Goal: Transaction & Acquisition: Purchase product/service

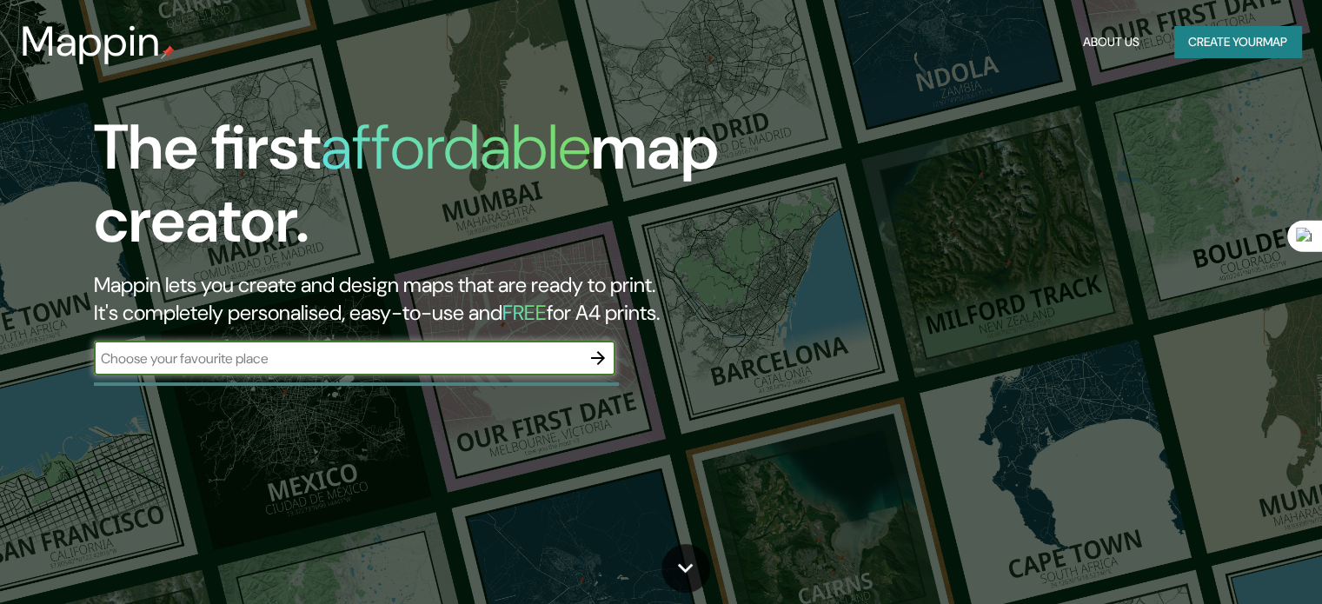
click at [354, 368] on div "​" at bounding box center [355, 358] width 522 height 35
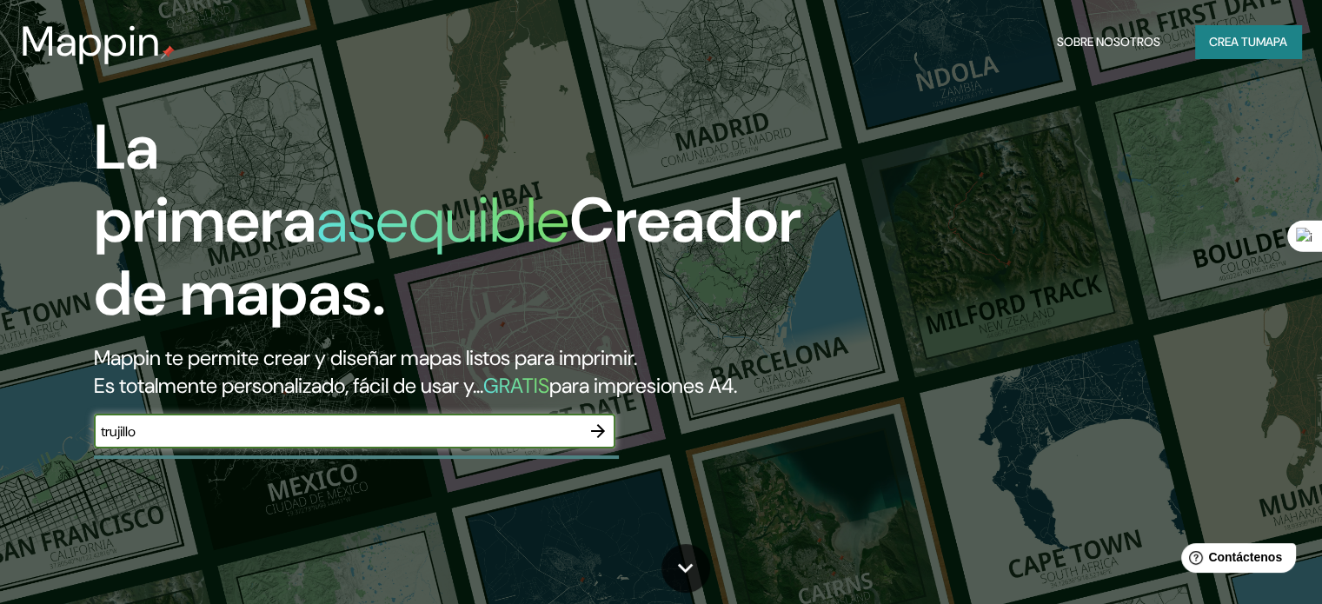
type input "trujillo"
click at [605, 442] on icon "button" at bounding box center [598, 431] width 21 height 21
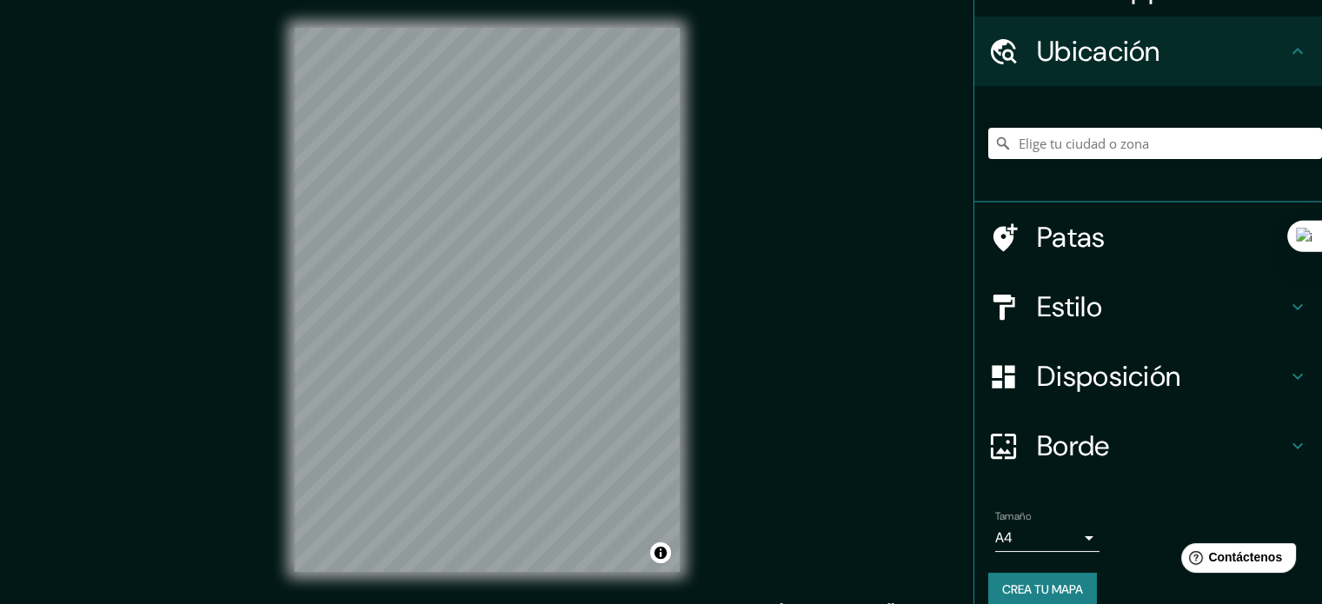
scroll to position [60, 0]
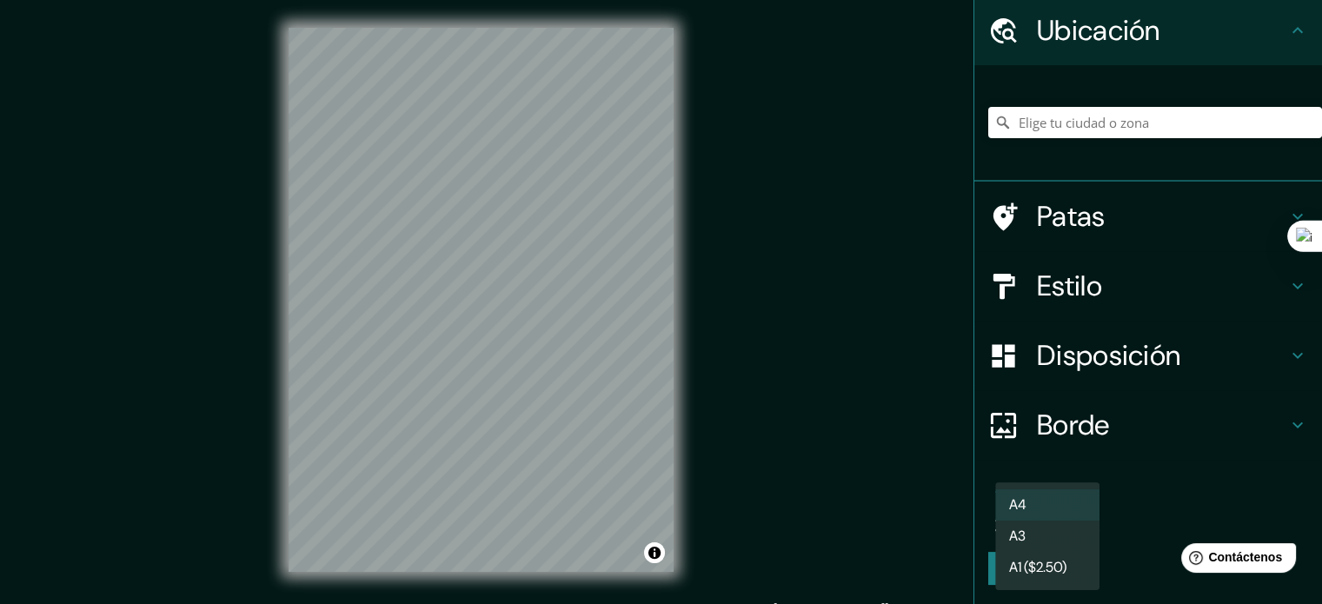
click at [1079, 506] on body "Mappin Ubicación Patas Estilo Disposición Borde Elige un borde. Consejo : puede…" at bounding box center [661, 302] width 1322 height 604
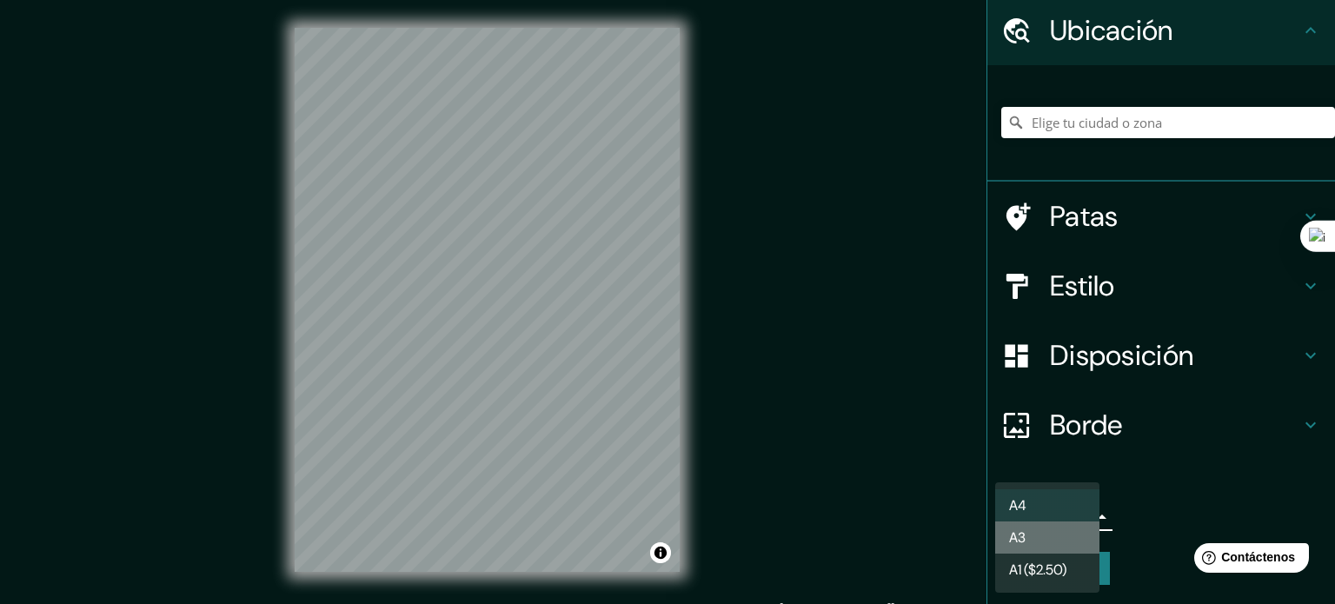
click at [1050, 549] on li "A3" at bounding box center [1047, 538] width 104 height 32
type input "a4"
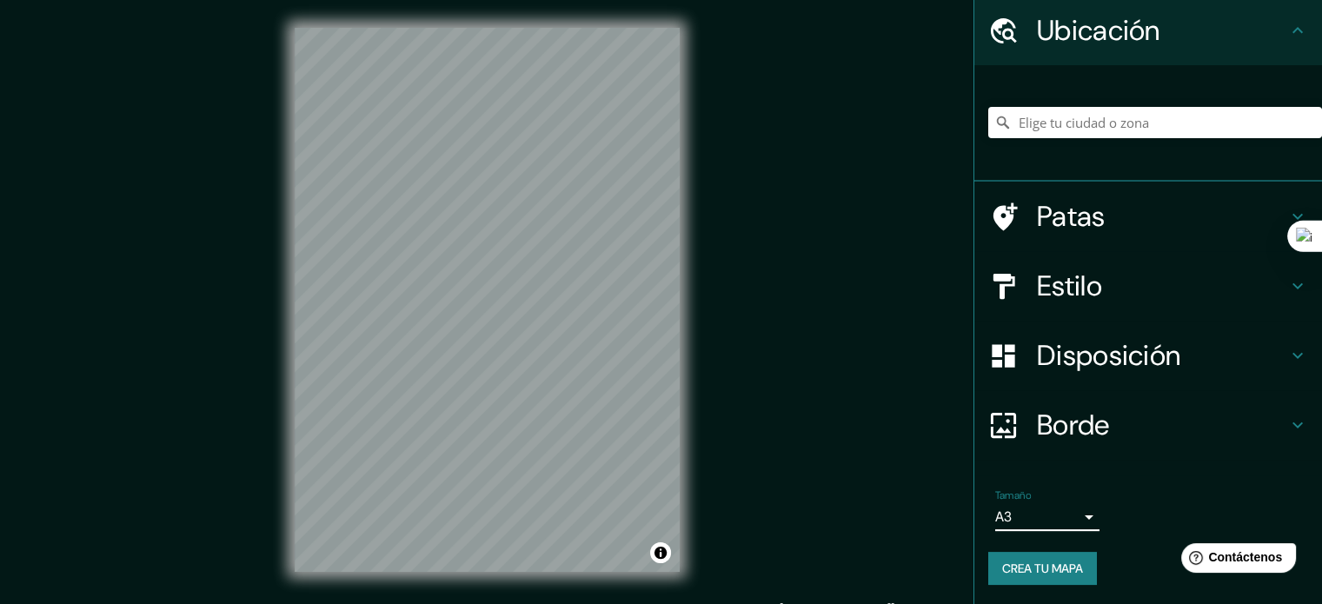
click at [1068, 515] on body "Mappin Ubicación Patas Estilo Disposición Borde Elige un borde. Consejo : puede…" at bounding box center [661, 302] width 1322 height 604
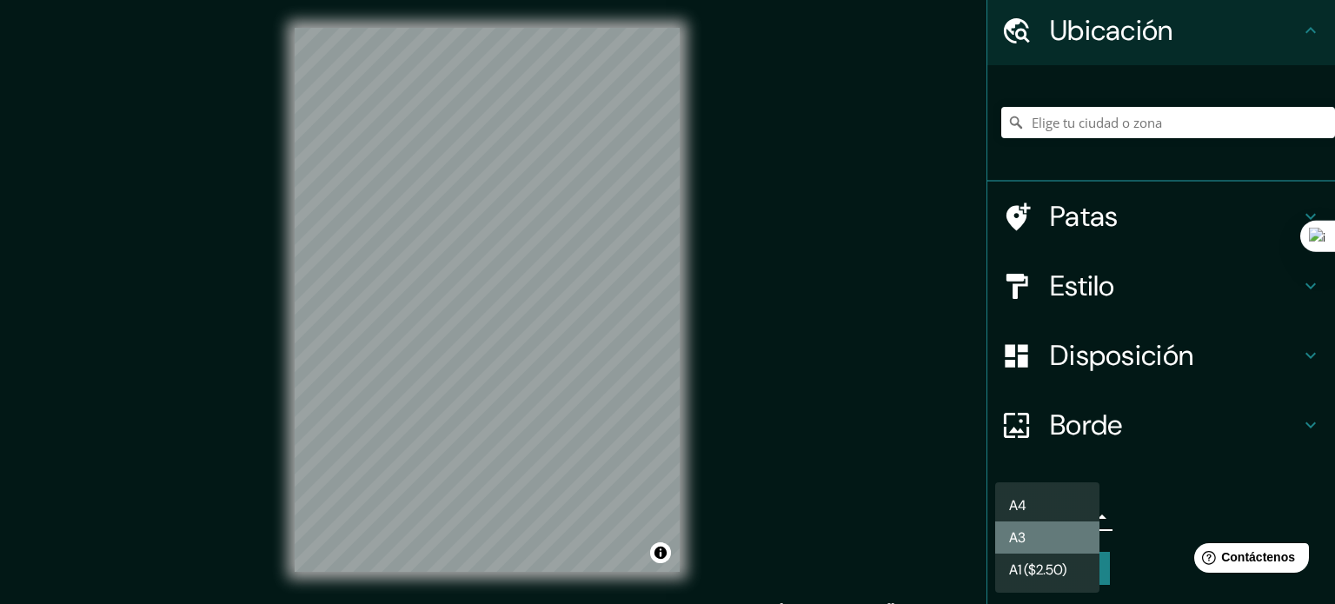
click at [1050, 530] on li "A3" at bounding box center [1047, 538] width 104 height 32
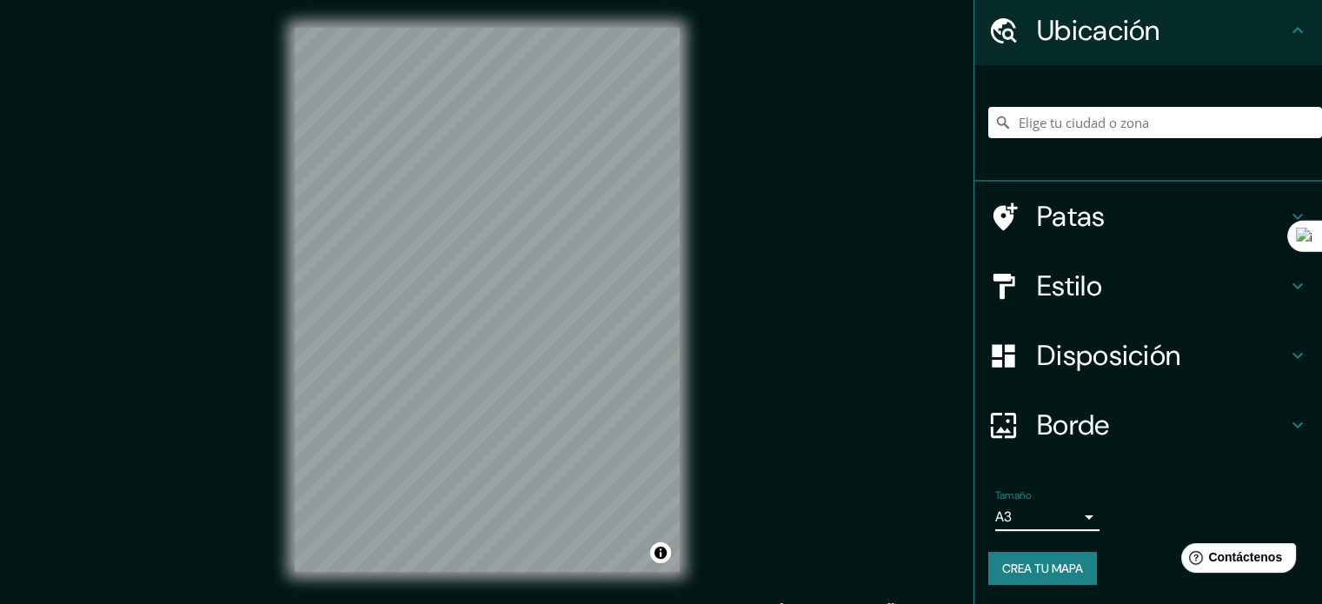
click at [1022, 566] on font "Crea tu mapa" at bounding box center [1042, 569] width 81 height 16
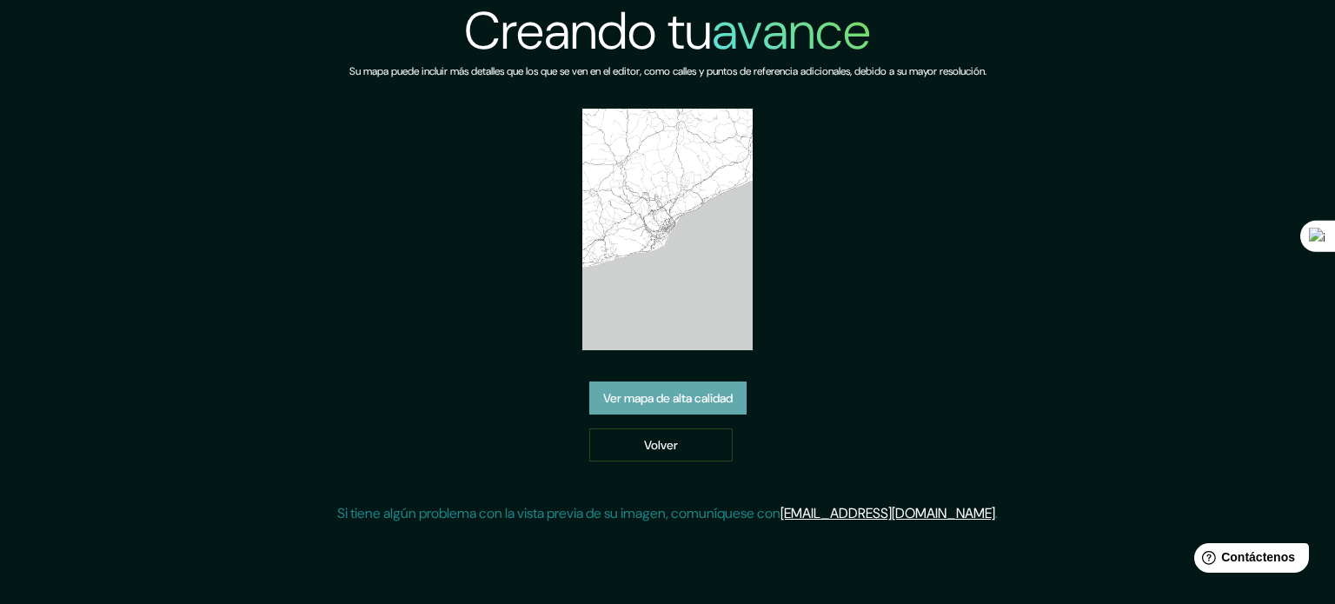
click at [690, 391] on font "Ver mapa de alta calidad" at bounding box center [668, 398] width 130 height 16
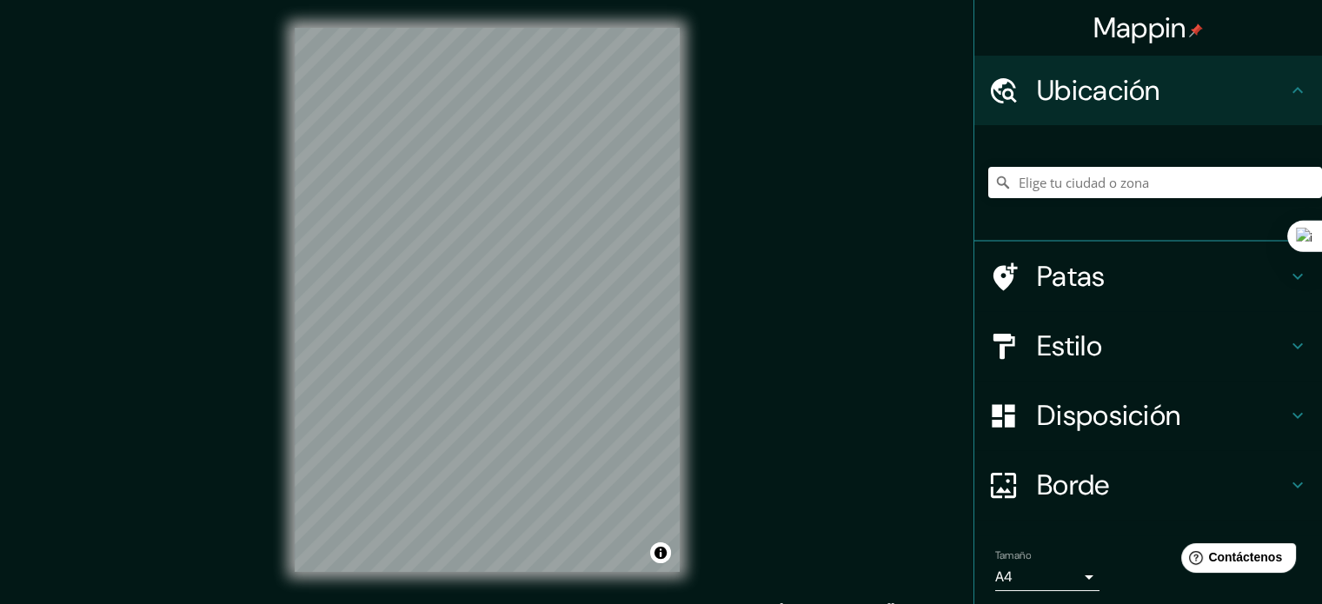
click at [692, 357] on div "© Mapbox © OpenStreetMap Mejorar este mapa" at bounding box center [487, 300] width 441 height 600
click at [1058, 355] on font "Estilo" at bounding box center [1069, 346] width 65 height 37
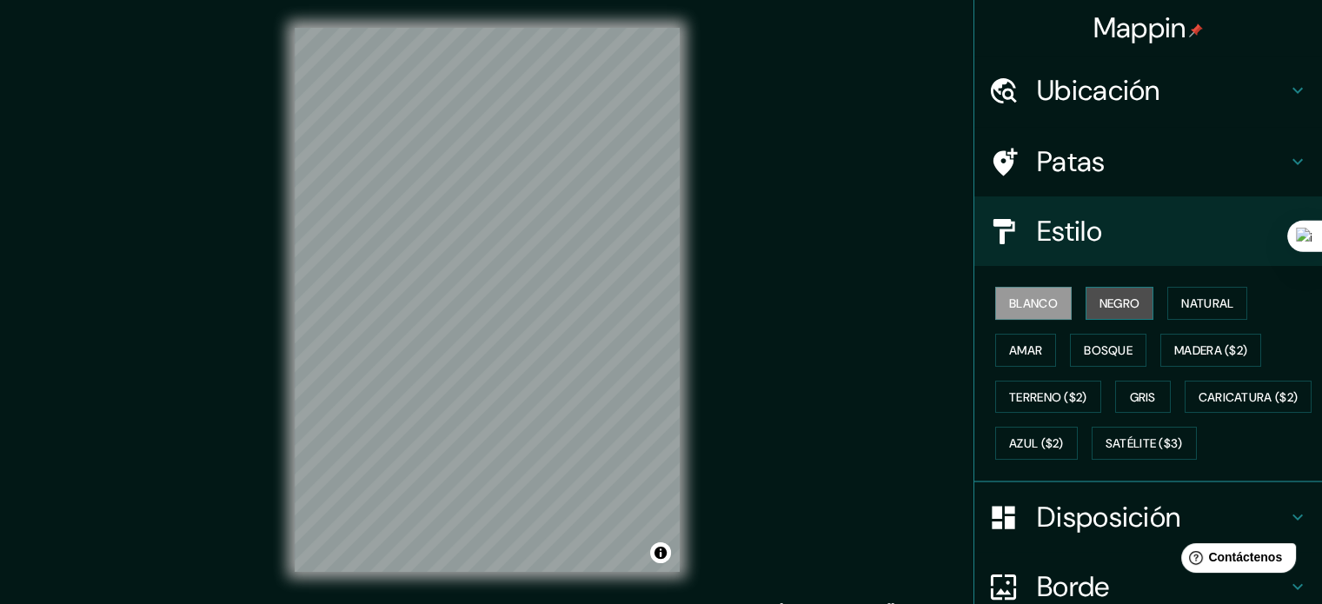
click at [1100, 294] on font "Negro" at bounding box center [1120, 303] width 41 height 23
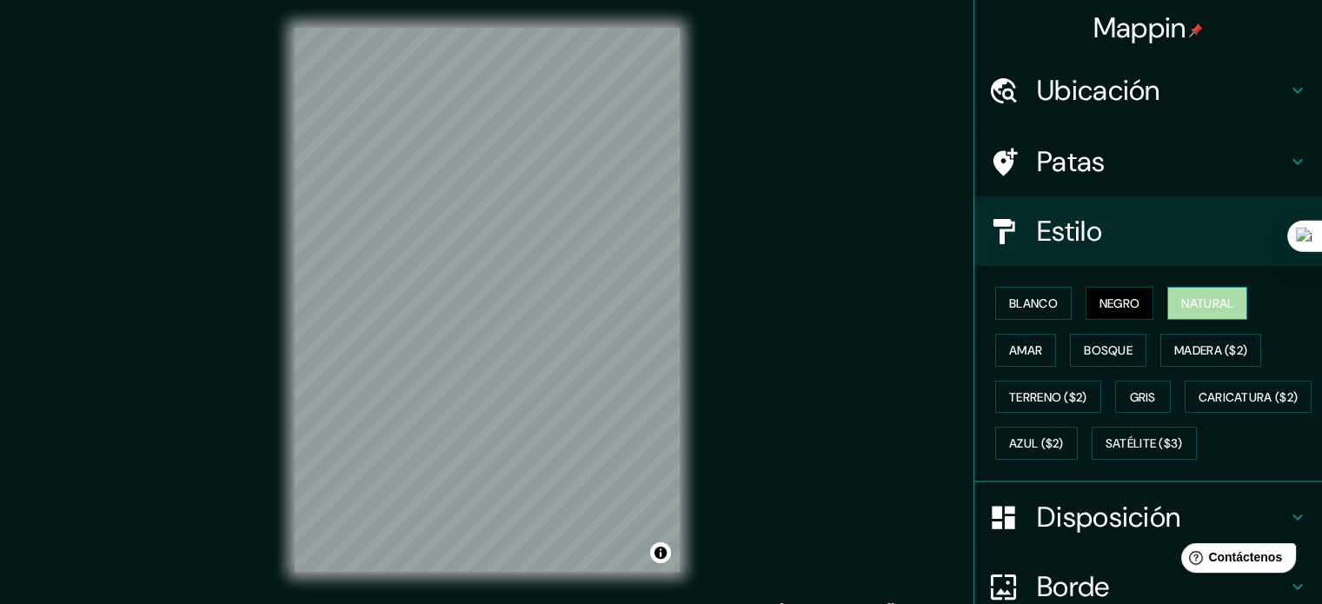
click at [1185, 297] on font "Natural" at bounding box center [1207, 303] width 52 height 23
click at [1092, 350] on font "Bosque" at bounding box center [1108, 350] width 49 height 16
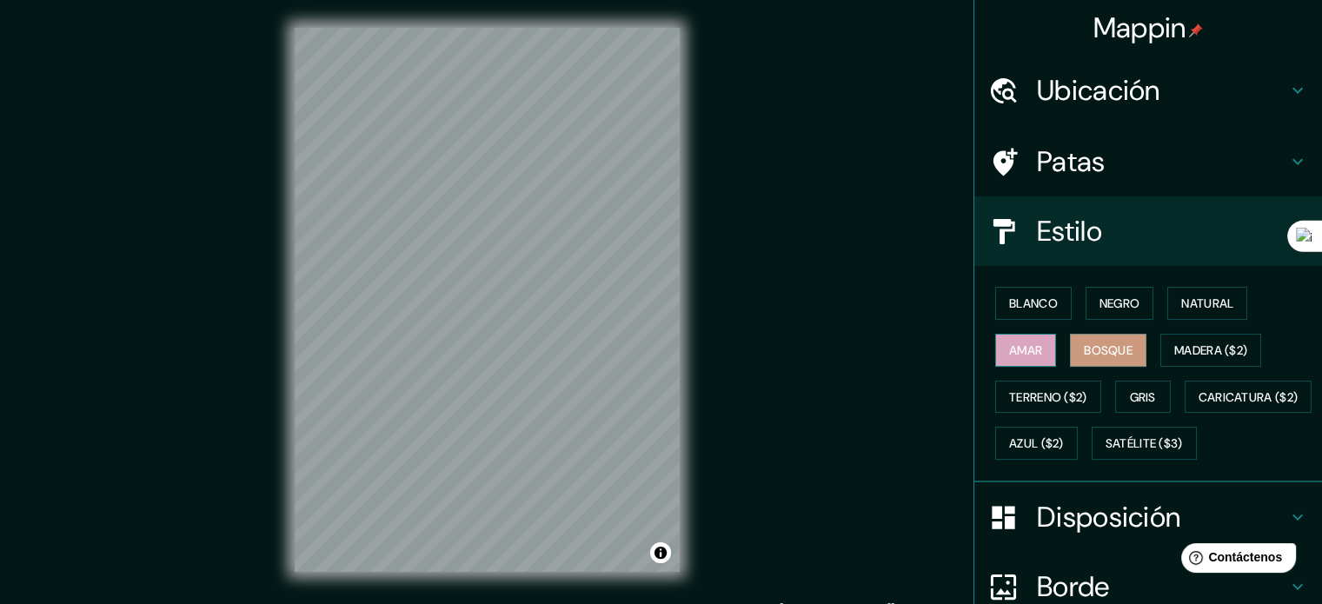
click at [1014, 351] on font "Amar" at bounding box center [1025, 350] width 33 height 16
click at [1119, 390] on button "Gris" at bounding box center [1143, 397] width 56 height 33
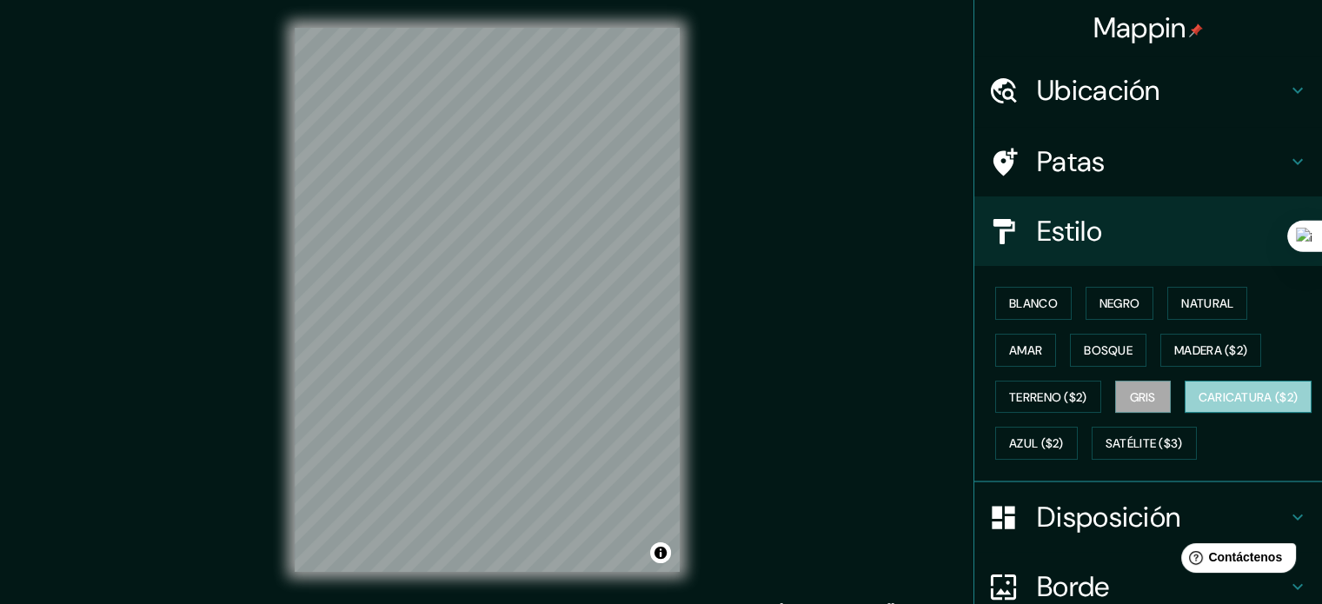
click at [1185, 414] on button "Caricatura ($2)" at bounding box center [1249, 397] width 128 height 33
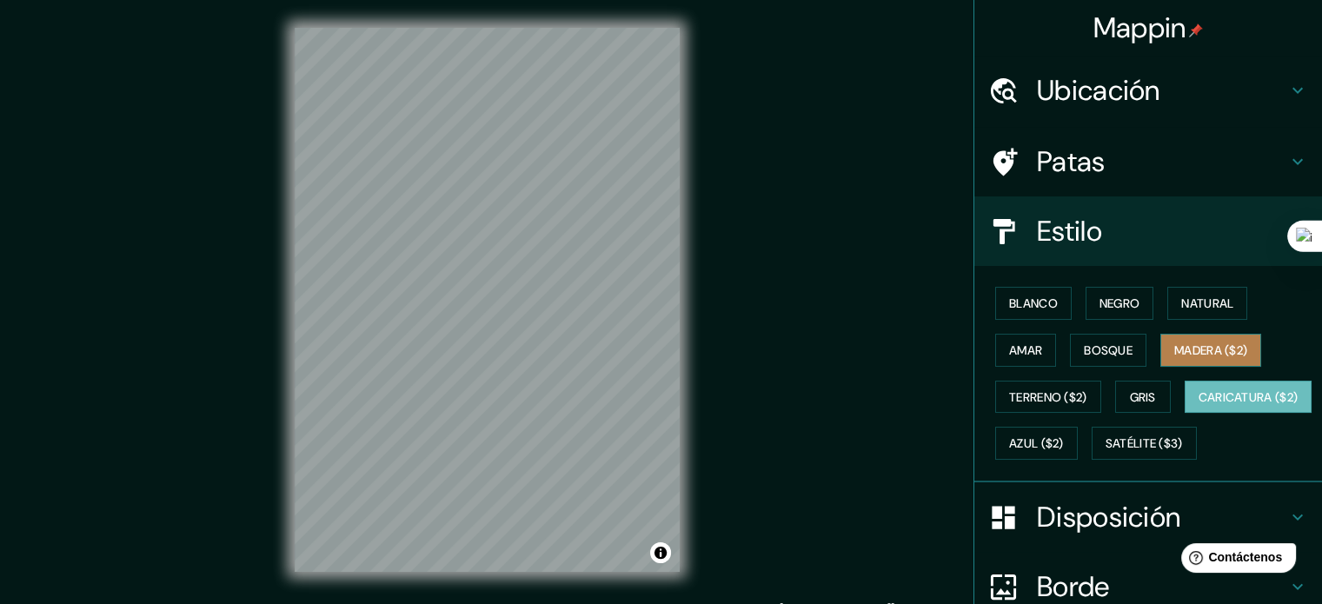
click at [1211, 342] on font "Madera ($2)" at bounding box center [1210, 350] width 73 height 16
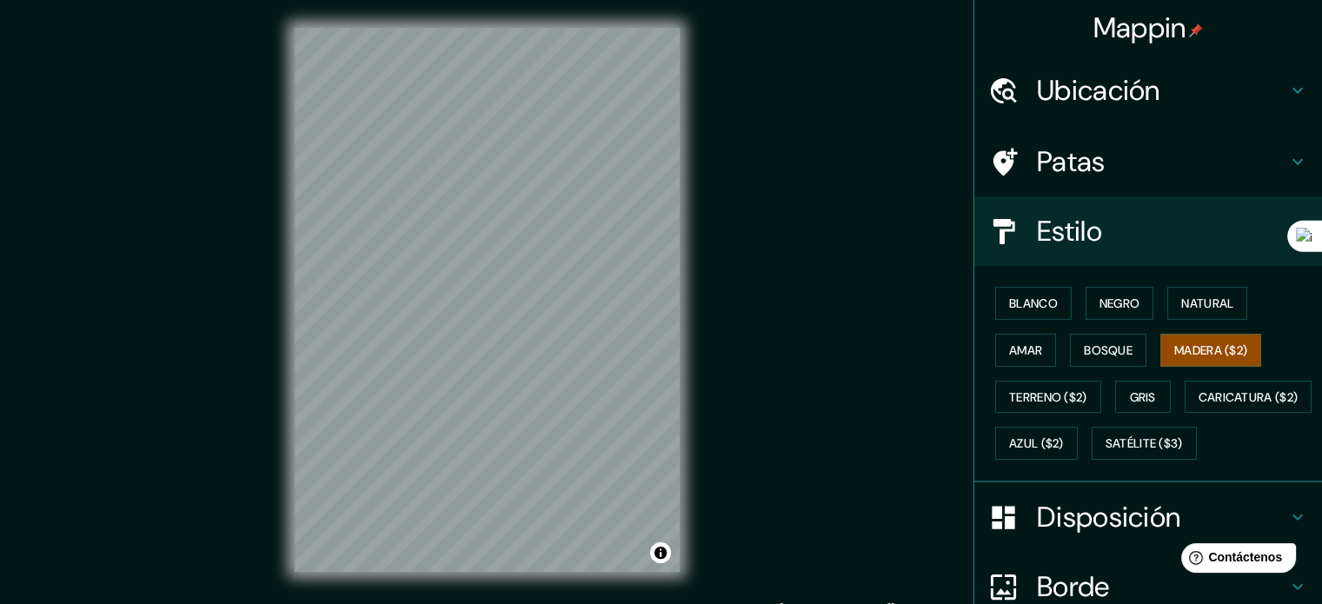
click at [1102, 284] on div "Blanco Negro Natural Amar Bosque Madera ($2) Terreno ($2) Gris Caricatura ($2) …" at bounding box center [1155, 373] width 334 height 187
click at [1100, 292] on font "Negro" at bounding box center [1120, 303] width 41 height 23
click at [1181, 305] on font "Natural" at bounding box center [1207, 304] width 52 height 16
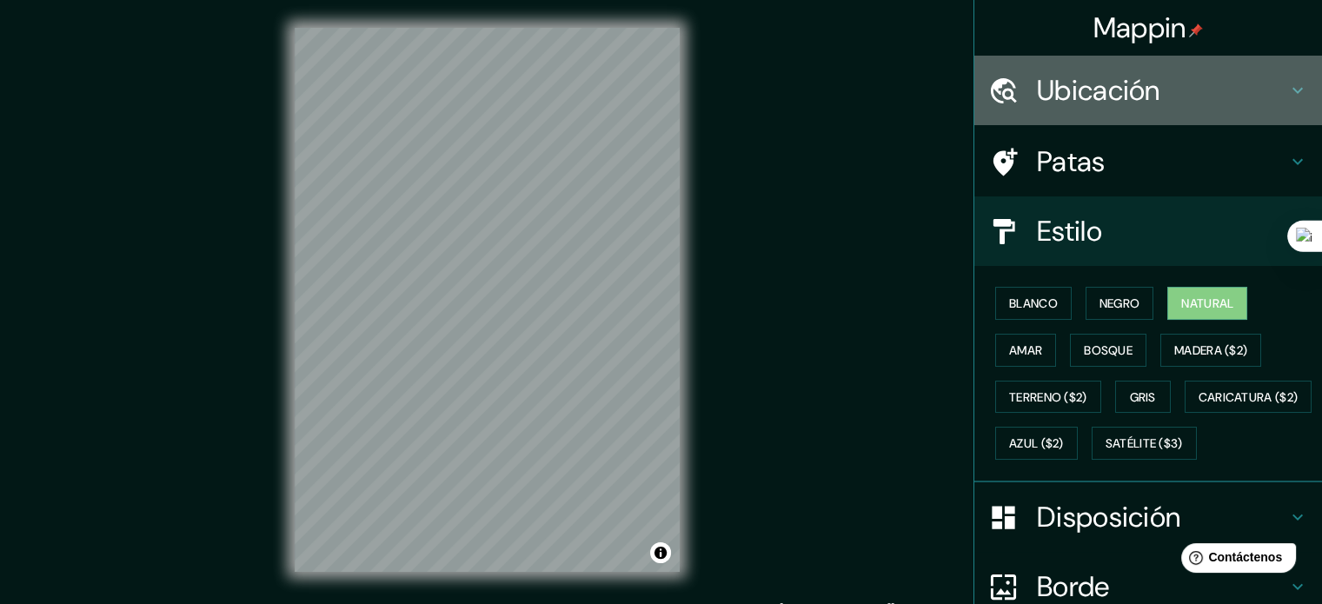
click at [1070, 92] on font "Ubicación" at bounding box center [1098, 90] width 123 height 37
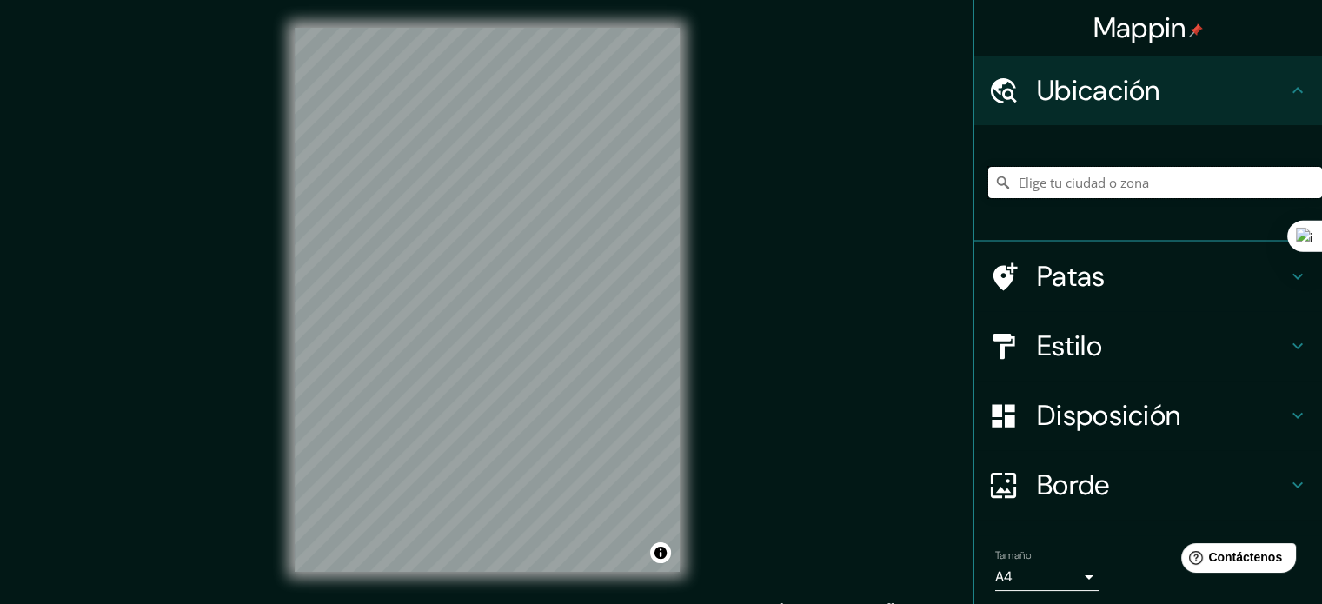
click at [1062, 168] on input "Elige tu ciudad o zona" at bounding box center [1155, 182] width 334 height 31
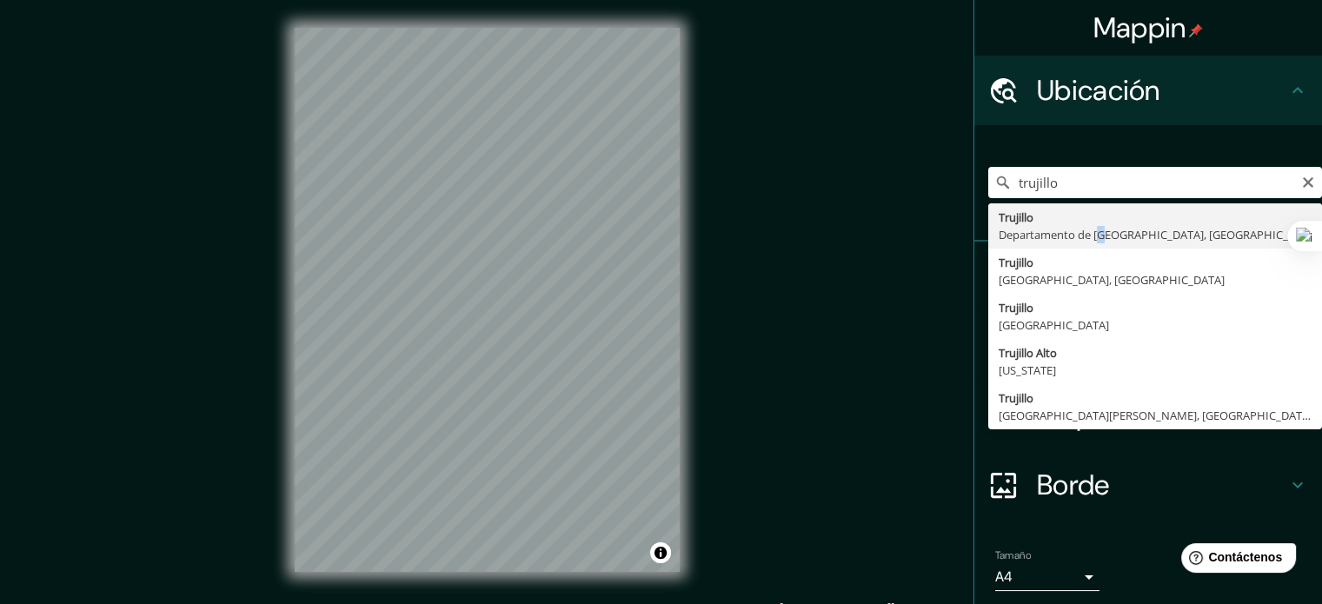
type input "[GEOGRAPHIC_DATA], [GEOGRAPHIC_DATA], [GEOGRAPHIC_DATA]"
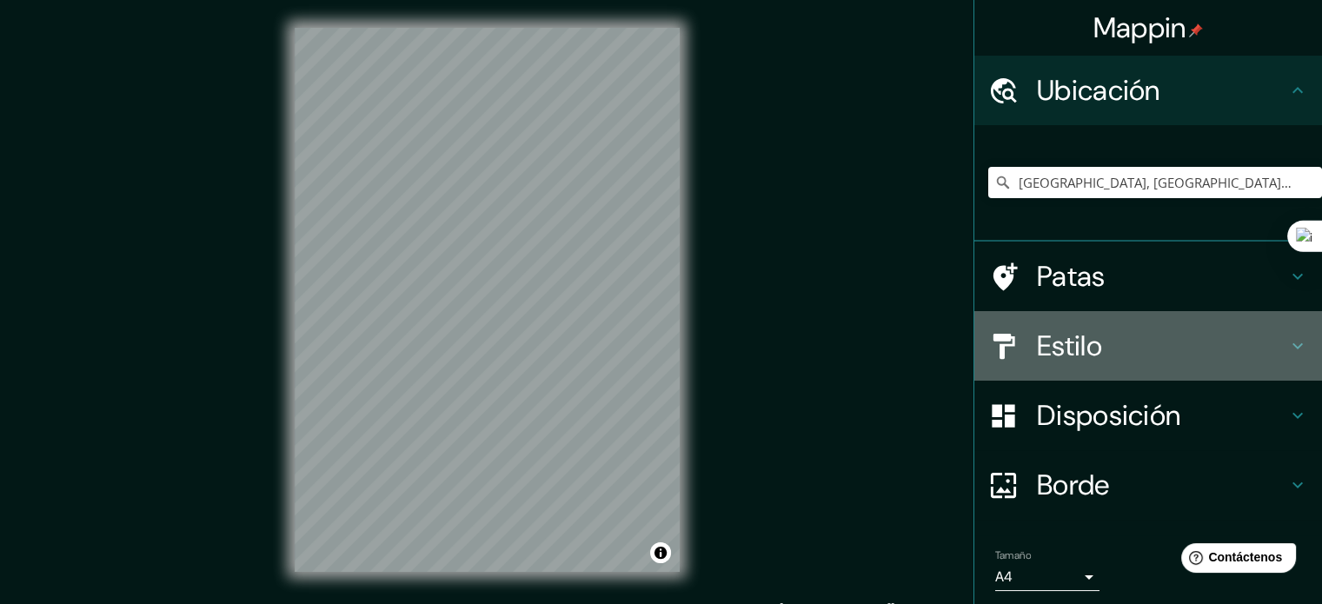
click at [1103, 340] on h4 "Estilo" at bounding box center [1162, 346] width 250 height 35
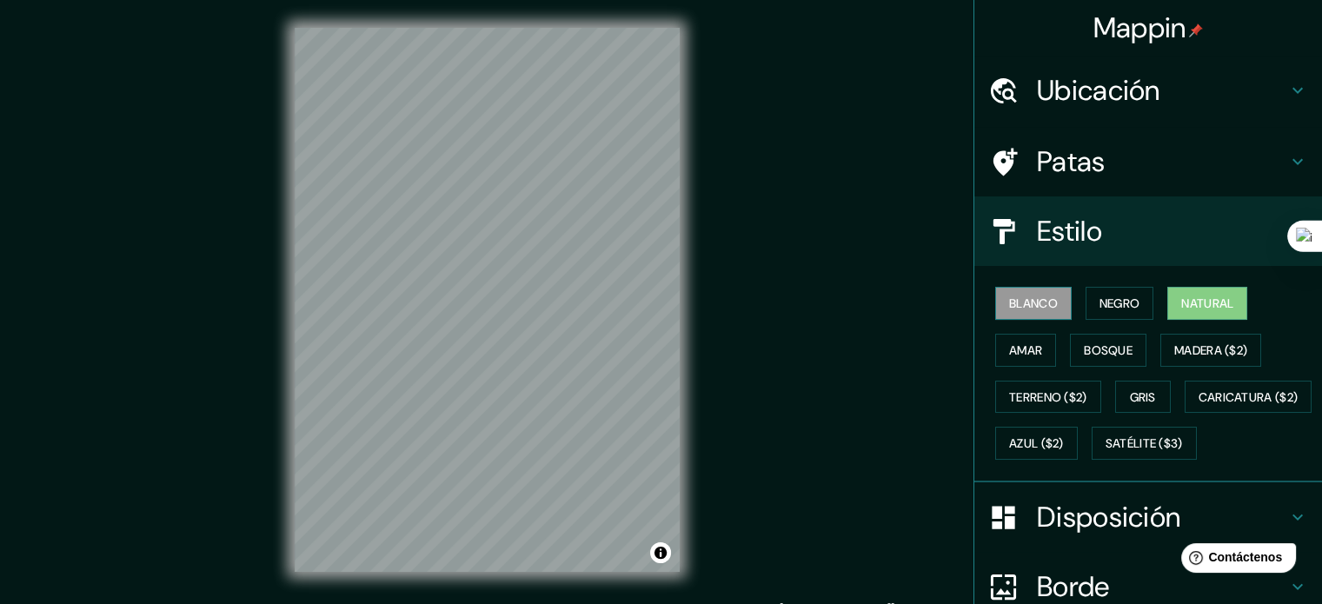
click at [1005, 288] on button "Blanco" at bounding box center [1033, 303] width 76 height 33
click at [1100, 310] on font "Negro" at bounding box center [1120, 303] width 41 height 23
click at [1193, 307] on font "Natural" at bounding box center [1207, 304] width 52 height 16
click at [1018, 361] on button "Amar" at bounding box center [1025, 350] width 61 height 33
click at [1189, 296] on font "Natural" at bounding box center [1207, 304] width 52 height 16
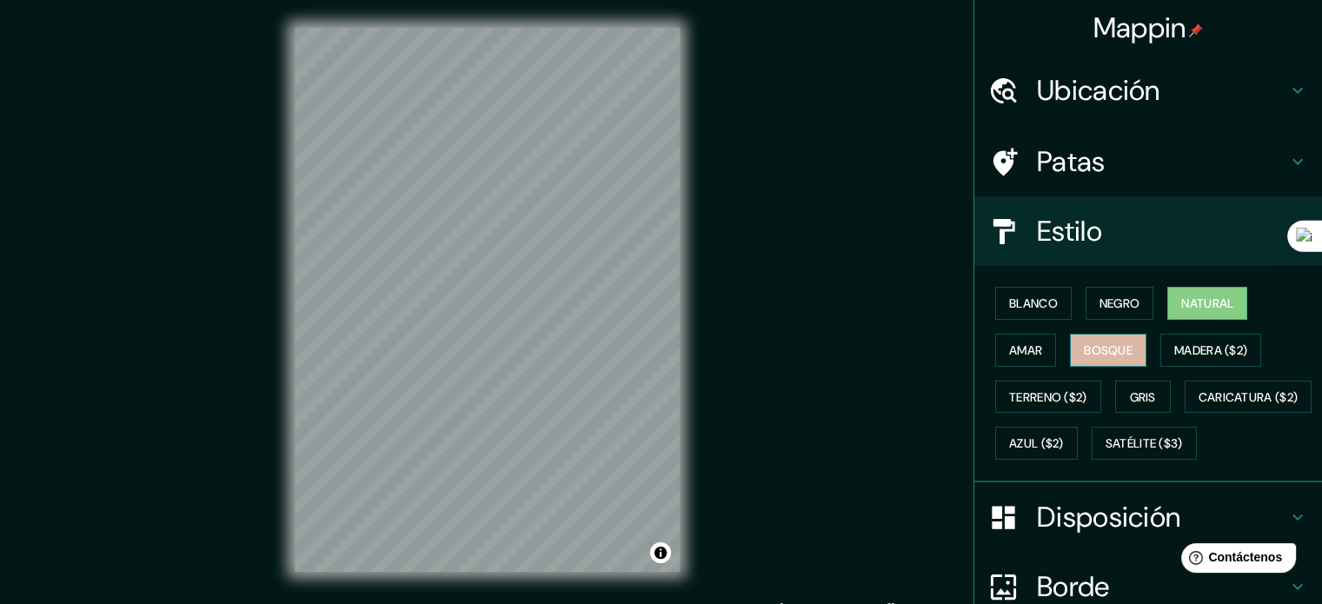
click at [1106, 351] on font "Bosque" at bounding box center [1108, 350] width 49 height 16
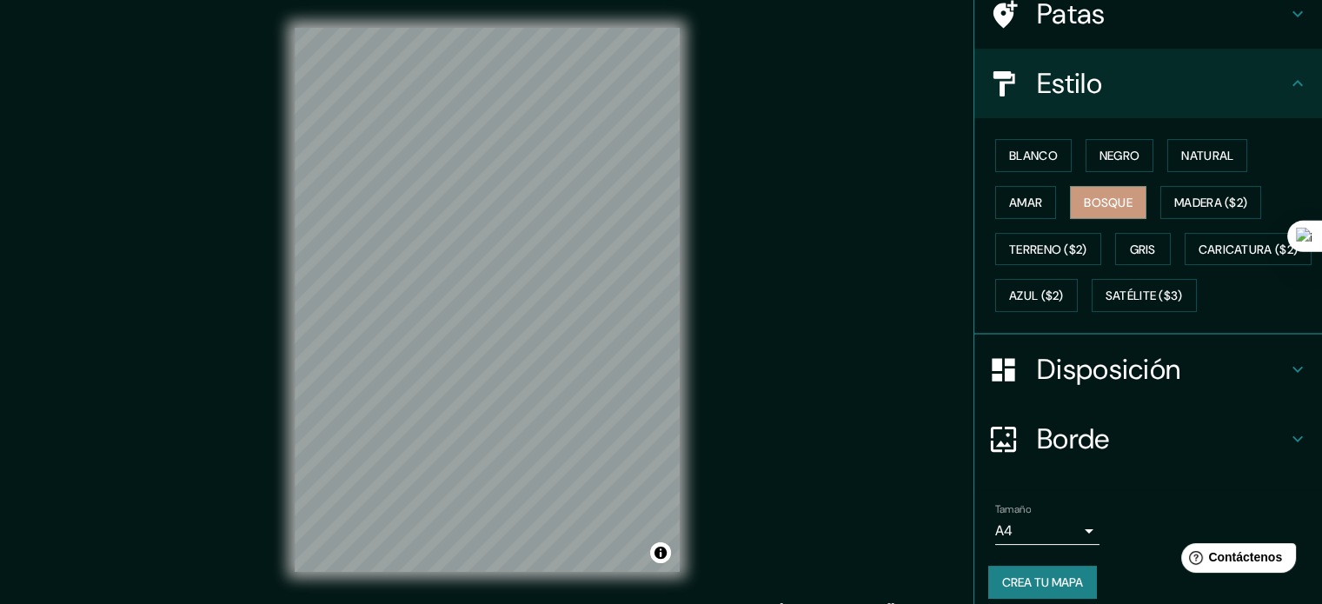
scroll to position [205, 0]
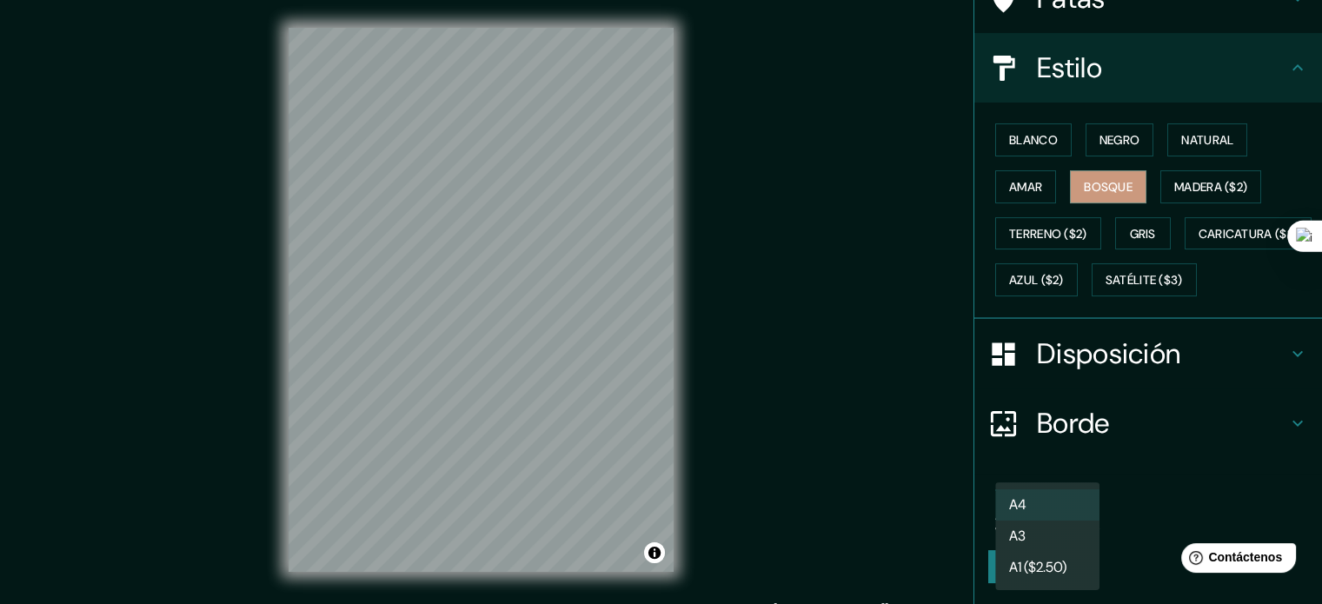
click at [1074, 516] on body "Mappin Ubicación Trujillo, Departamento de La Libertad, Perú Patas Estilo Blanc…" at bounding box center [661, 302] width 1322 height 604
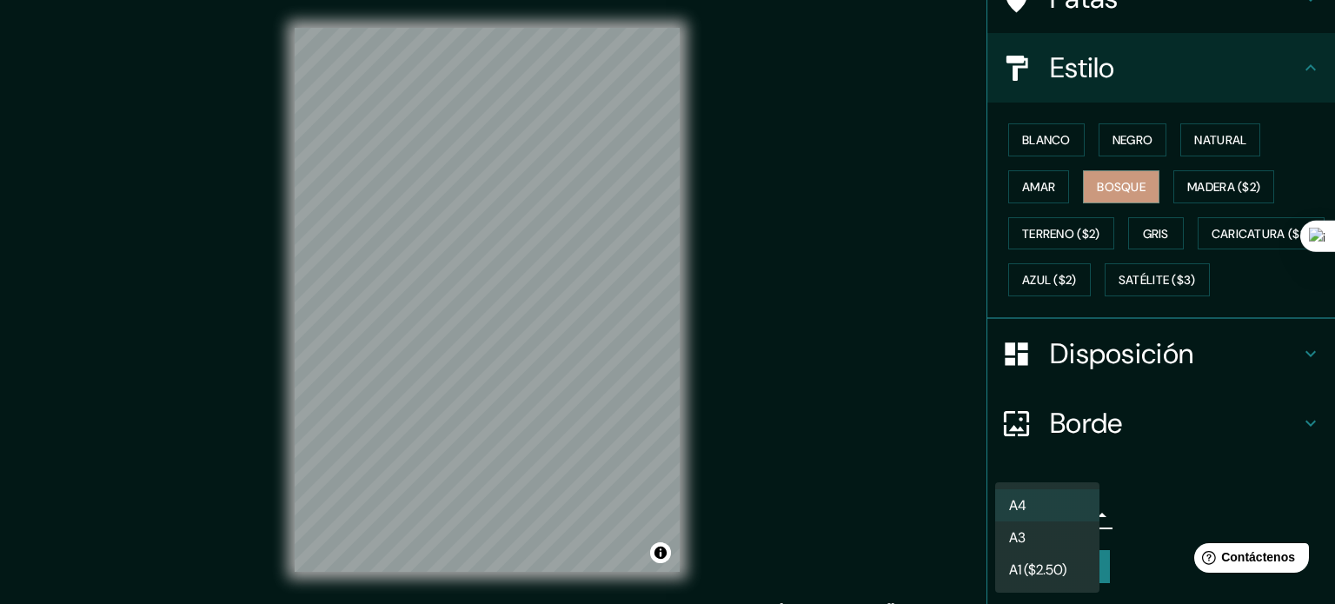
click at [1058, 529] on li "A3" at bounding box center [1047, 538] width 104 height 32
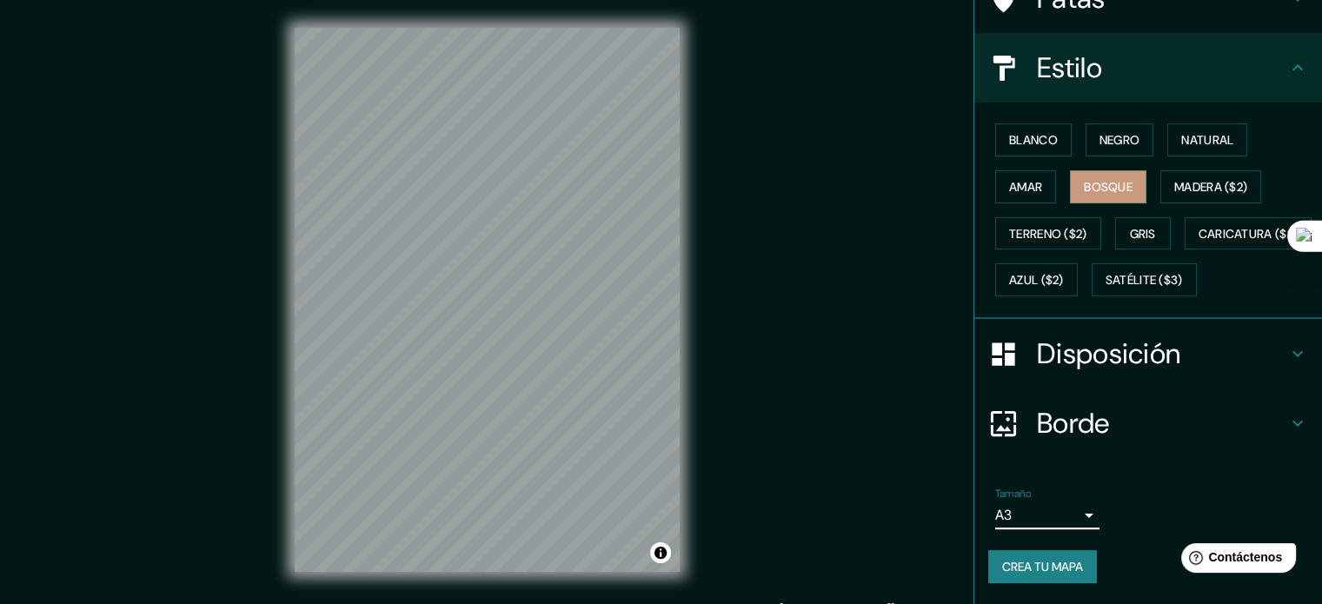
click at [1078, 511] on body "Mappin Ubicación Trujillo, Departamento de La Libertad, Perú Patas Estilo Blanc…" at bounding box center [661, 302] width 1322 height 604
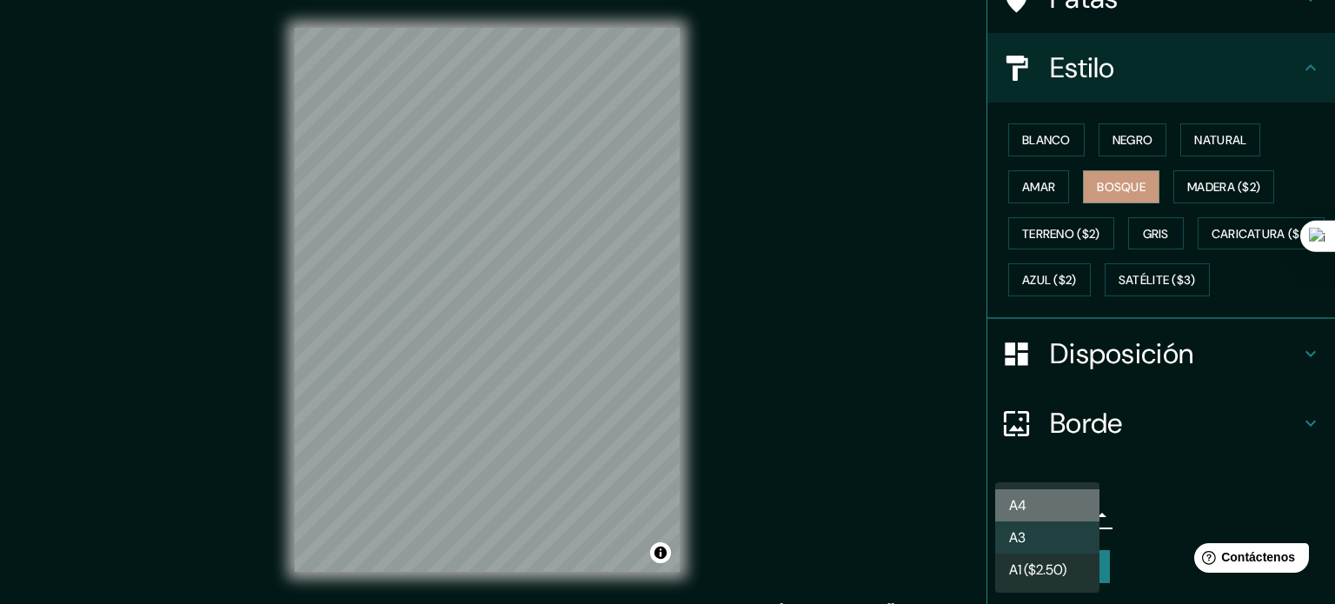
click at [1051, 502] on li "A4" at bounding box center [1047, 505] width 104 height 32
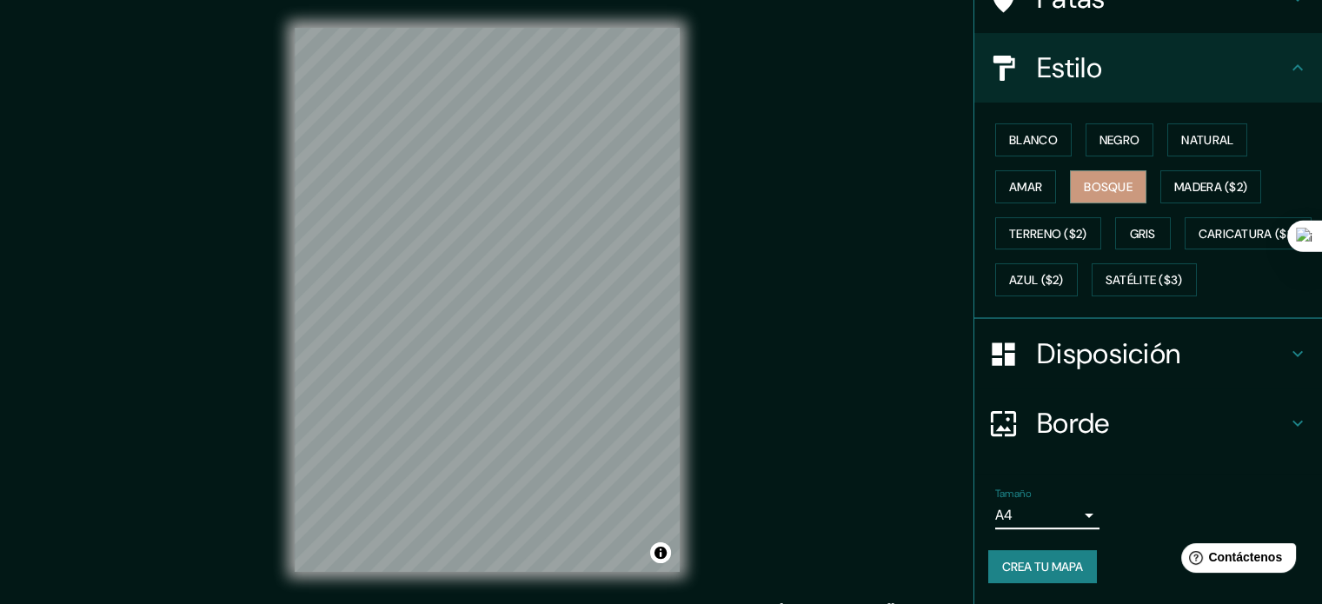
click at [1066, 422] on font "Borde" at bounding box center [1073, 423] width 73 height 37
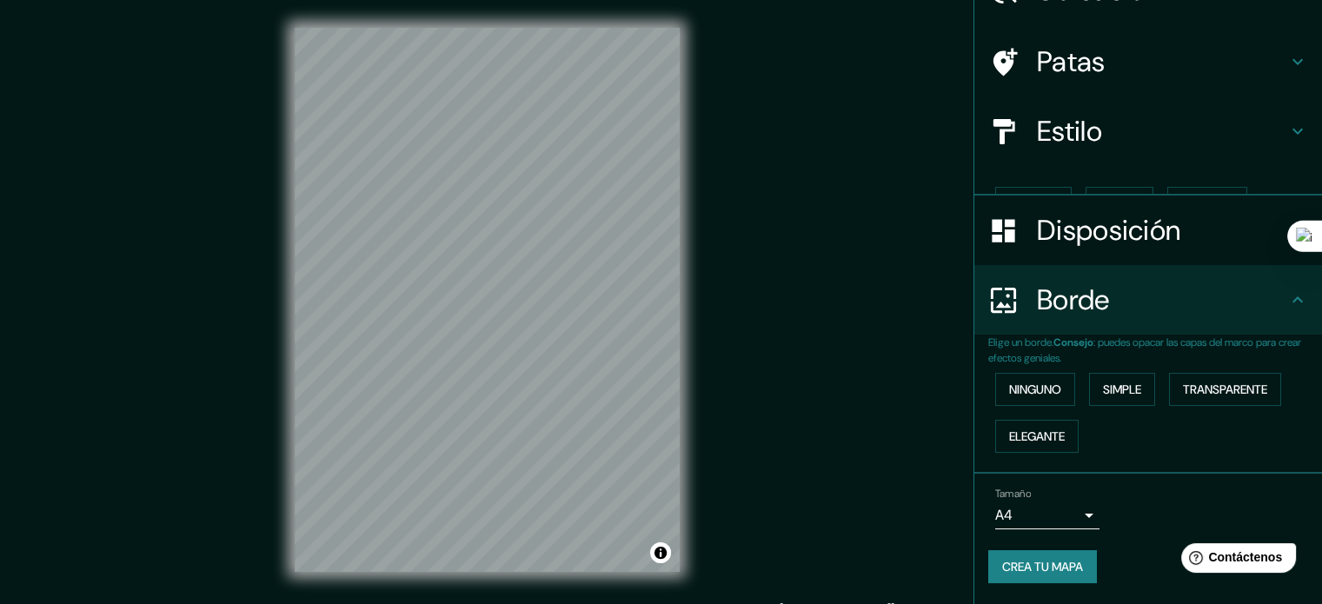
scroll to position [70, 0]
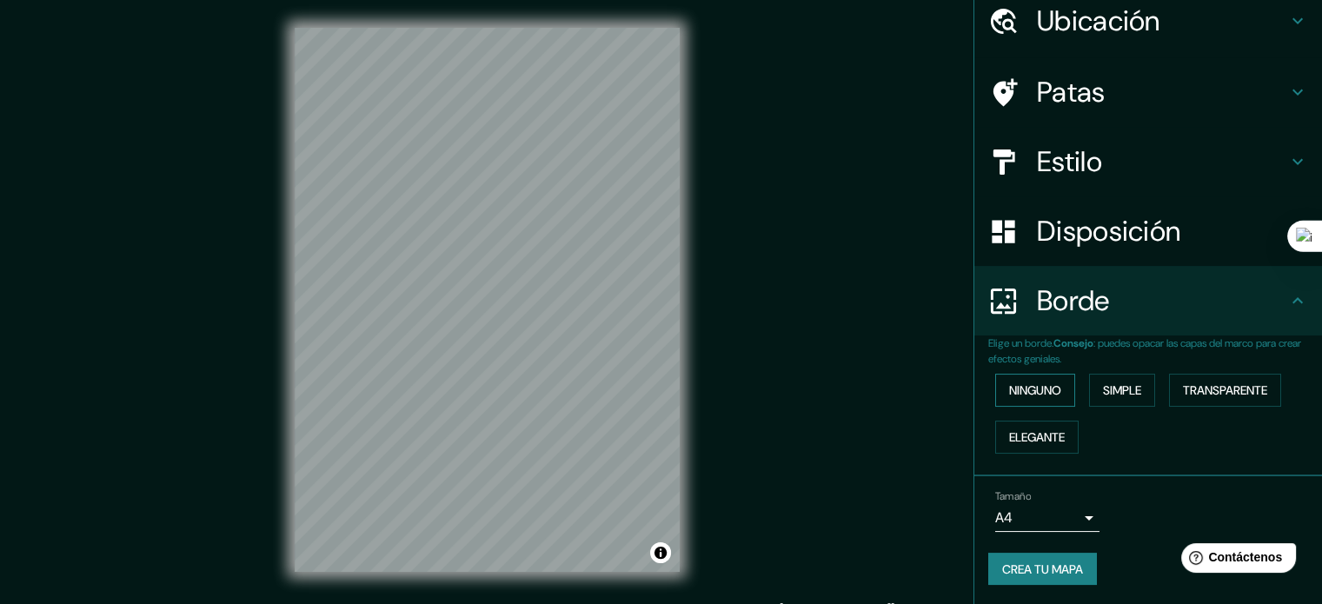
click at [1023, 389] on font "Ninguno" at bounding box center [1035, 390] width 52 height 16
click at [1104, 385] on font "Simple" at bounding box center [1122, 390] width 38 height 16
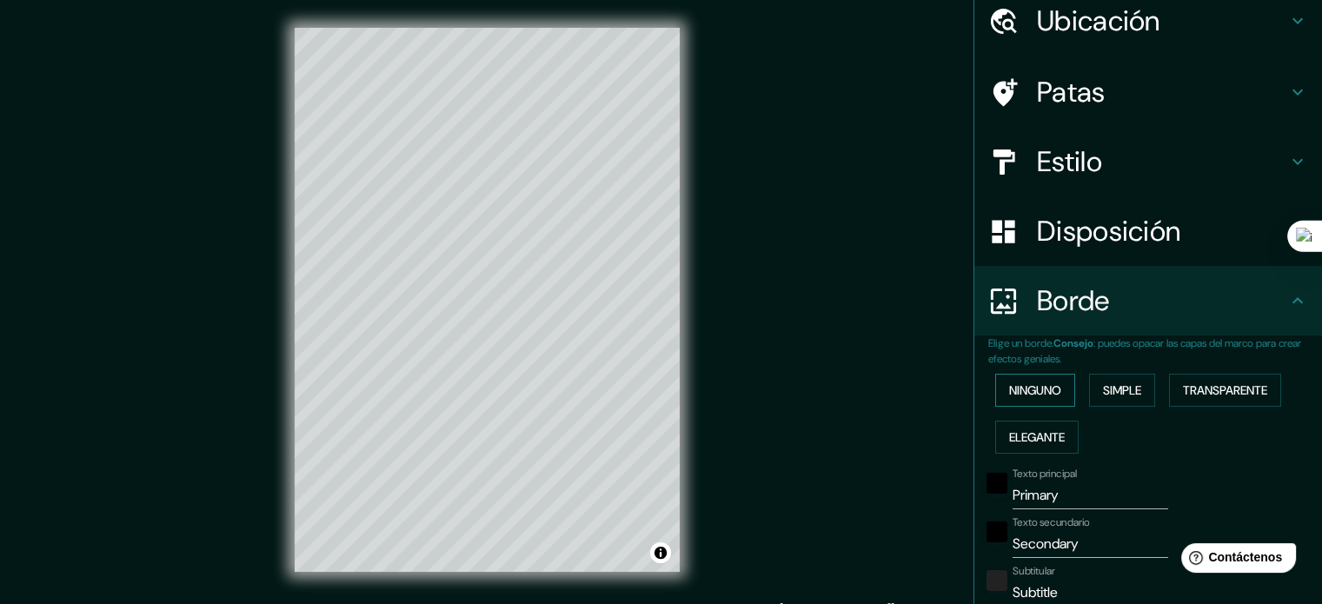
click at [1009, 387] on font "Ninguno" at bounding box center [1035, 390] width 52 height 16
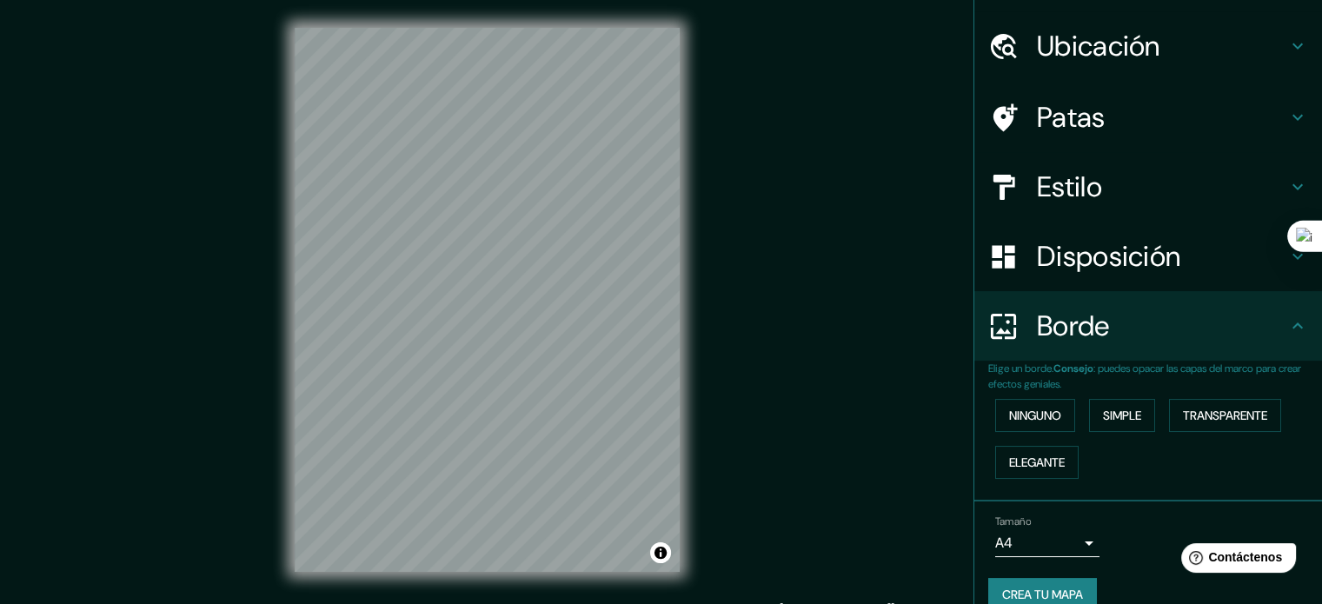
scroll to position [0, 0]
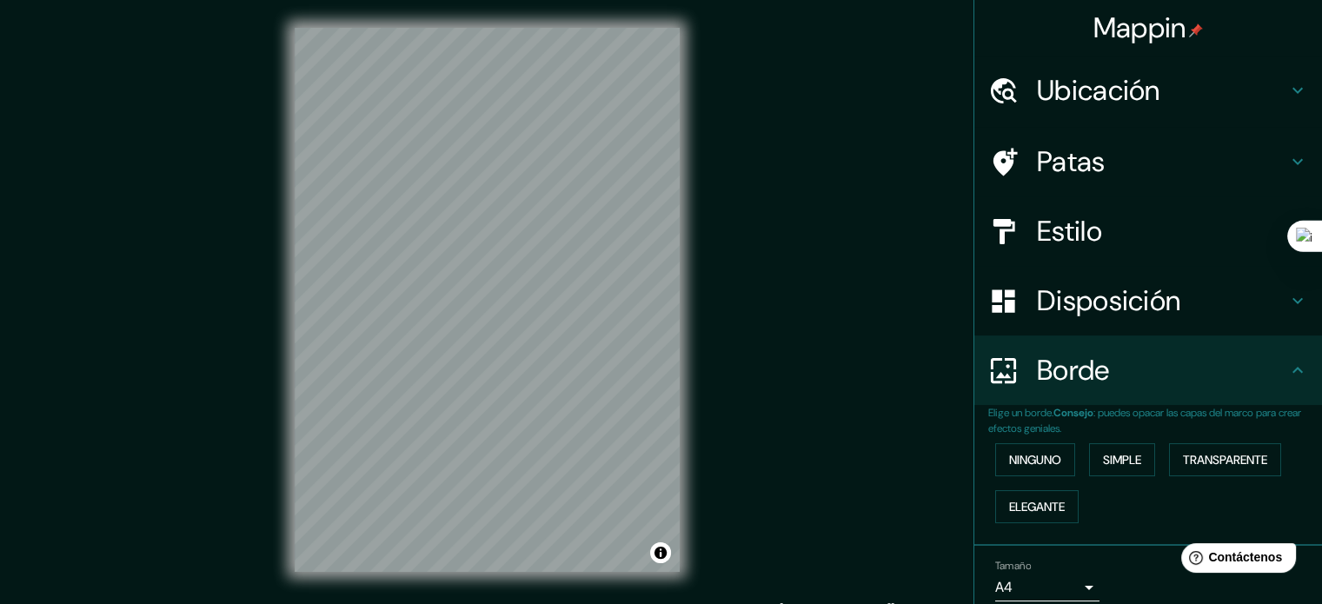
click at [1064, 312] on font "Disposición" at bounding box center [1108, 301] width 143 height 37
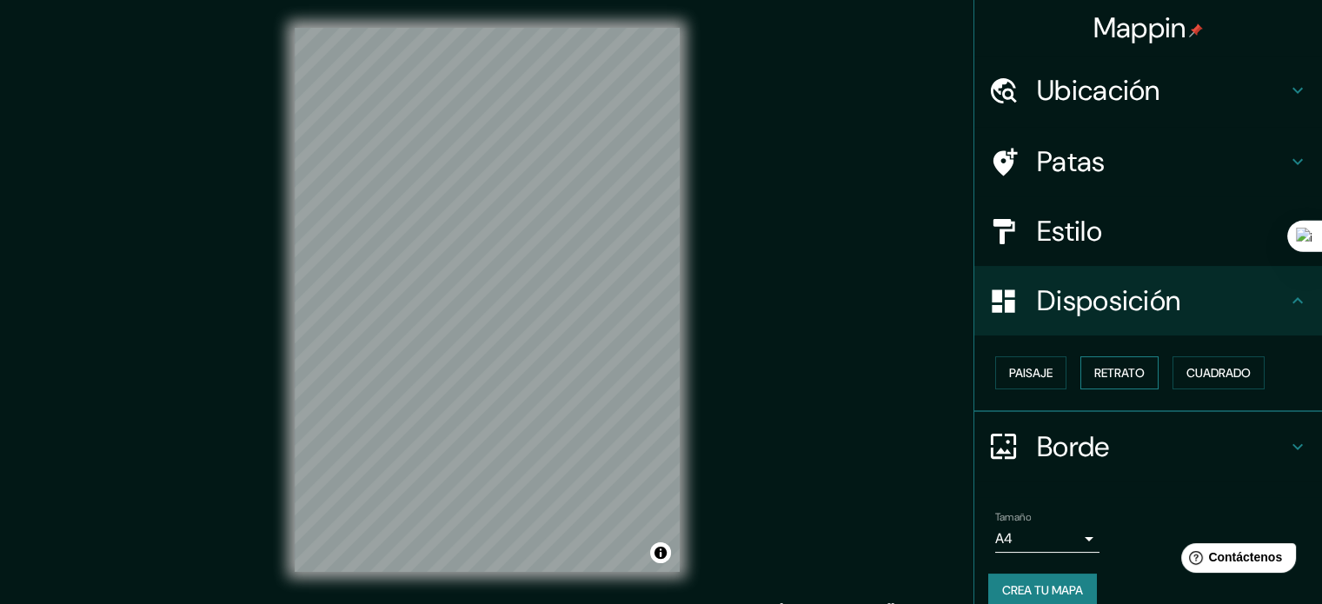
click at [1094, 368] on font "Retrato" at bounding box center [1119, 373] width 50 height 16
click at [1023, 371] on font "Paisaje" at bounding box center [1030, 373] width 43 height 16
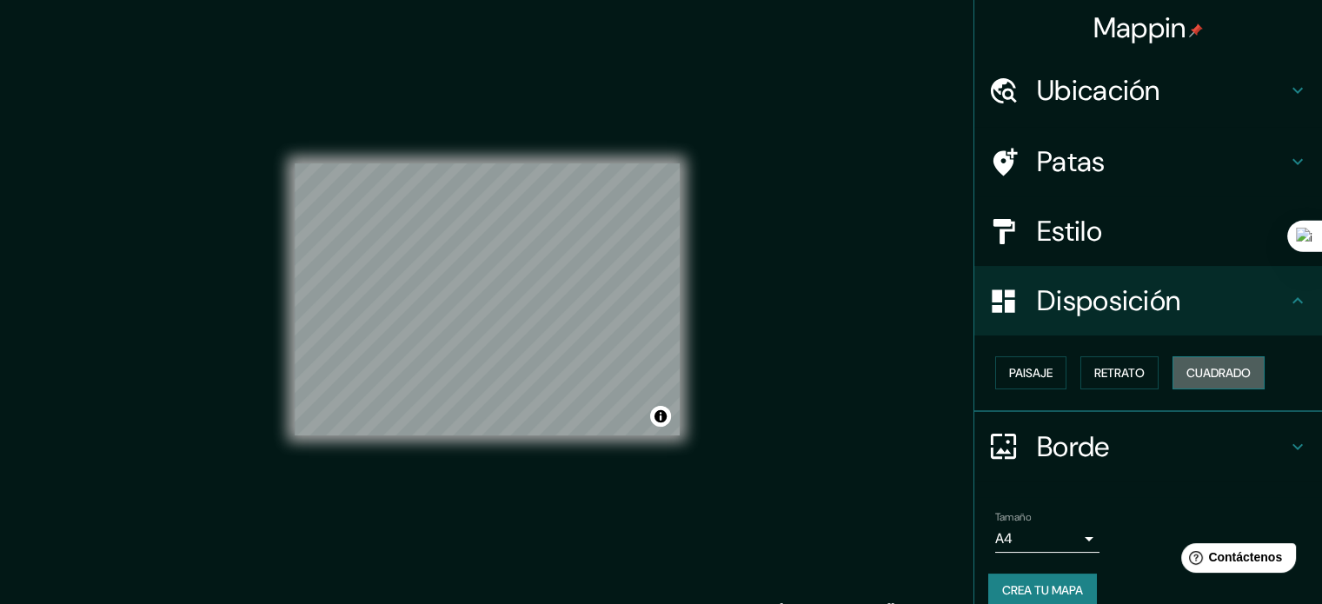
click at [1220, 366] on font "Cuadrado" at bounding box center [1219, 373] width 64 height 16
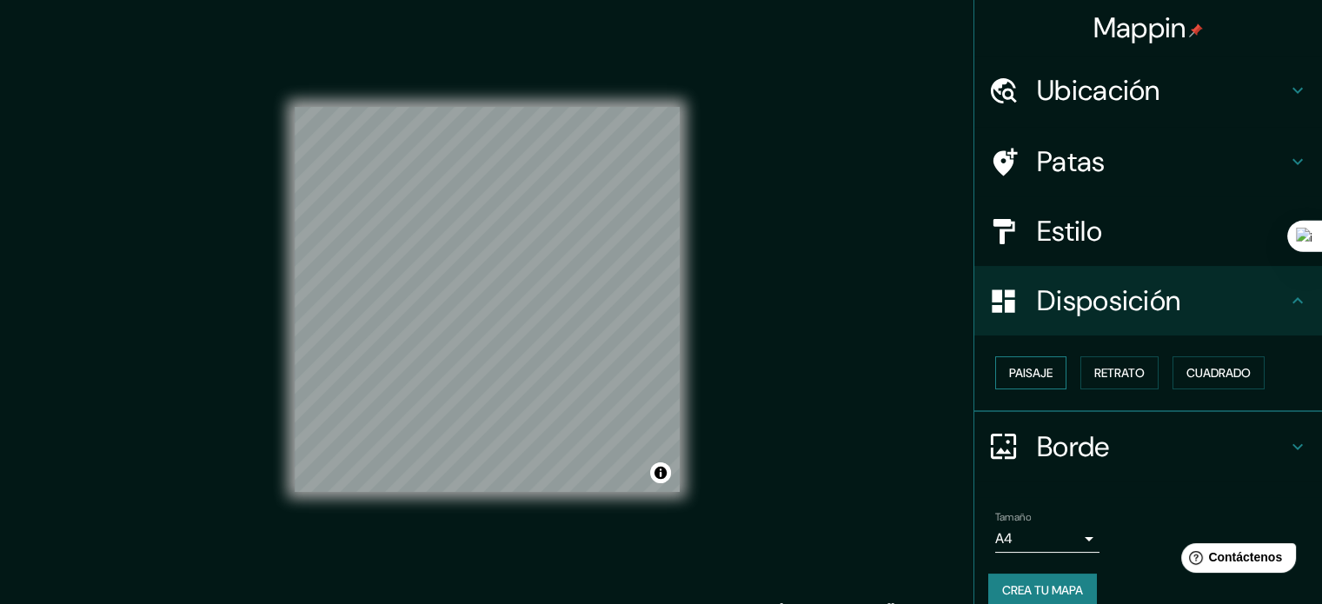
click at [995, 378] on button "Paisaje" at bounding box center [1030, 372] width 71 height 33
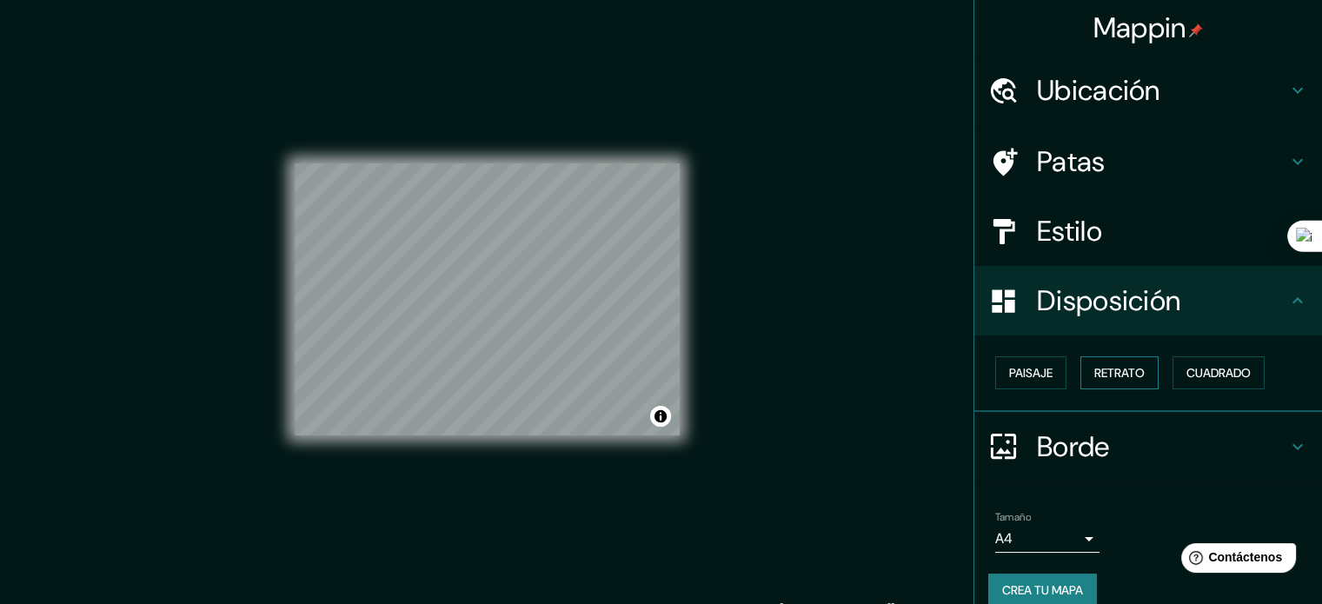
click at [1096, 369] on font "Retrato" at bounding box center [1119, 373] width 50 height 16
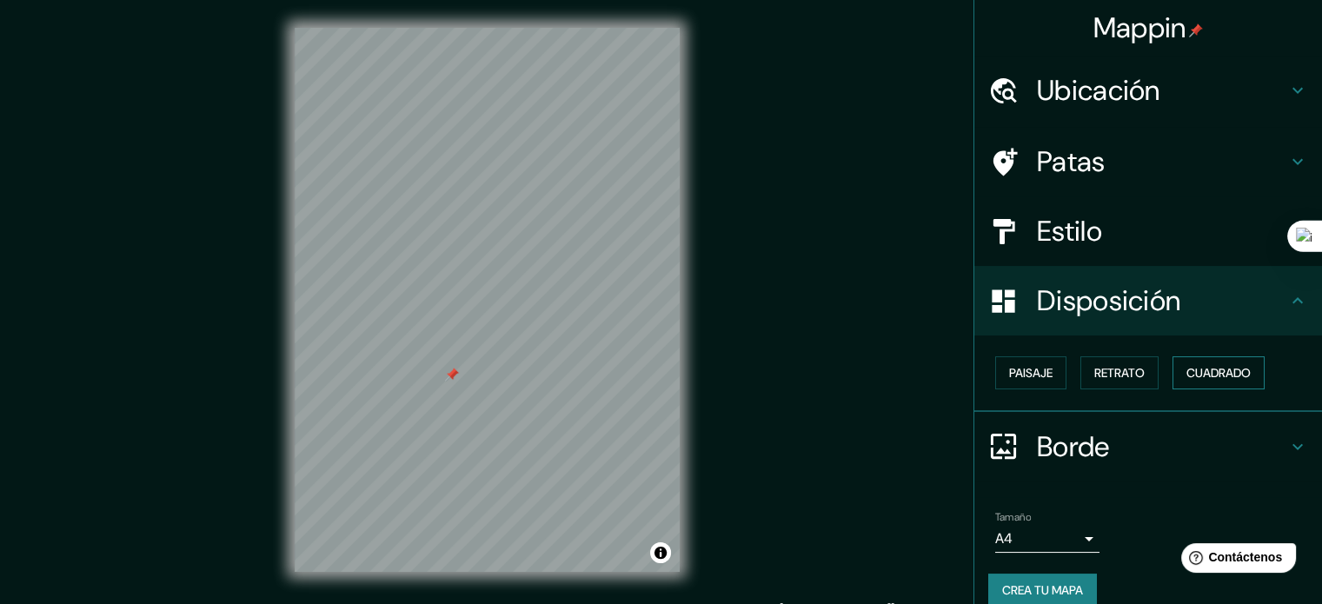
click at [1216, 365] on font "Cuadrado" at bounding box center [1219, 373] width 64 height 16
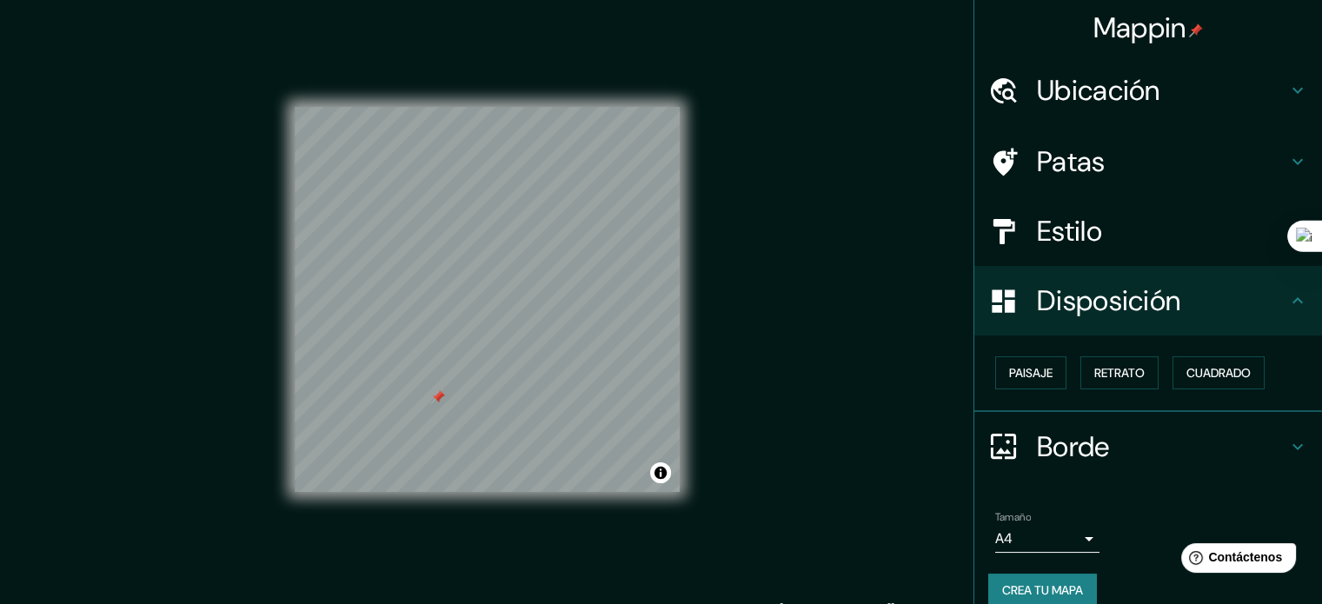
drag, startPoint x: 422, startPoint y: 401, endPoint x: 442, endPoint y: 400, distance: 20.9
click at [442, 400] on div at bounding box center [438, 397] width 14 height 14
click at [437, 402] on div at bounding box center [442, 404] width 14 height 14
drag, startPoint x: 442, startPoint y: 399, endPoint x: 453, endPoint y: 400, distance: 11.3
click at [453, 400] on div at bounding box center [453, 405] width 14 height 14
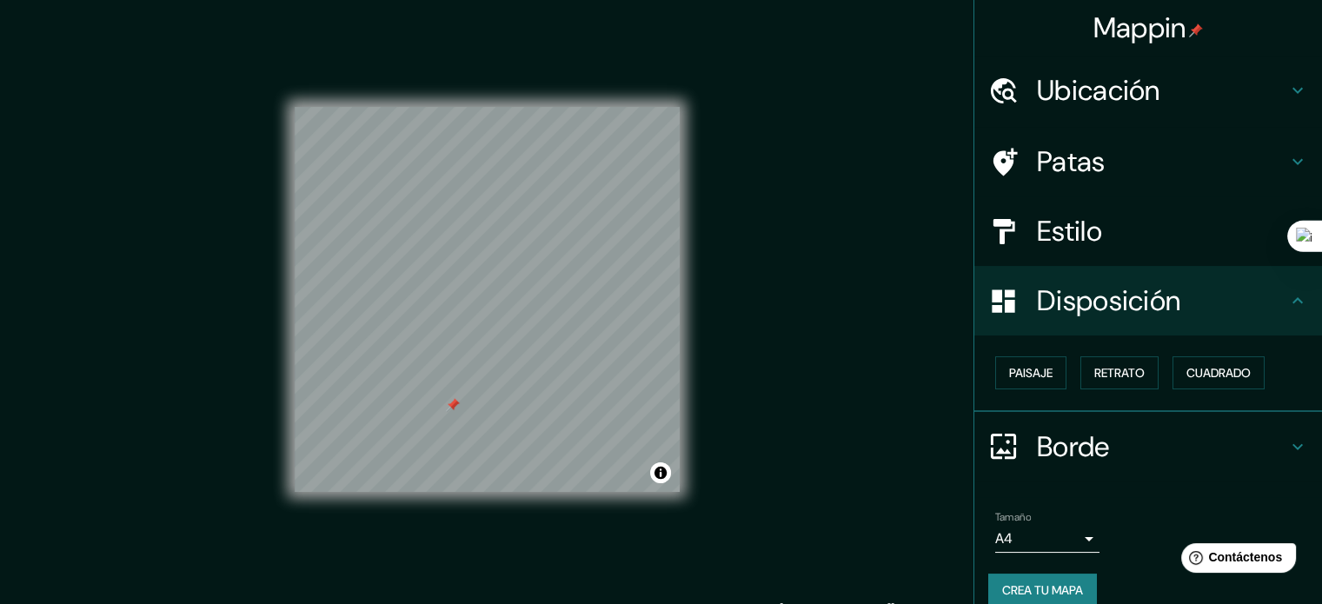
scroll to position [21, 0]
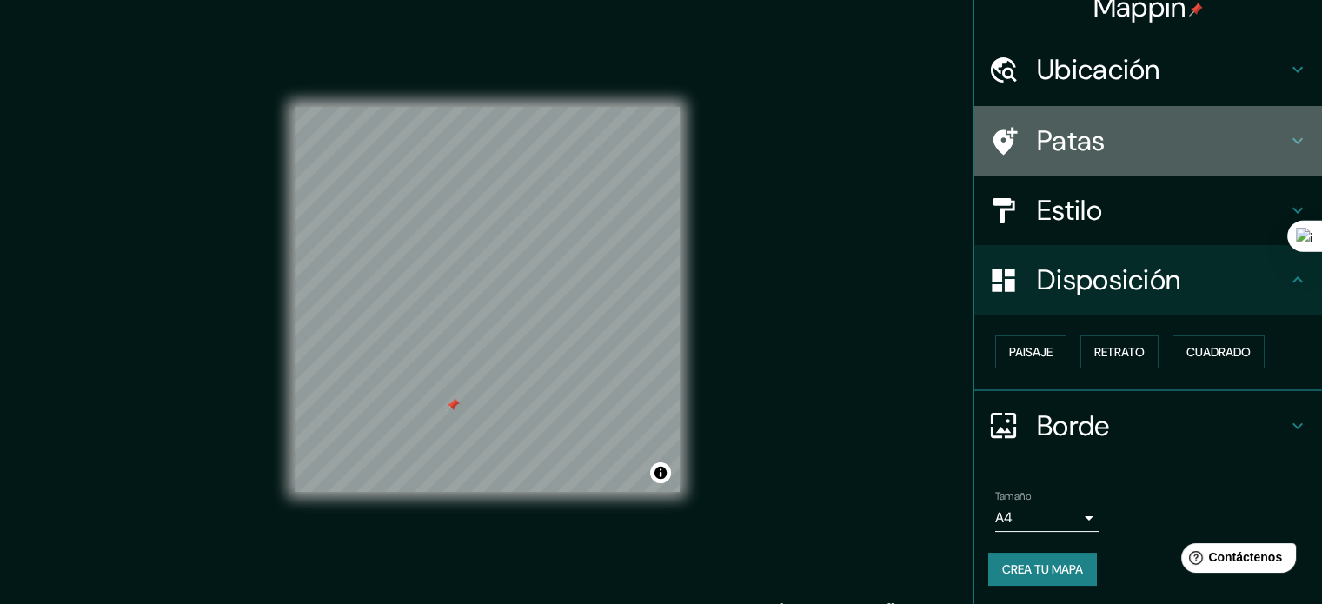
click at [1093, 152] on h4 "Patas" at bounding box center [1162, 140] width 250 height 35
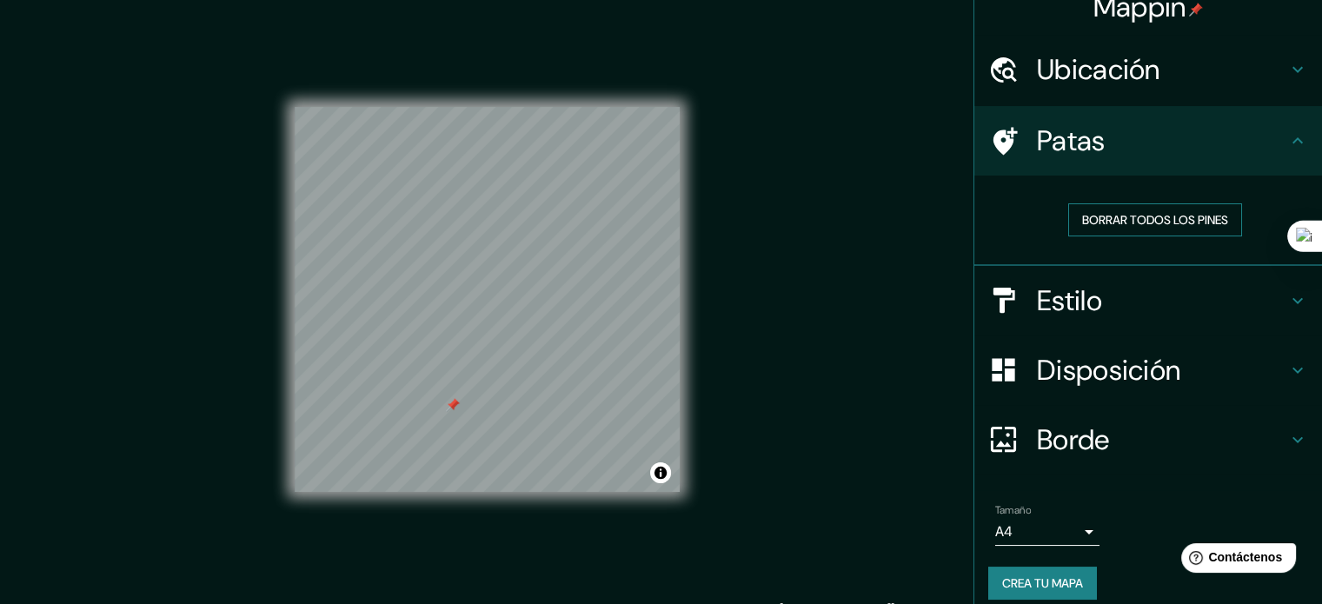
click at [1125, 219] on font "Borrar todos los pines" at bounding box center [1155, 220] width 146 height 16
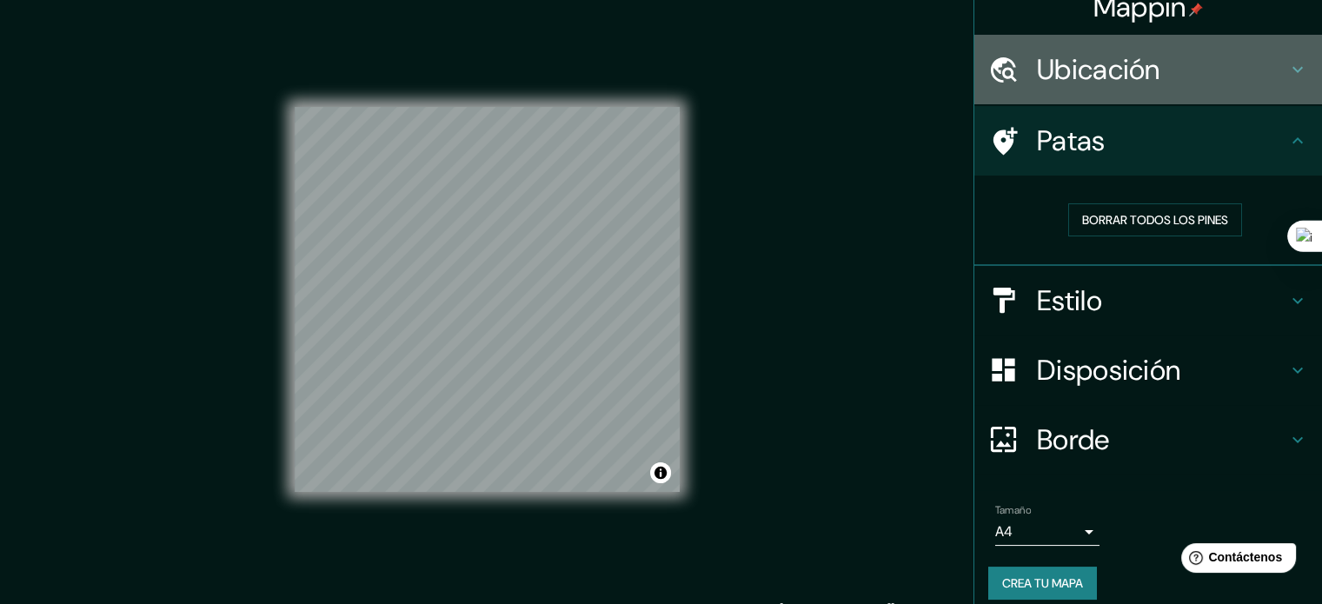
click at [1054, 77] on font "Ubicación" at bounding box center [1098, 69] width 123 height 37
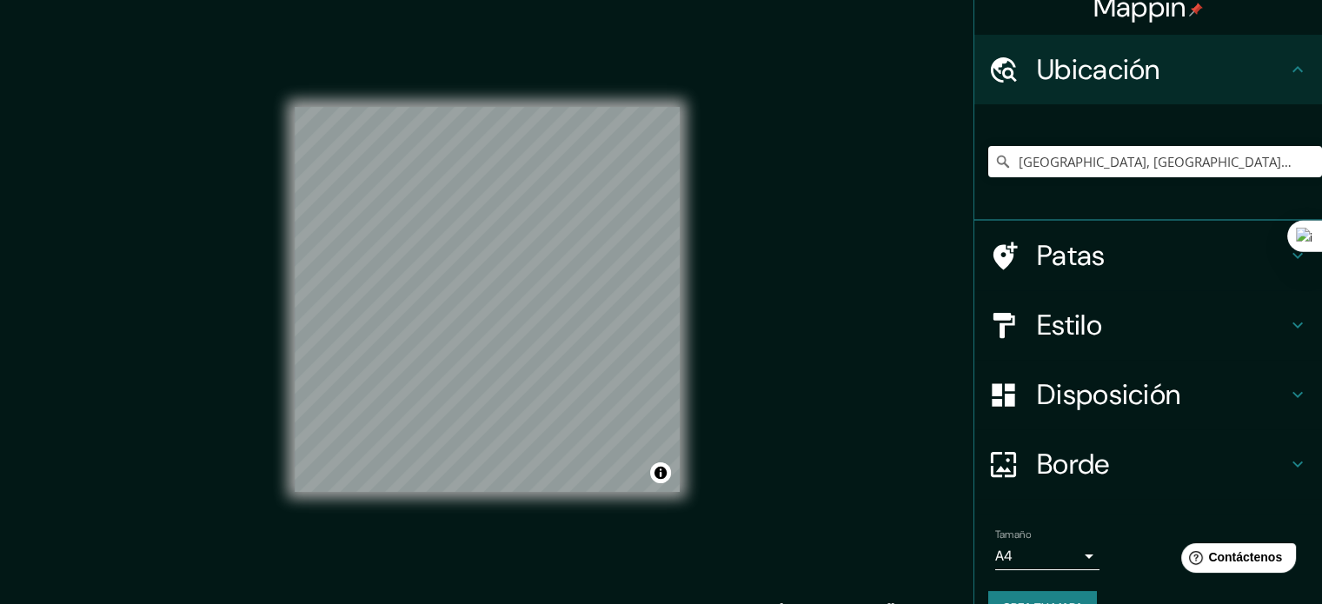
scroll to position [60, 0]
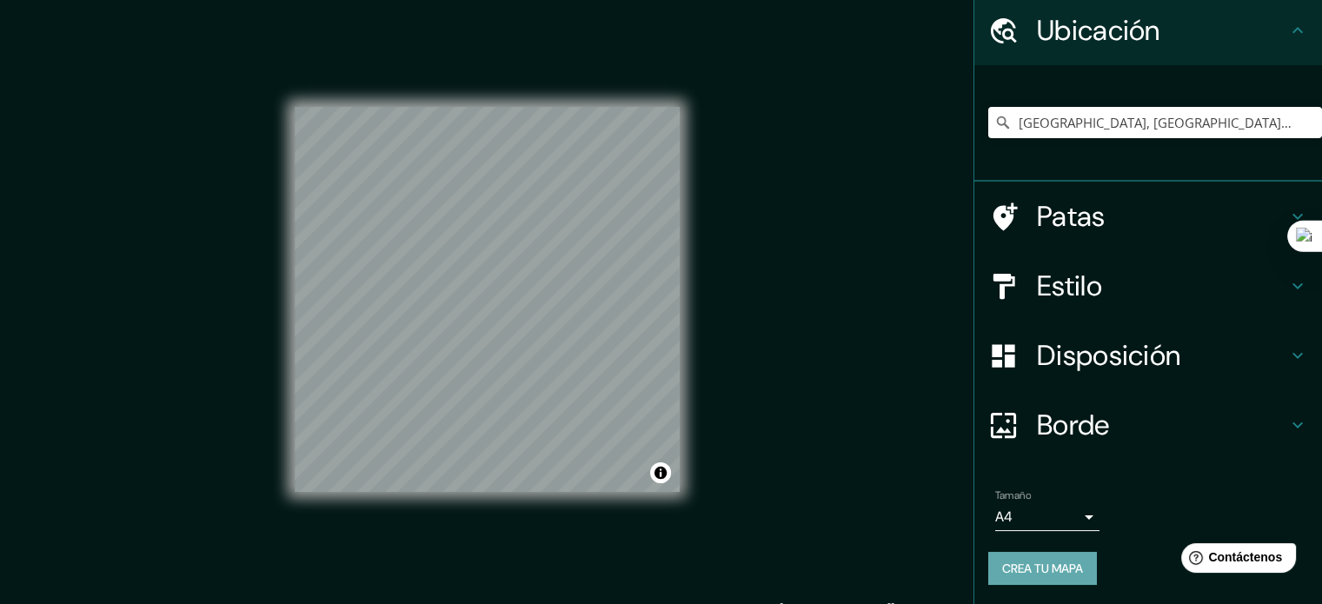
click at [1039, 569] on font "Crea tu mapa" at bounding box center [1042, 569] width 81 height 16
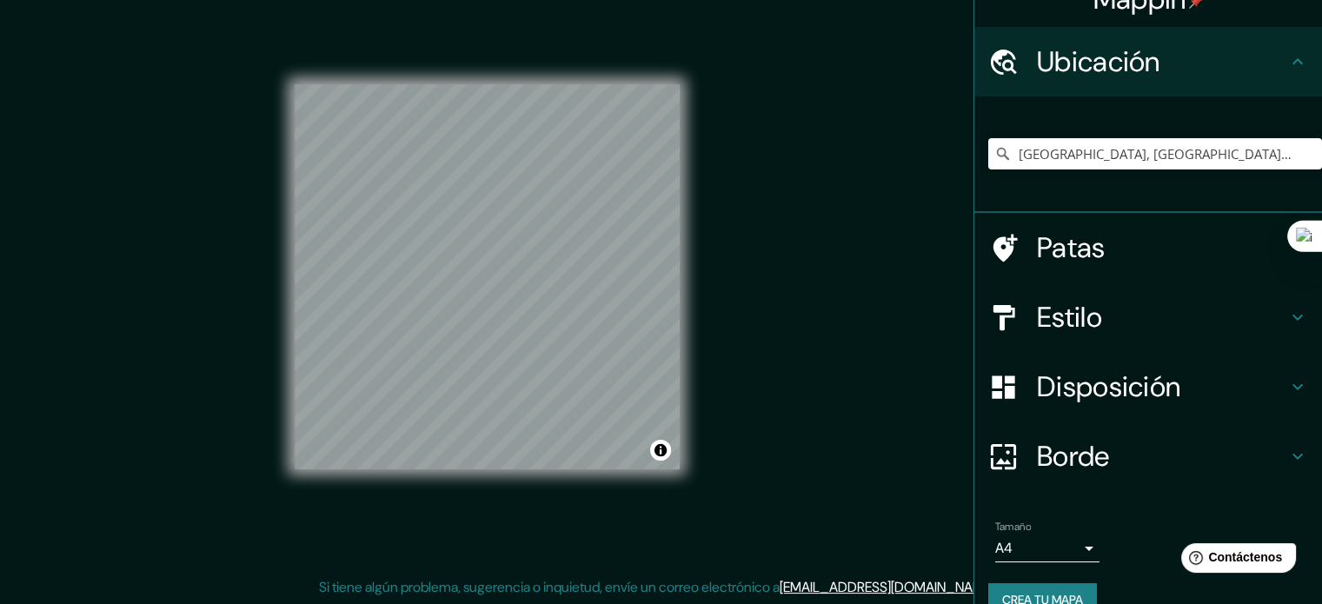
scroll to position [0, 0]
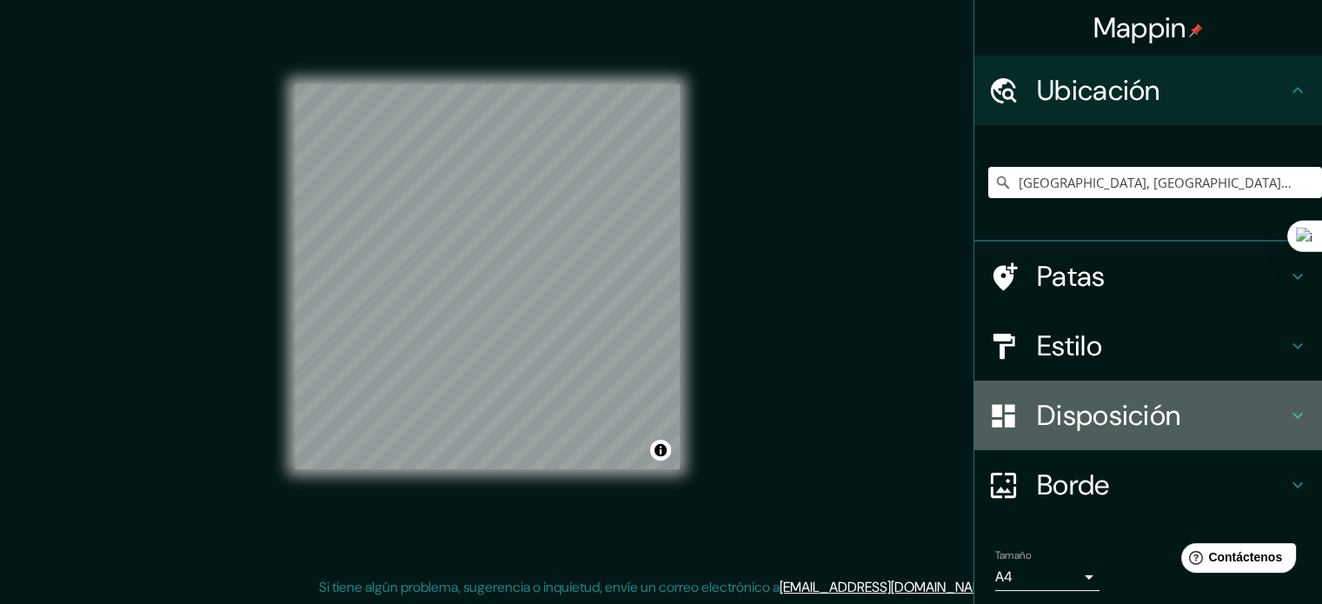
click at [1037, 414] on font "Disposición" at bounding box center [1108, 415] width 143 height 37
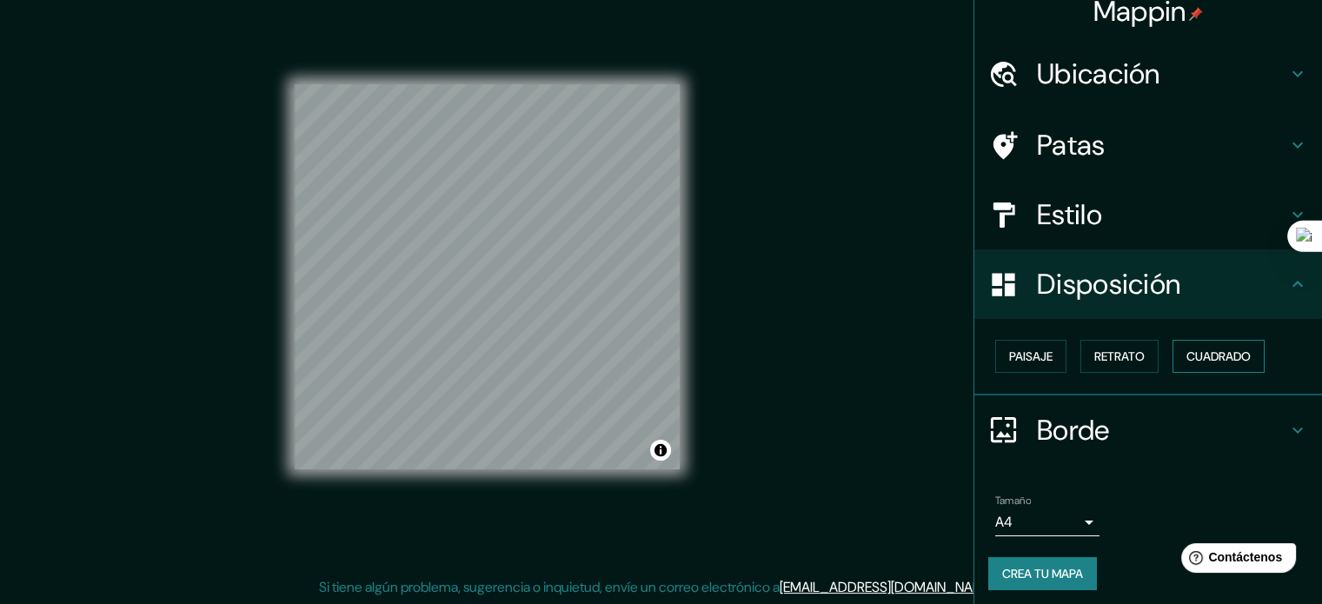
scroll to position [21, 0]
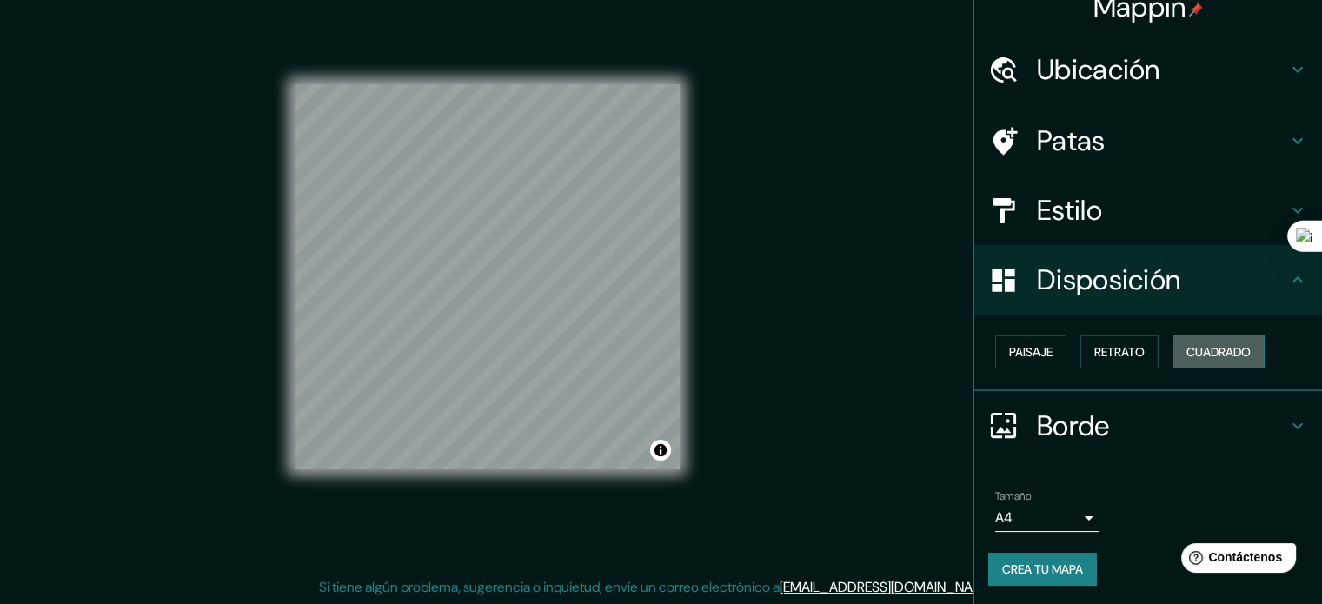
click at [1220, 344] on font "Cuadrado" at bounding box center [1219, 352] width 64 height 16
click at [1081, 343] on button "Retrato" at bounding box center [1120, 352] width 78 height 33
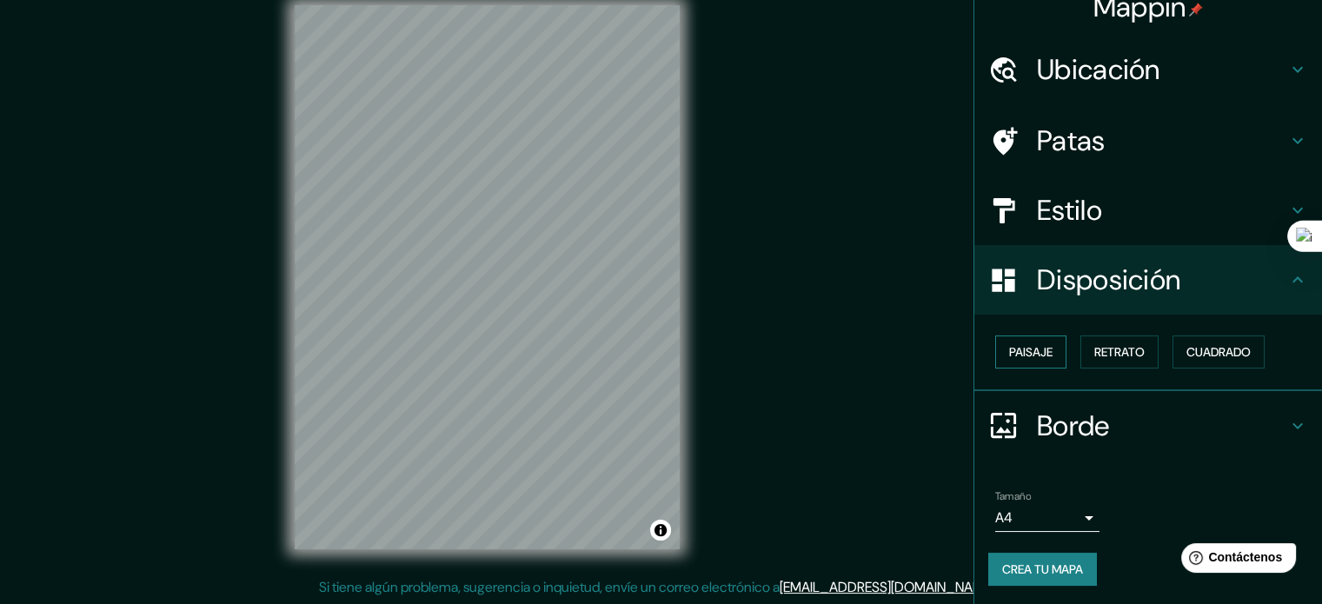
click at [1022, 345] on font "Paisaje" at bounding box center [1030, 352] width 43 height 16
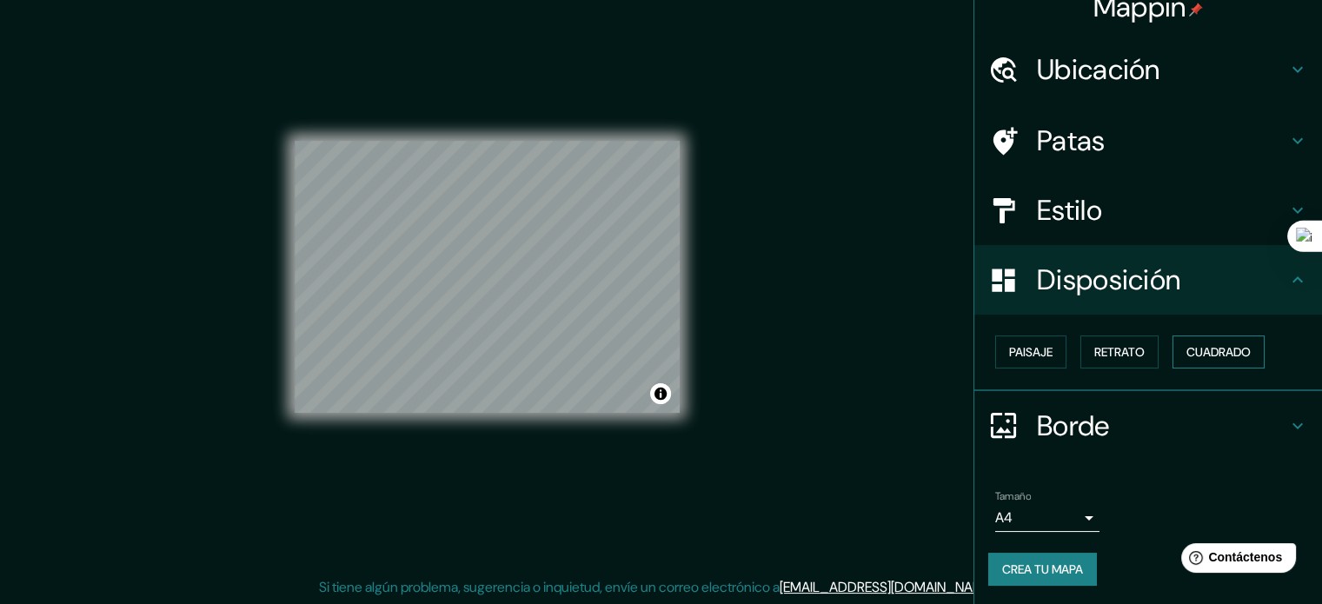
click at [1203, 350] on font "Cuadrado" at bounding box center [1219, 352] width 64 height 16
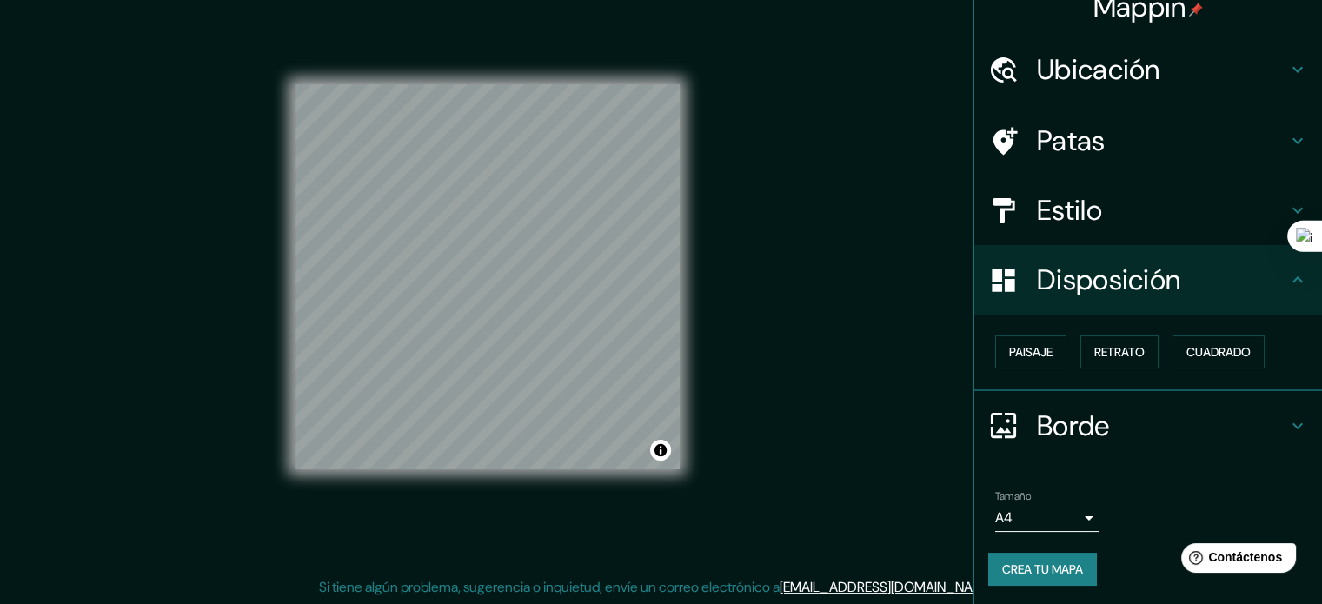
click at [1024, 562] on font "Crea tu mapa" at bounding box center [1042, 570] width 81 height 16
click at [1036, 573] on font "Crea tu mapa" at bounding box center [1042, 570] width 81 height 16
click at [662, 450] on button "Activar o desactivar atribución" at bounding box center [660, 450] width 21 height 21
click at [715, 444] on div "Mappin Ubicación Trujillo, Departamento de La Libertad, Perú Patas Estilo Dispo…" at bounding box center [661, 291] width 1322 height 628
click at [588, 447] on font "Mejorar este mapa" at bounding box center [600, 450] width 91 height 12
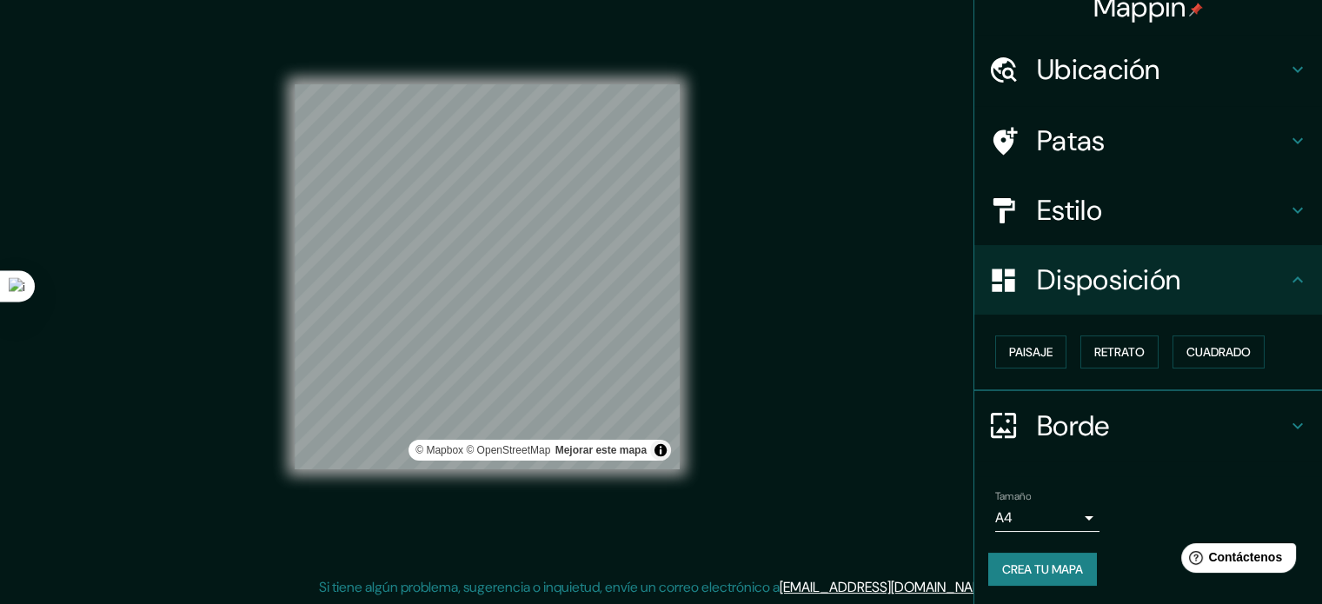
drag, startPoint x: 697, startPoint y: 243, endPoint x: 907, endPoint y: 407, distance: 266.2
click at [903, 408] on div "Mappin Ubicación Trujillo, Departamento de La Libertad, Perú Patas Estilo Dispo…" at bounding box center [661, 291] width 1322 height 628
click at [1048, 573] on font "Crea tu mapa" at bounding box center [1042, 570] width 81 height 16
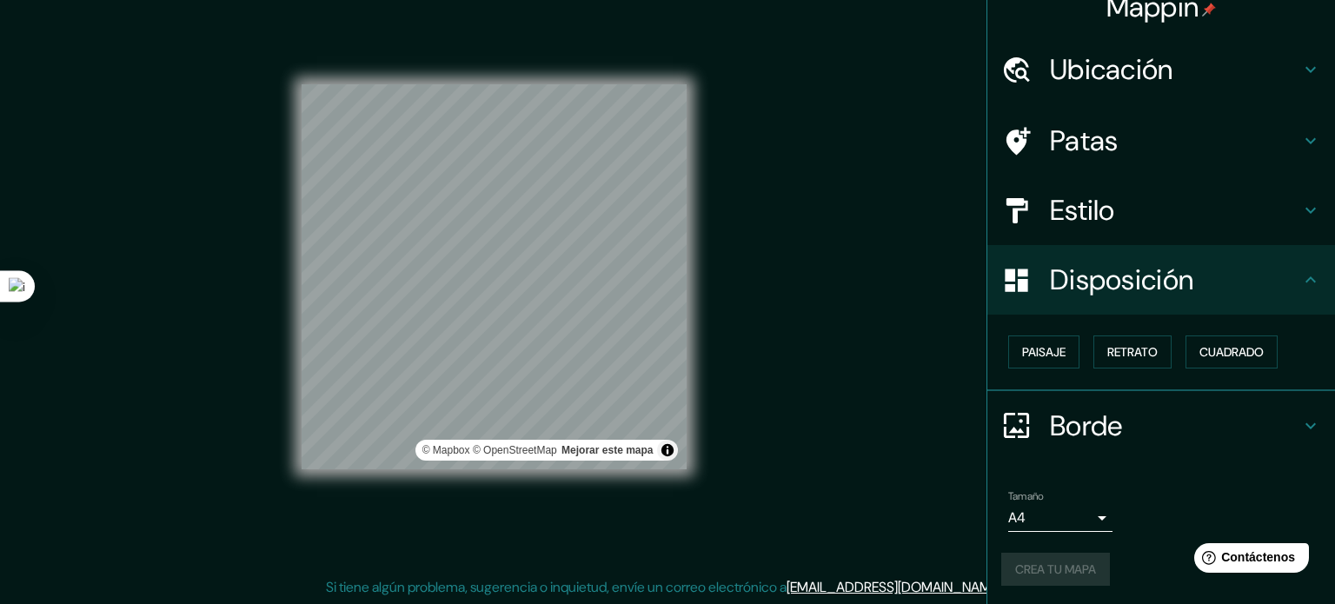
click at [1069, 509] on body "Mappin Ubicación Trujillo, Departamento de La Libertad, Perú Patas Estilo Dispo…" at bounding box center [667, 279] width 1335 height 604
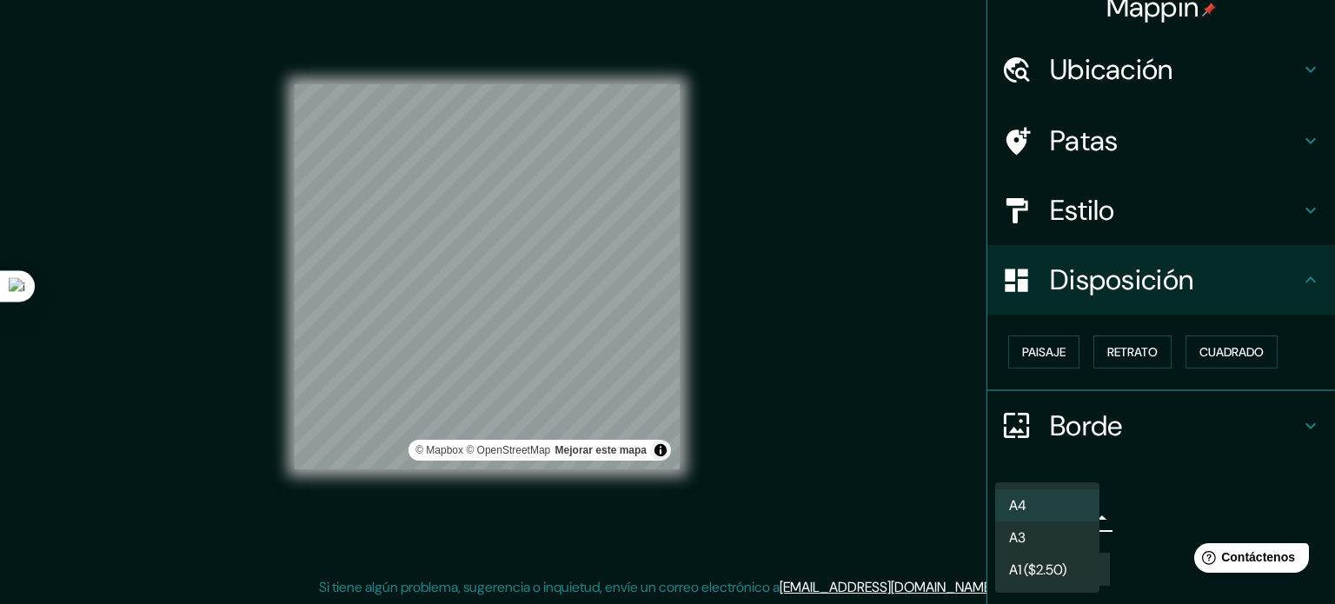
click at [1040, 539] on li "A3" at bounding box center [1047, 538] width 104 height 32
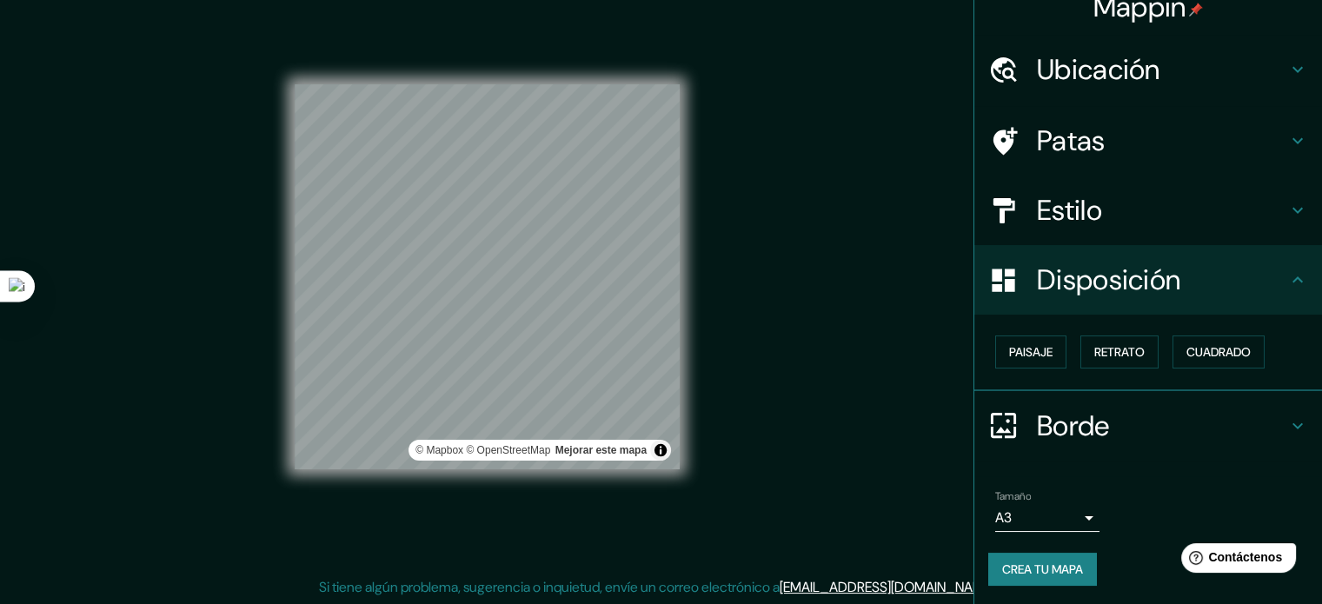
click at [606, 71] on div "© Mapbox © OpenStreetMap Mejorar este mapa" at bounding box center [487, 277] width 385 height 544
click at [1030, 569] on font "Crea tu mapa" at bounding box center [1042, 570] width 81 height 16
click at [1081, 403] on div "Borde" at bounding box center [1148, 426] width 348 height 70
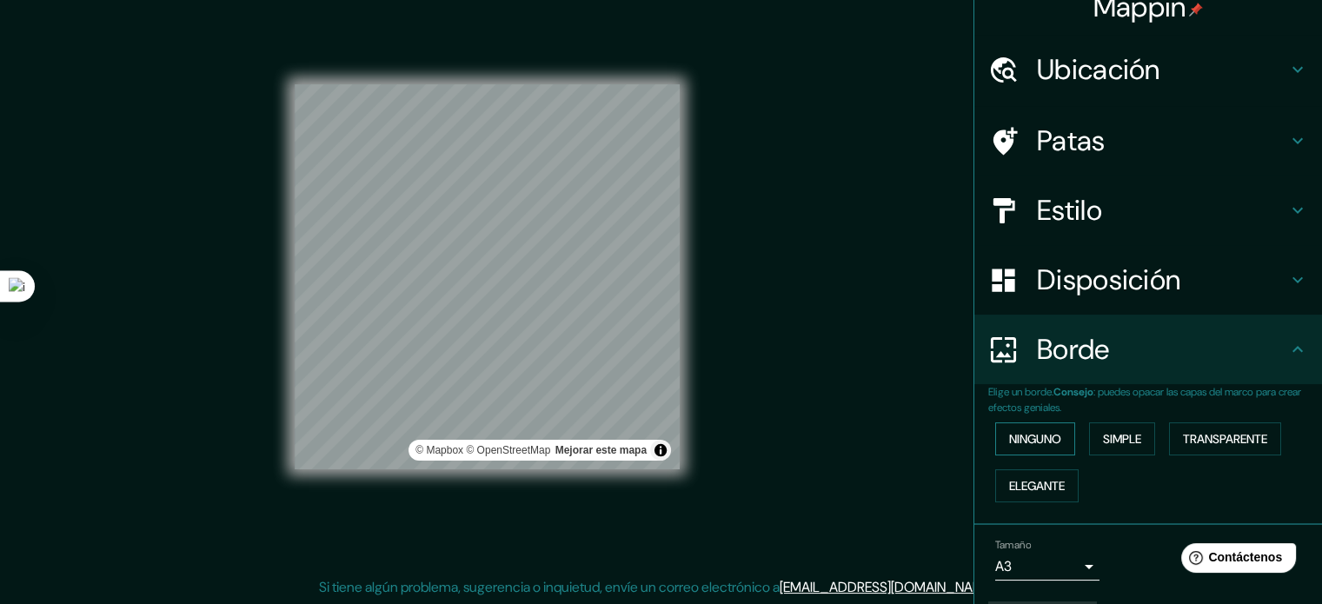
click at [1019, 431] on font "Ninguno" at bounding box center [1035, 439] width 52 height 16
click at [1089, 434] on button "Simple" at bounding box center [1122, 438] width 66 height 33
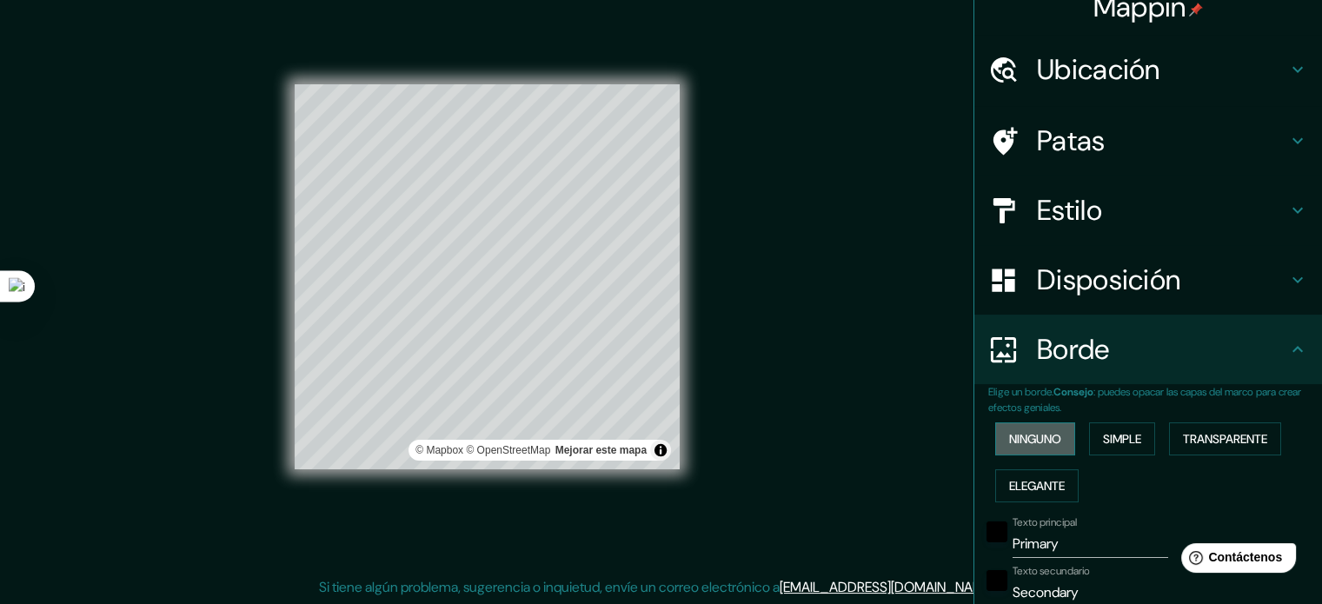
click at [1009, 441] on font "Ninguno" at bounding box center [1035, 439] width 52 height 16
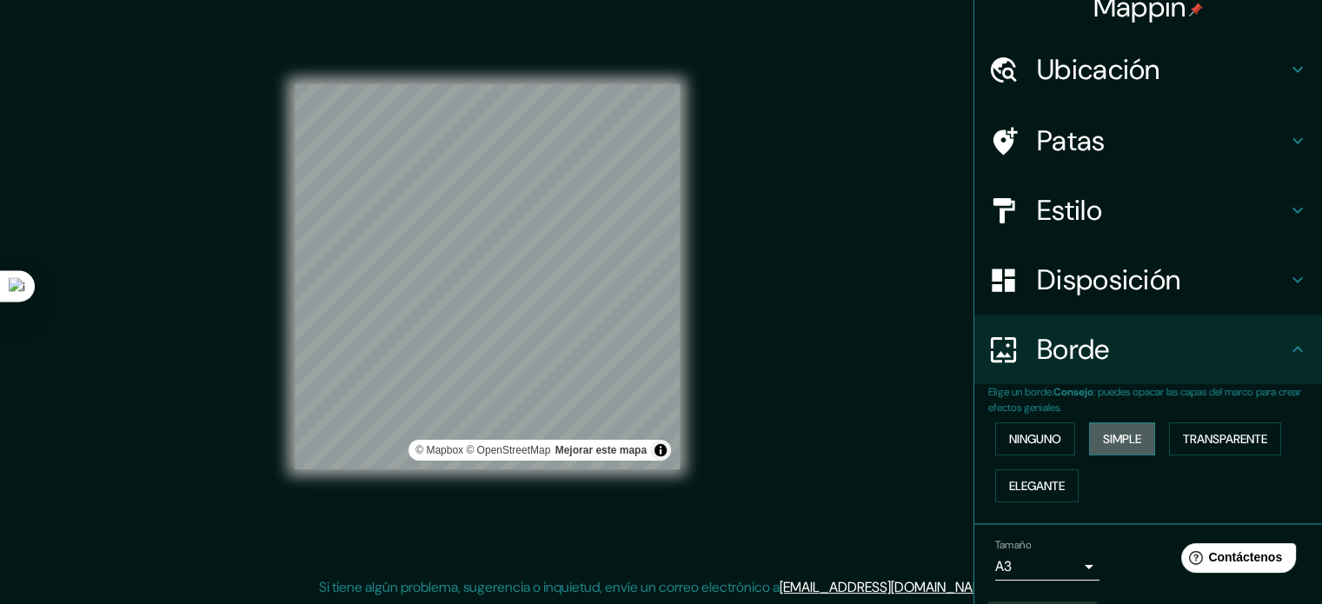
click at [1107, 437] on font "Simple" at bounding box center [1122, 439] width 38 height 16
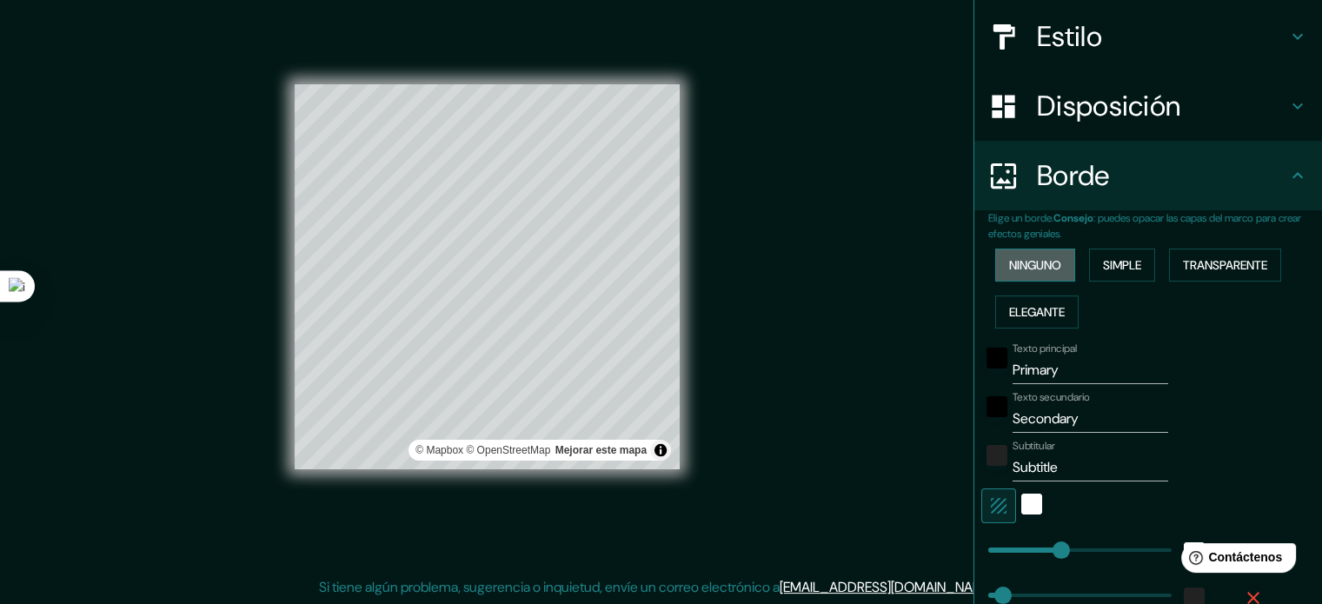
click at [1016, 251] on button "Ninguno" at bounding box center [1035, 265] width 80 height 33
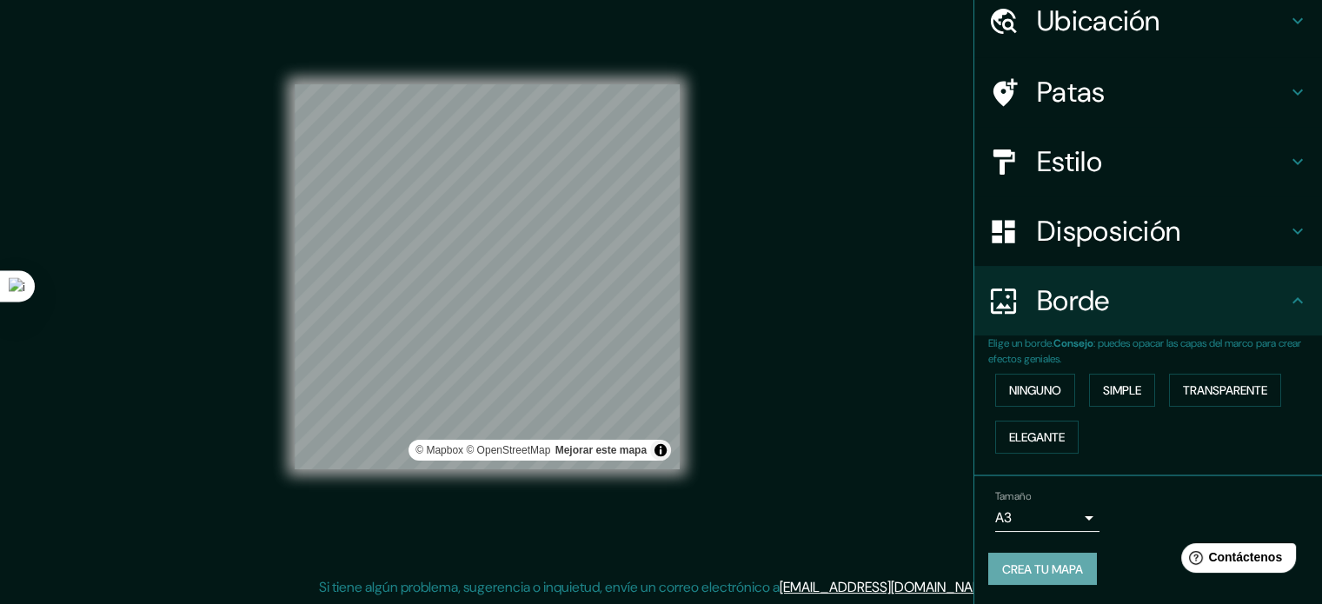
click at [1007, 569] on font "Crea tu mapa" at bounding box center [1042, 570] width 81 height 16
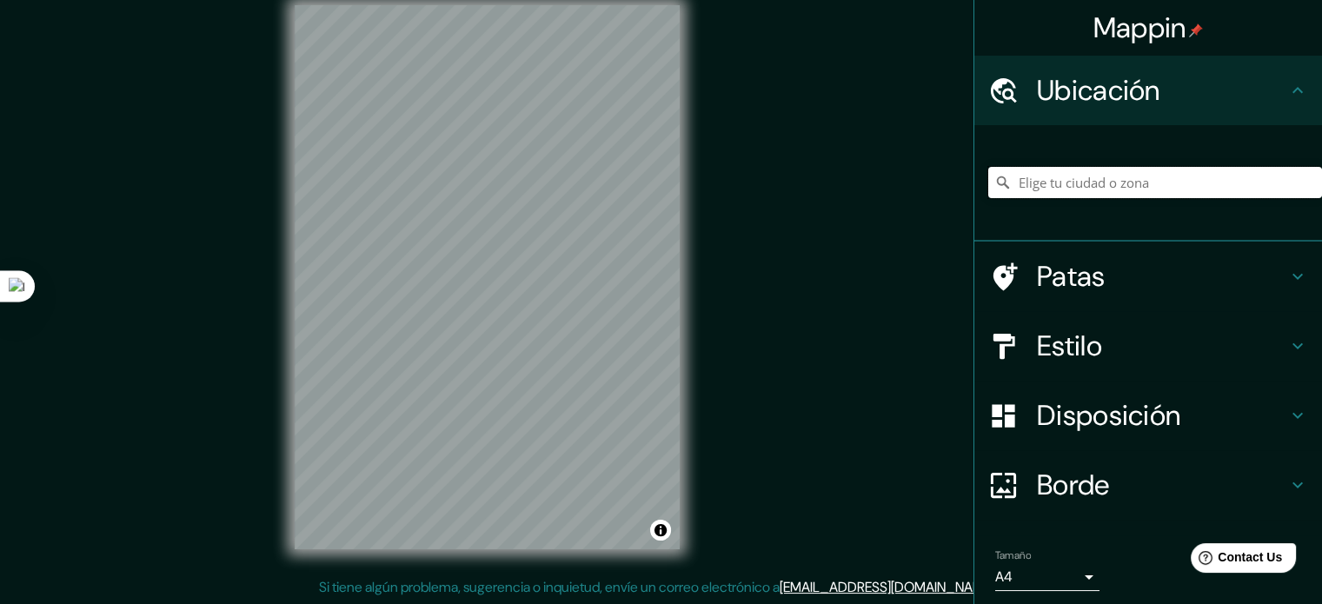
click at [1077, 191] on input "Elige tu ciudad o zona" at bounding box center [1155, 182] width 334 height 31
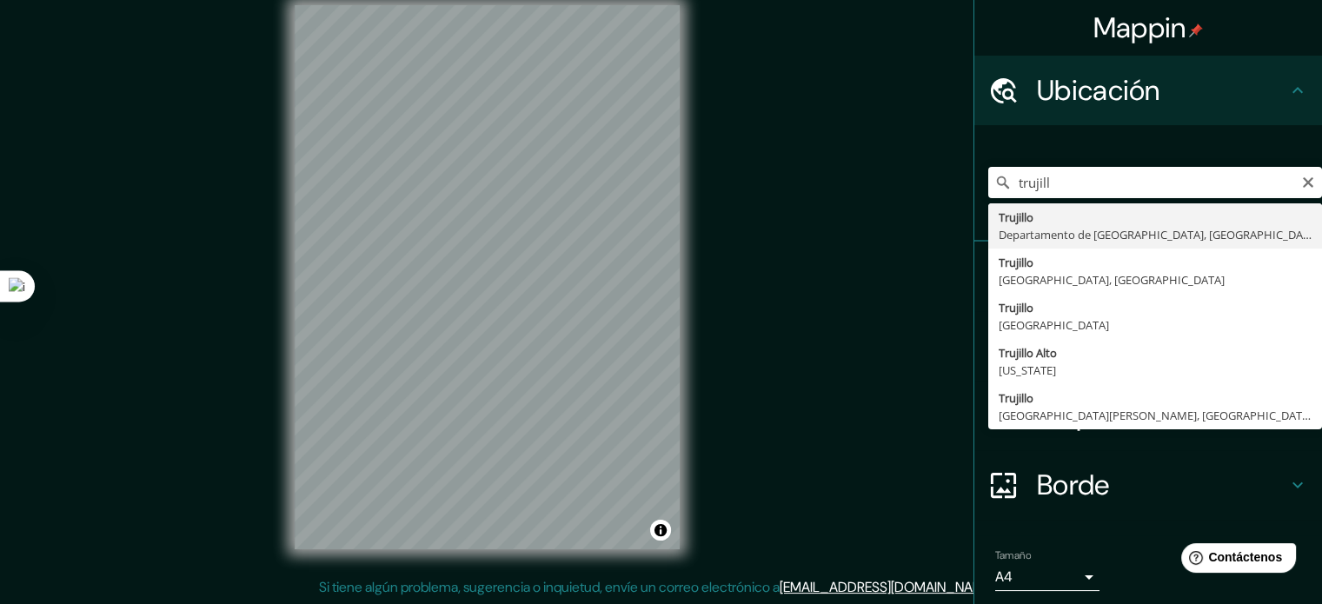
type input "[GEOGRAPHIC_DATA], [GEOGRAPHIC_DATA], [GEOGRAPHIC_DATA]"
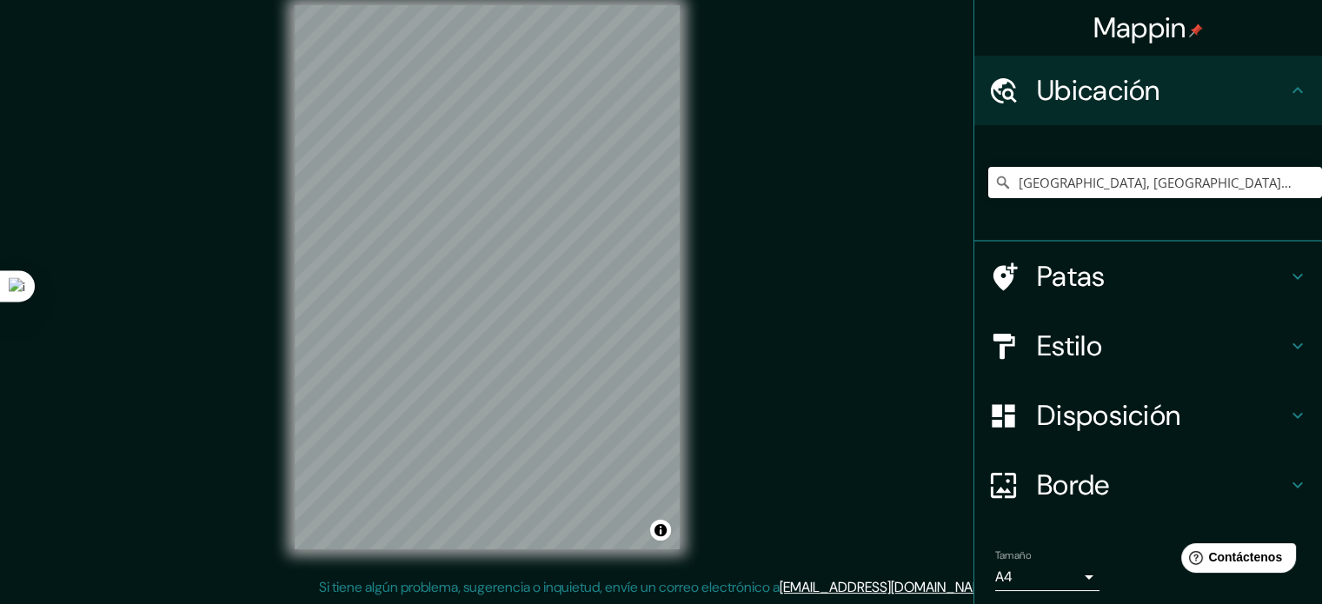
click at [1078, 419] on font "Disposición" at bounding box center [1108, 415] width 143 height 37
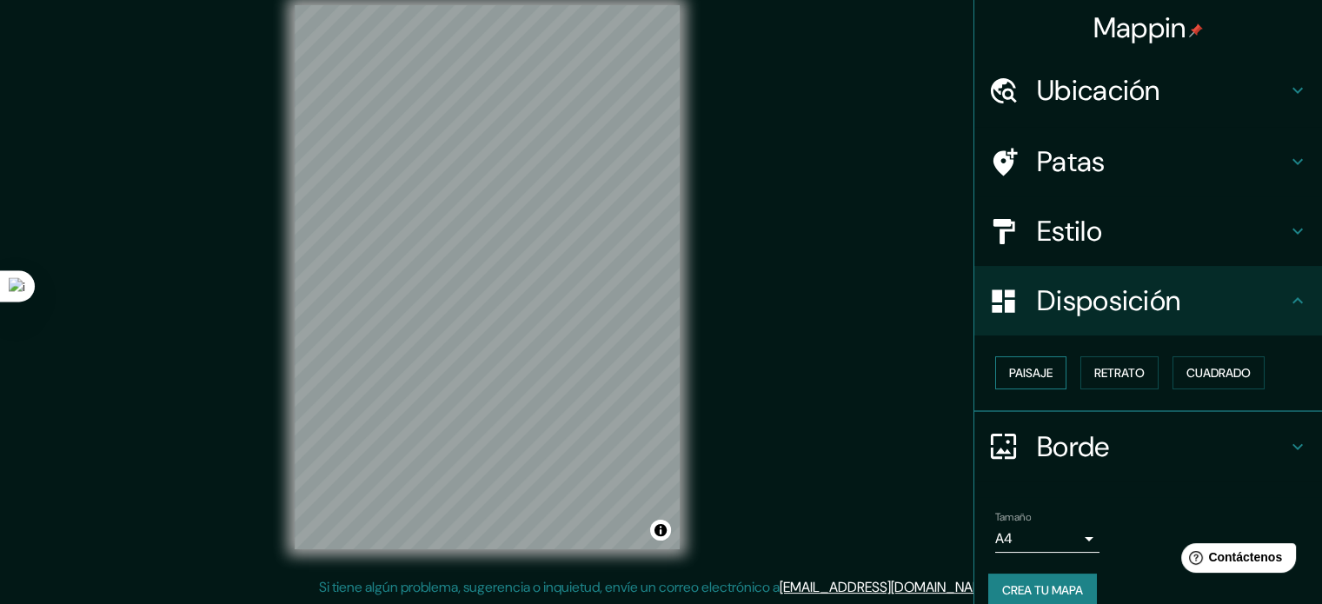
click at [1037, 378] on font "Paisaje" at bounding box center [1030, 373] width 43 height 16
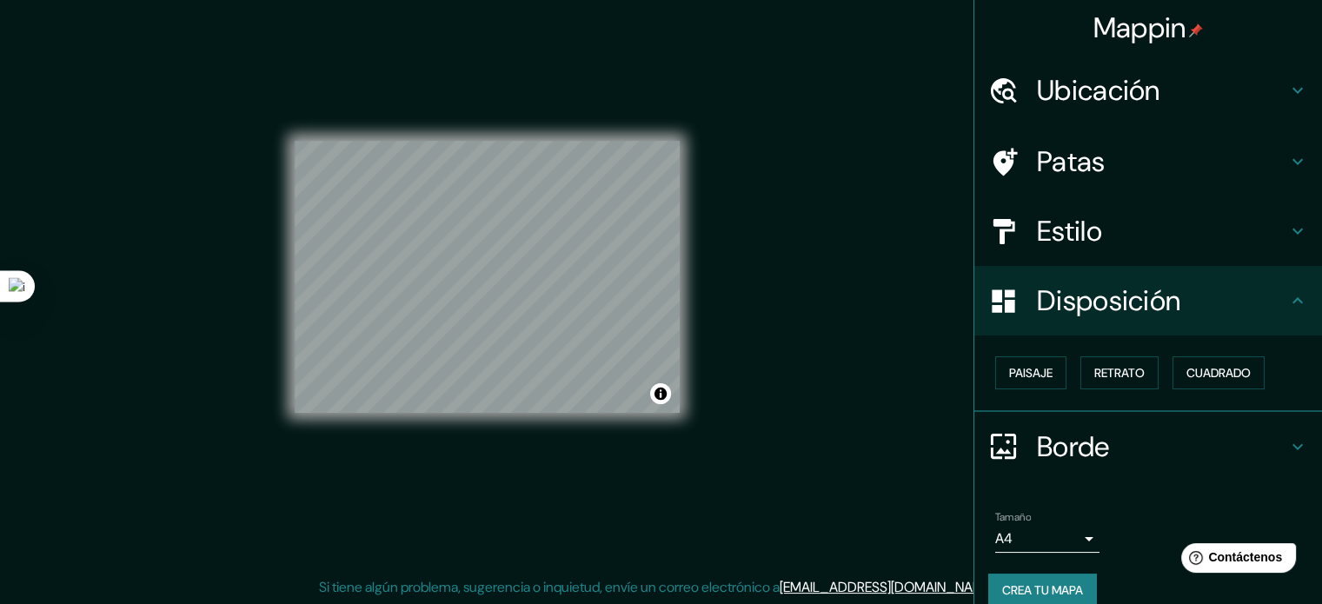
click at [1065, 237] on font "Estilo" at bounding box center [1069, 231] width 65 height 37
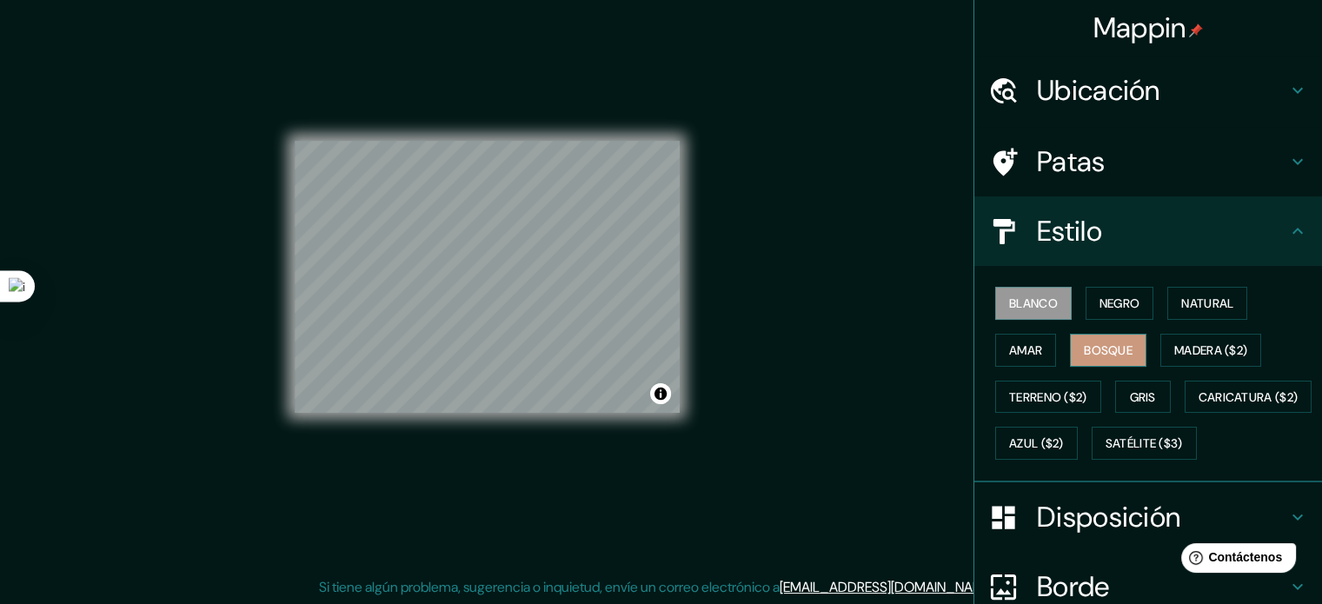
click at [1089, 339] on font "Bosque" at bounding box center [1108, 350] width 49 height 23
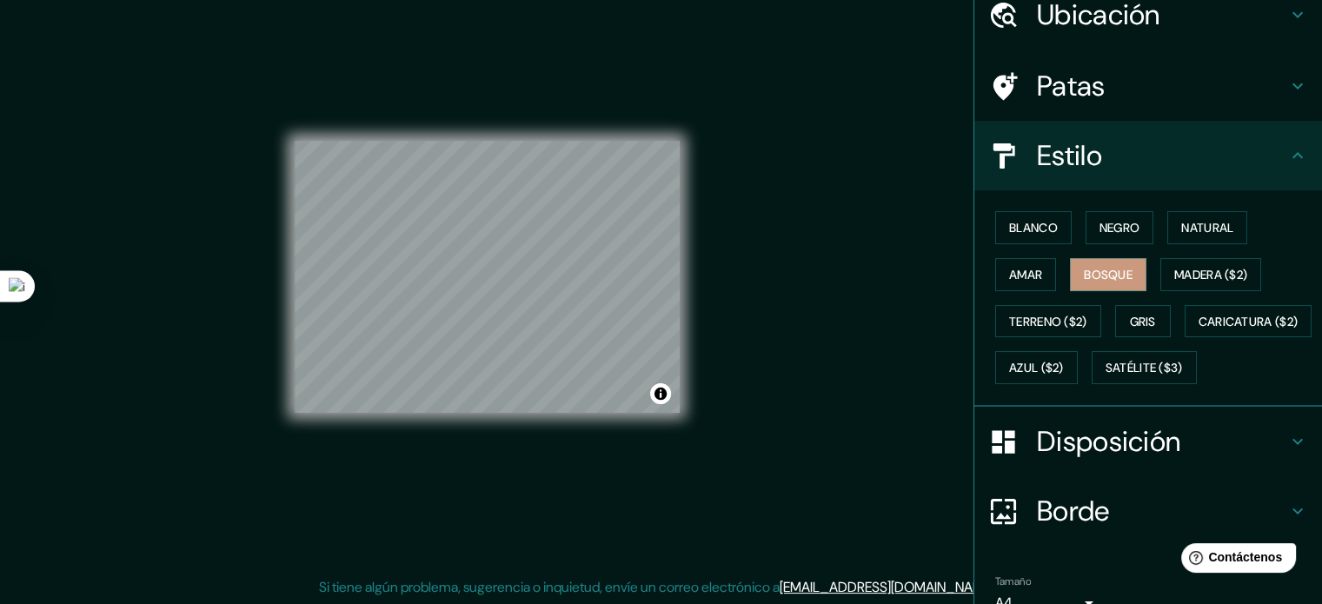
scroll to position [174, 0]
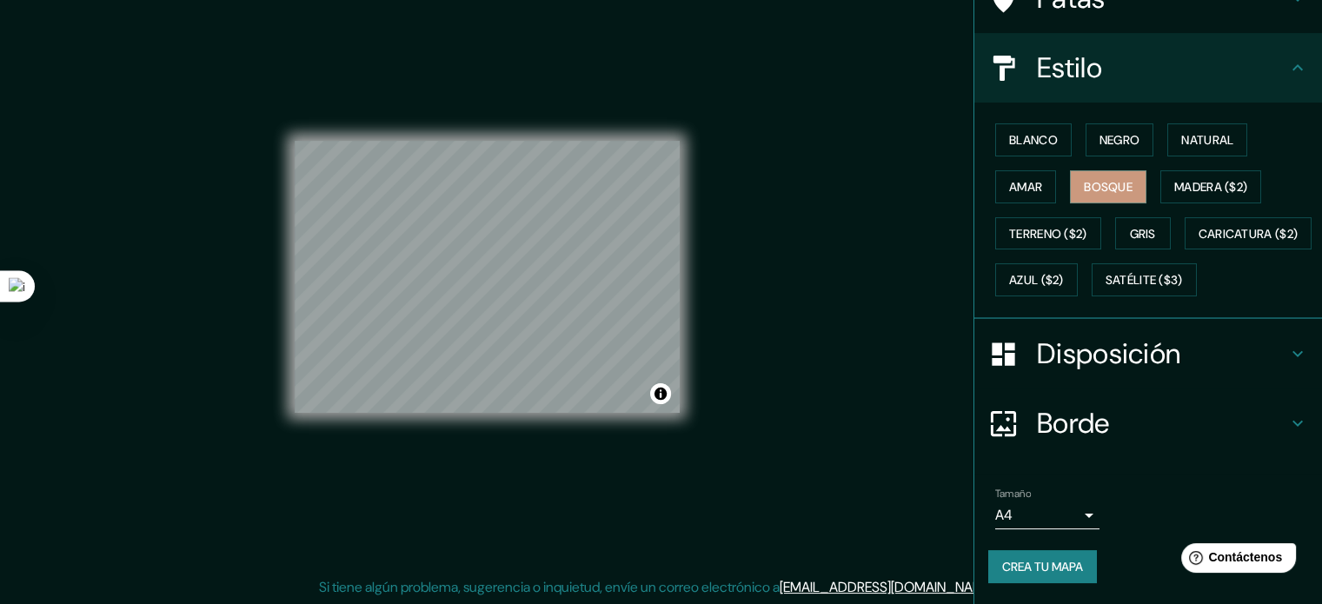
click at [1099, 372] on font "Disposición" at bounding box center [1108, 354] width 143 height 37
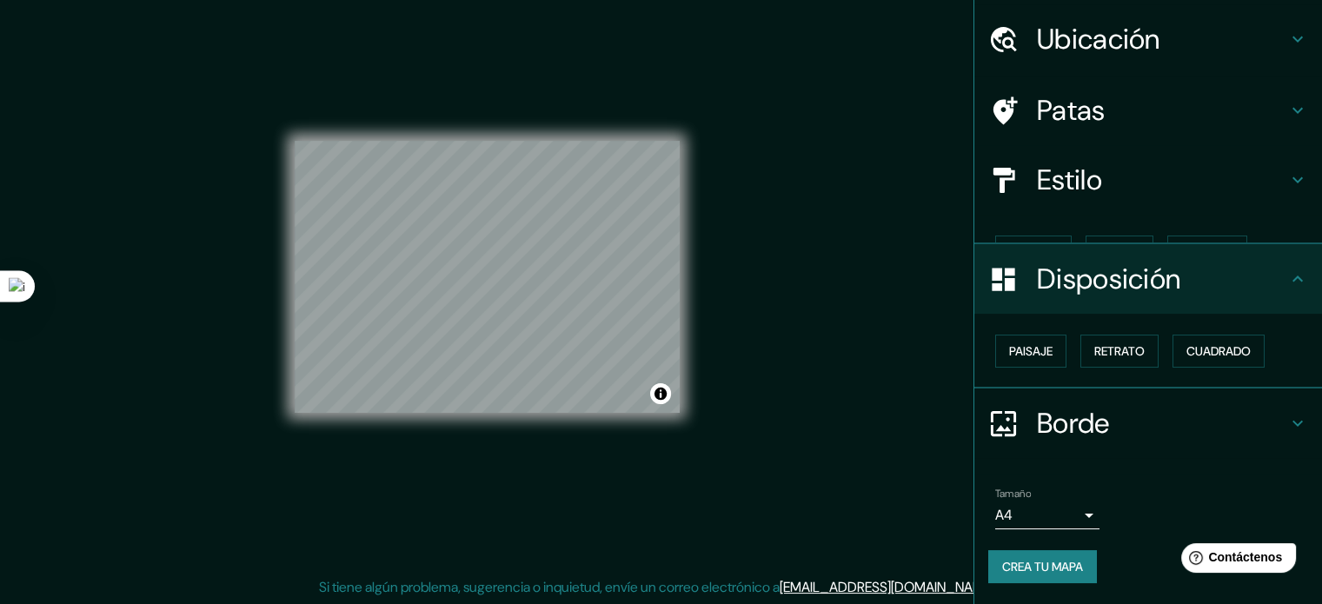
scroll to position [21, 0]
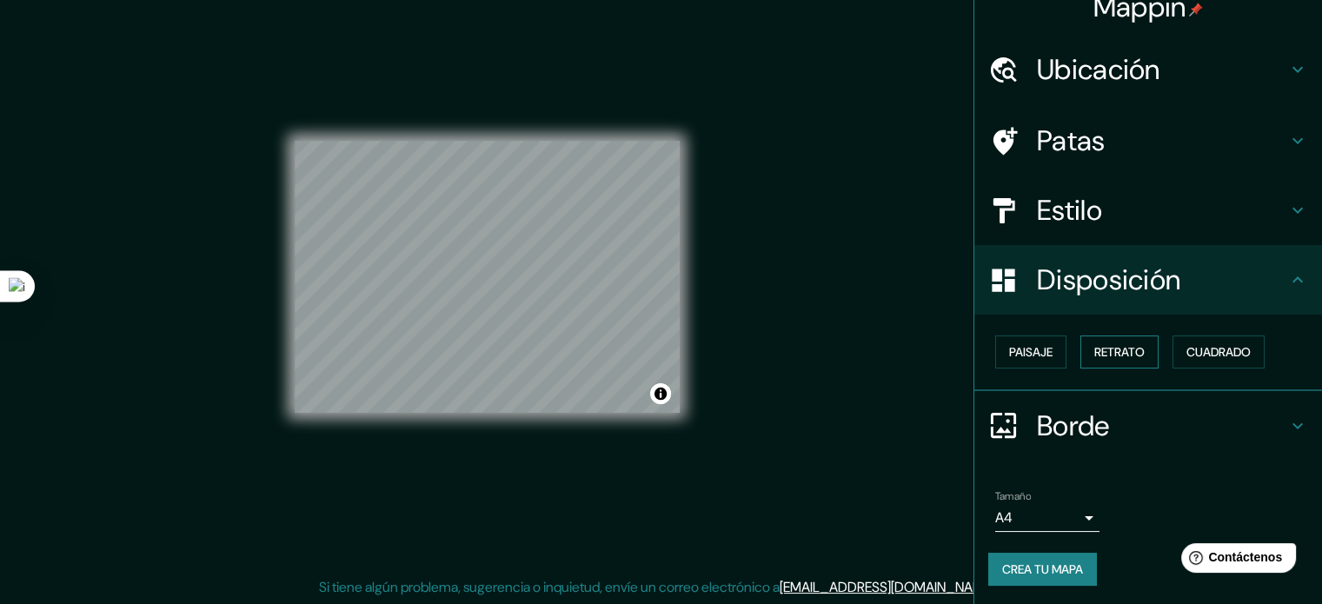
click at [1094, 349] on font "Retrato" at bounding box center [1119, 352] width 50 height 16
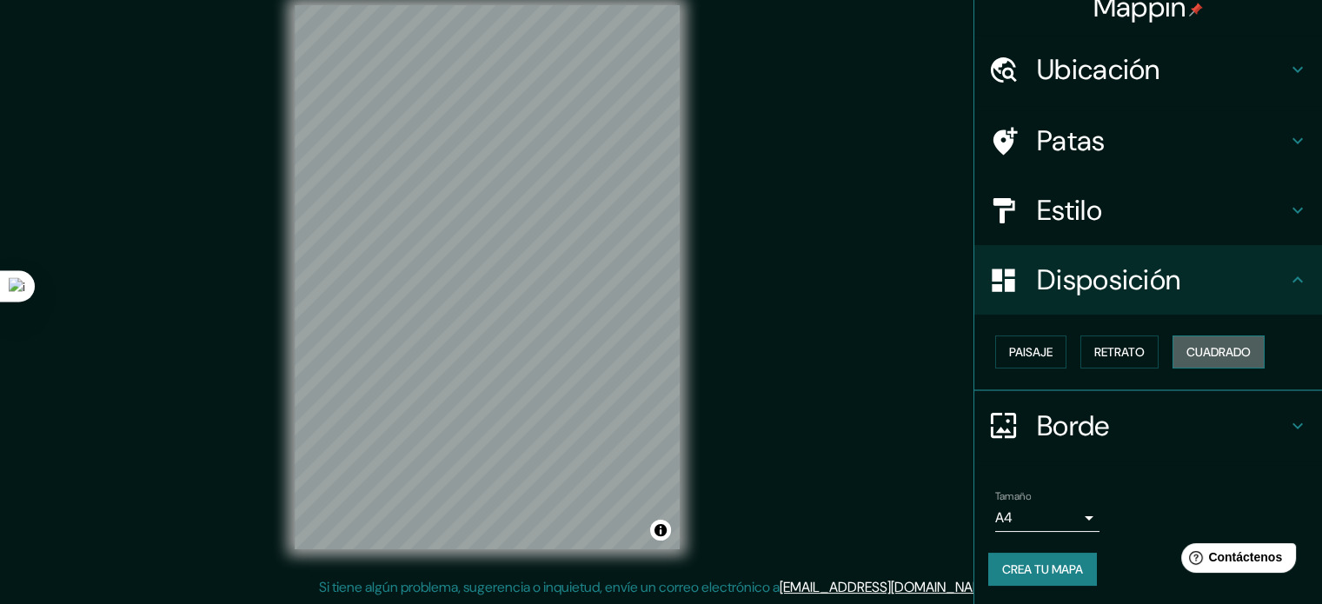
click at [1210, 336] on button "Cuadrado" at bounding box center [1219, 352] width 92 height 33
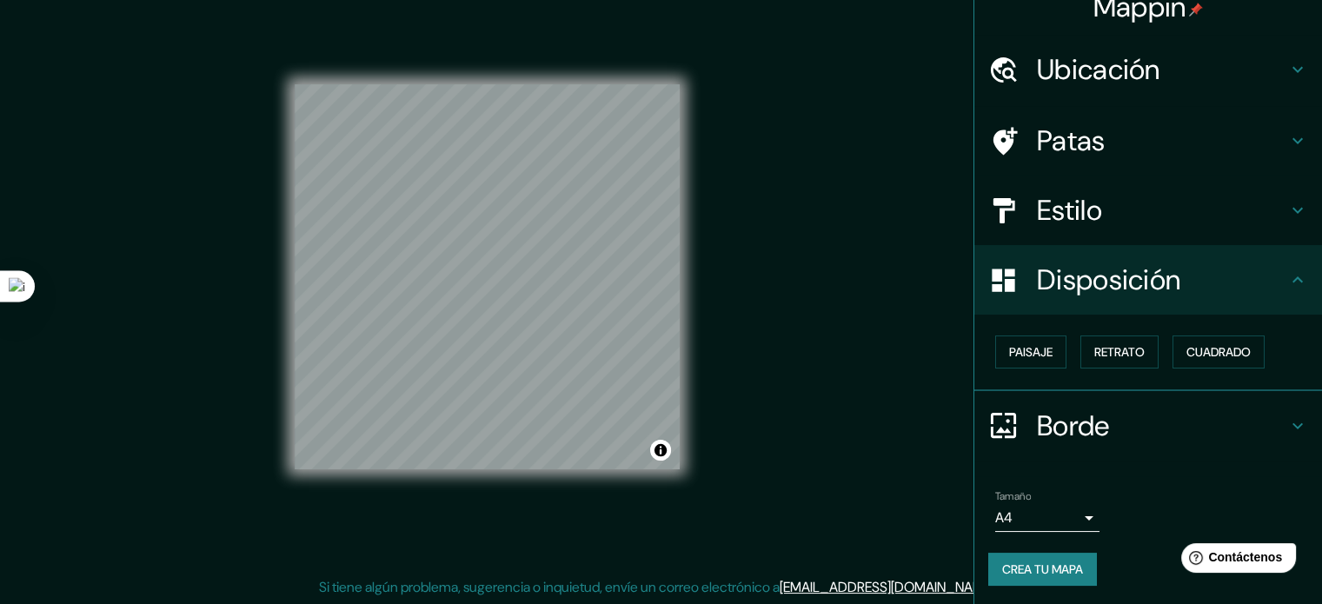
click at [1074, 570] on button "Crea tu mapa" at bounding box center [1042, 569] width 109 height 33
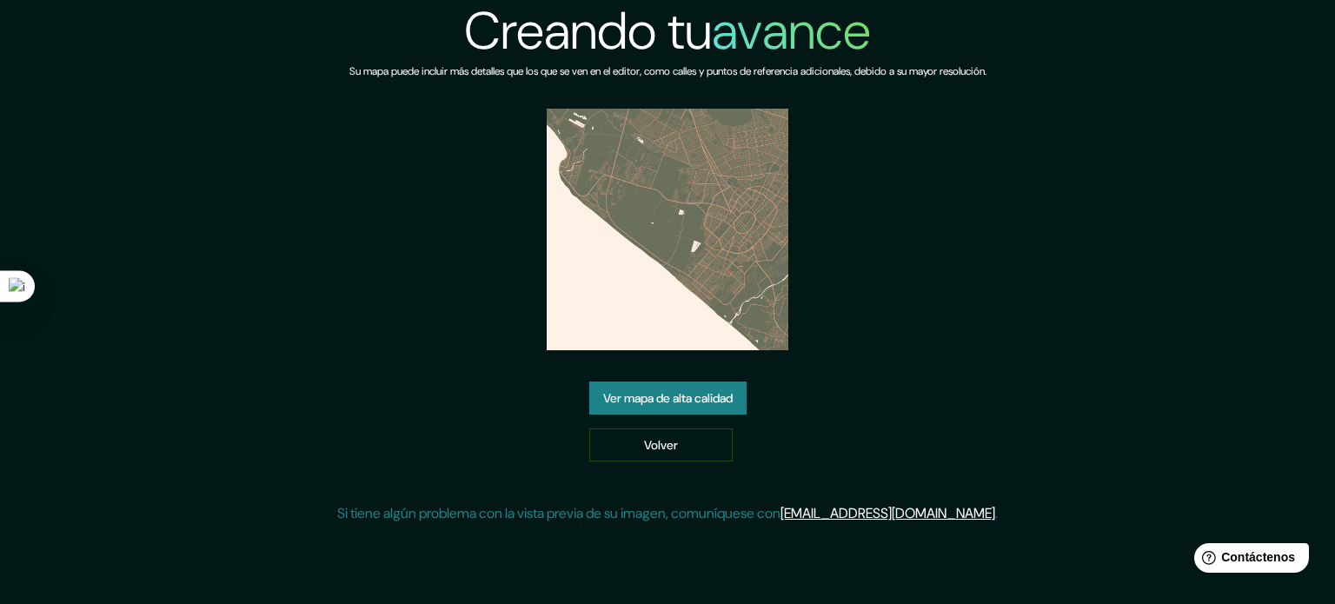
click at [703, 398] on font "Ver mapa de alta calidad" at bounding box center [668, 398] width 130 height 16
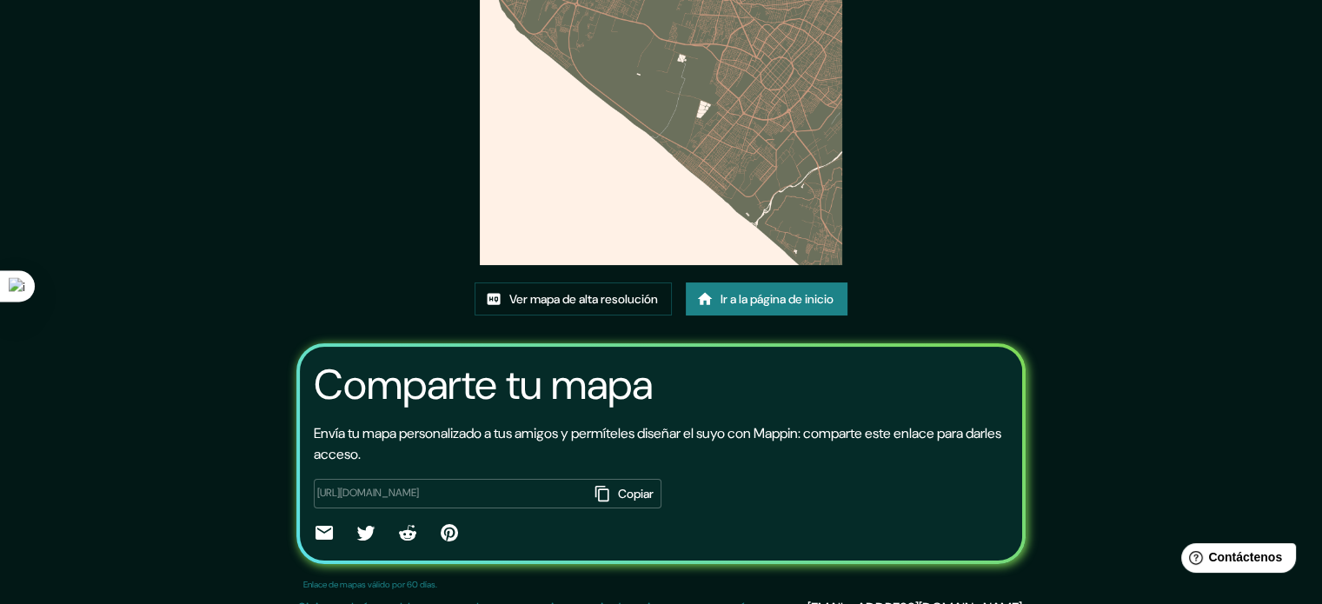
scroll to position [195, 0]
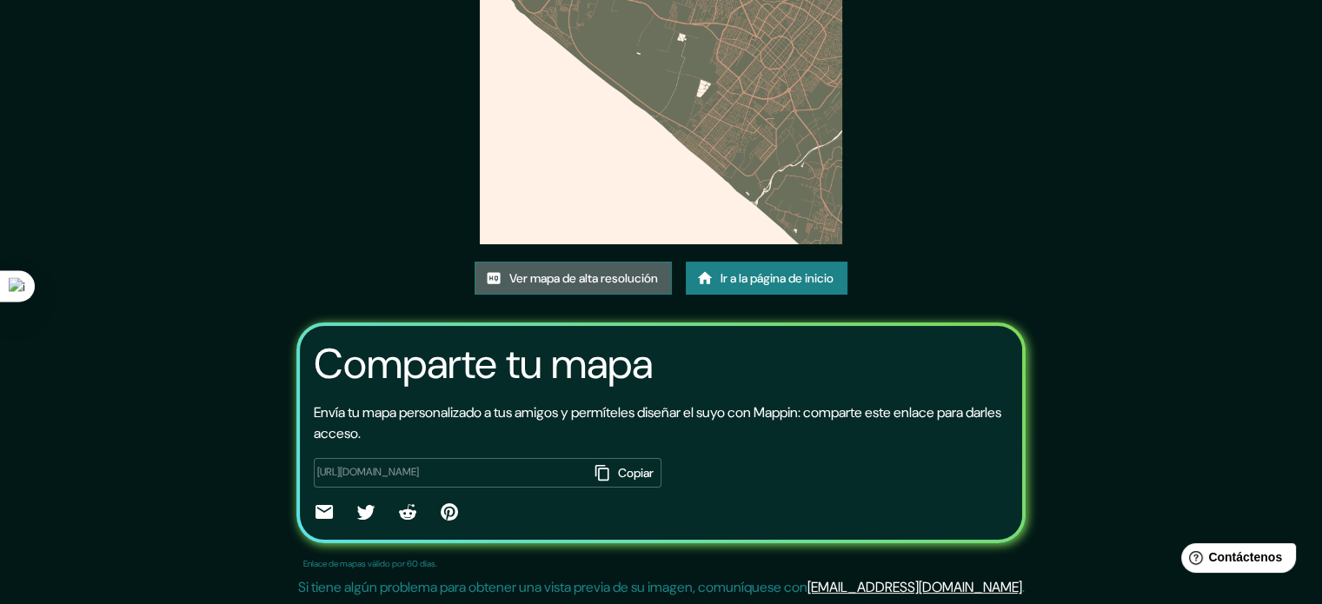
click at [602, 271] on font "Ver mapa de alta resolución" at bounding box center [583, 278] width 149 height 16
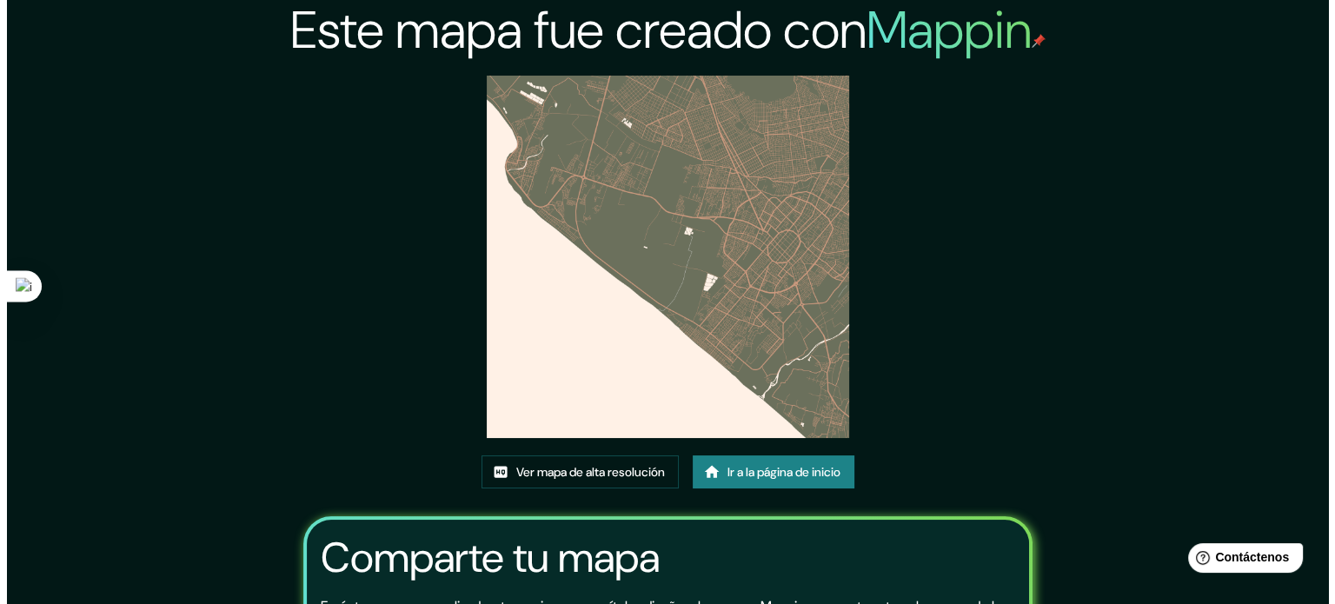
scroll to position [0, 0]
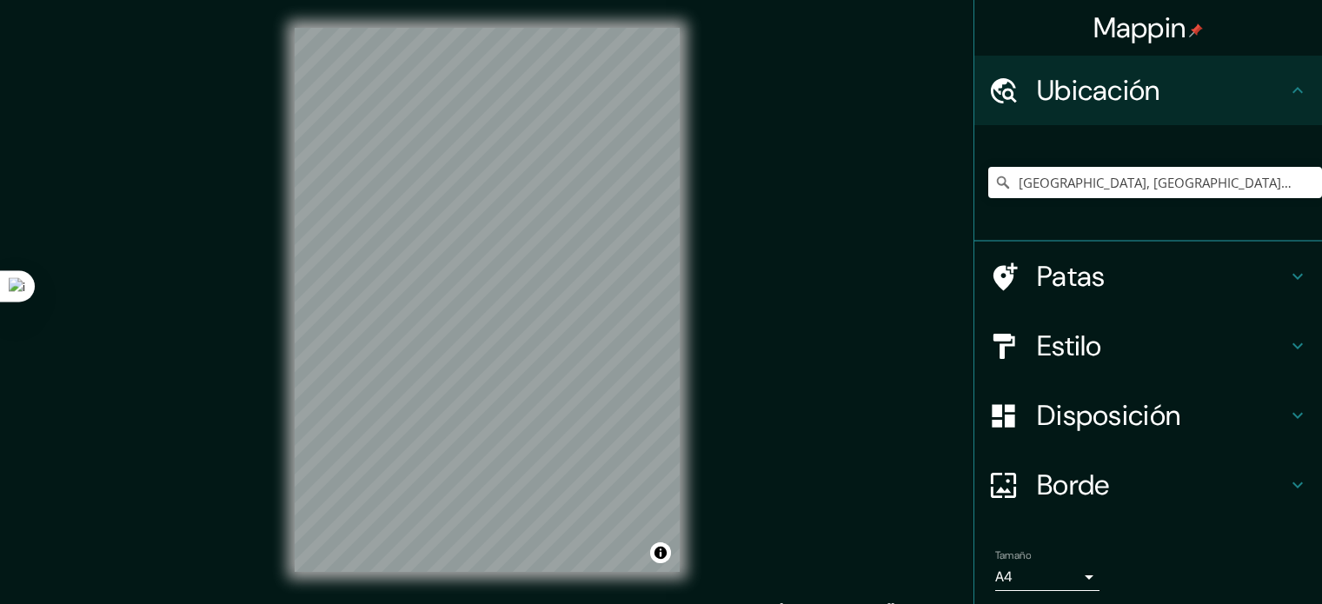
scroll to position [23, 0]
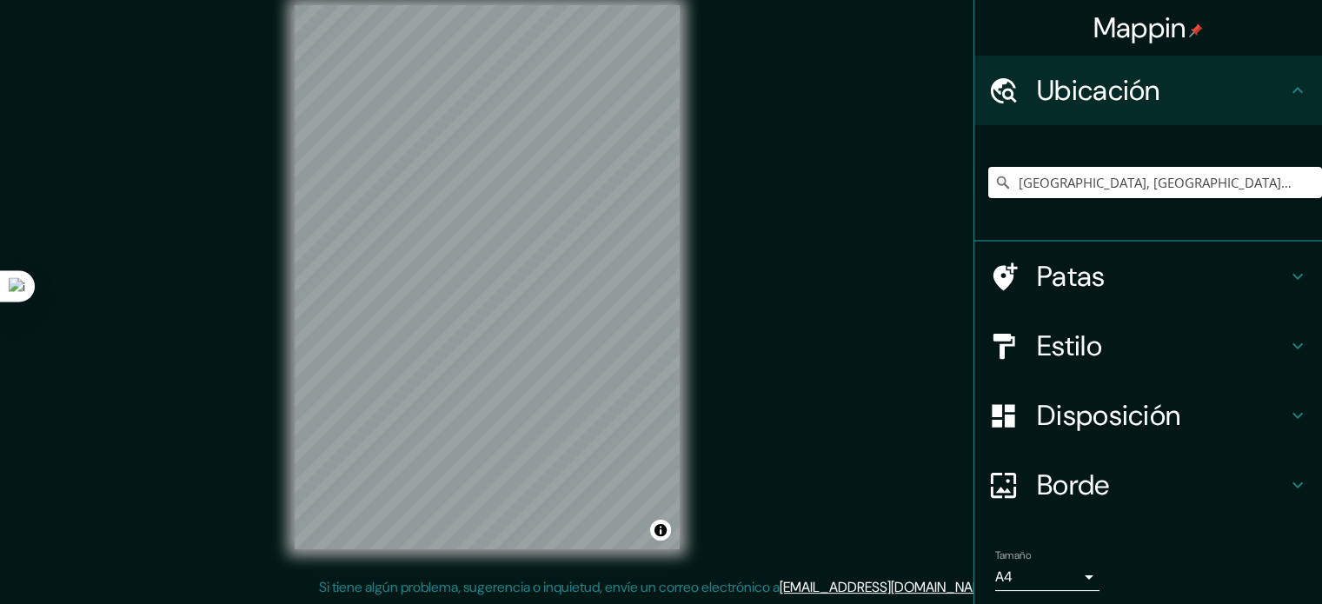
drag, startPoint x: 1092, startPoint y: 183, endPoint x: 1106, endPoint y: 176, distance: 15.6
click at [1097, 180] on input "[GEOGRAPHIC_DATA], [GEOGRAPHIC_DATA], [GEOGRAPHIC_DATA]" at bounding box center [1155, 182] width 334 height 31
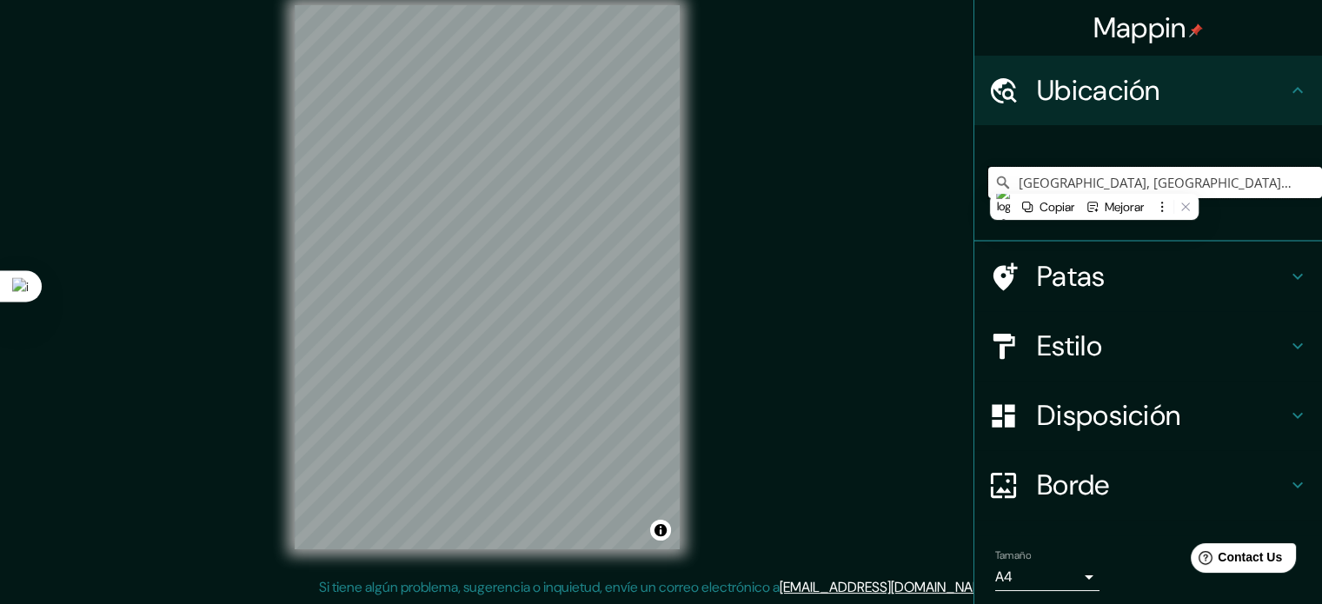
click at [1111, 180] on input "[GEOGRAPHIC_DATA], [GEOGRAPHIC_DATA], [GEOGRAPHIC_DATA]" at bounding box center [1155, 182] width 334 height 31
click at [1274, 187] on input "[GEOGRAPHIC_DATA], [GEOGRAPHIC_DATA], [GEOGRAPHIC_DATA]" at bounding box center [1155, 182] width 334 height 31
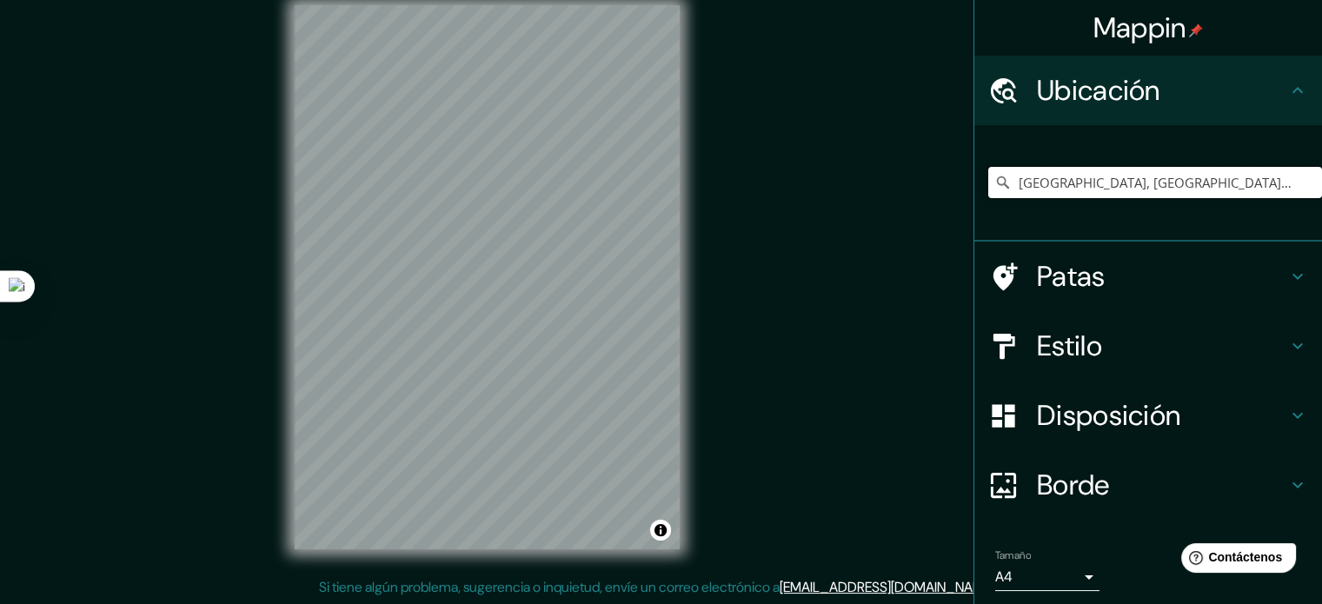
drag, startPoint x: 1294, startPoint y: 181, endPoint x: 998, endPoint y: 187, distance: 296.5
click at [998, 187] on input "[GEOGRAPHIC_DATA], [GEOGRAPHIC_DATA], [GEOGRAPHIC_DATA]" at bounding box center [1155, 182] width 334 height 31
type input "[GEOGRAPHIC_DATA], [GEOGRAPHIC_DATA], [GEOGRAPHIC_DATA]"
click at [1037, 329] on font "Estilo" at bounding box center [1069, 346] width 65 height 37
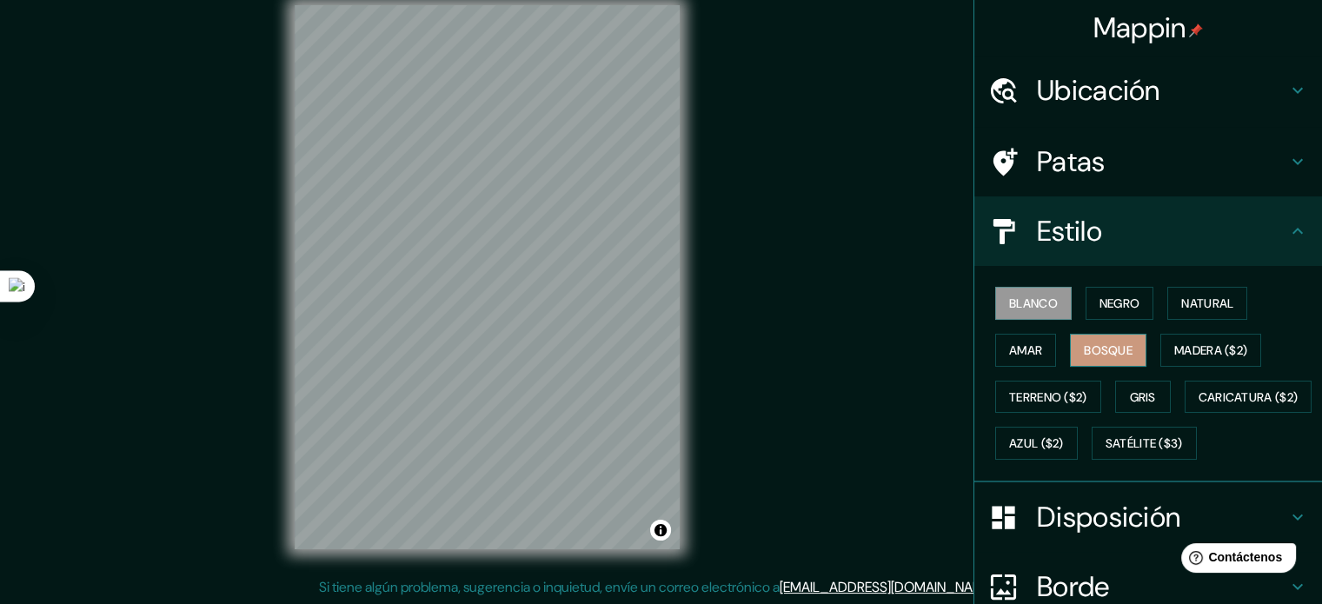
click at [1101, 348] on font "Bosque" at bounding box center [1108, 350] width 49 height 16
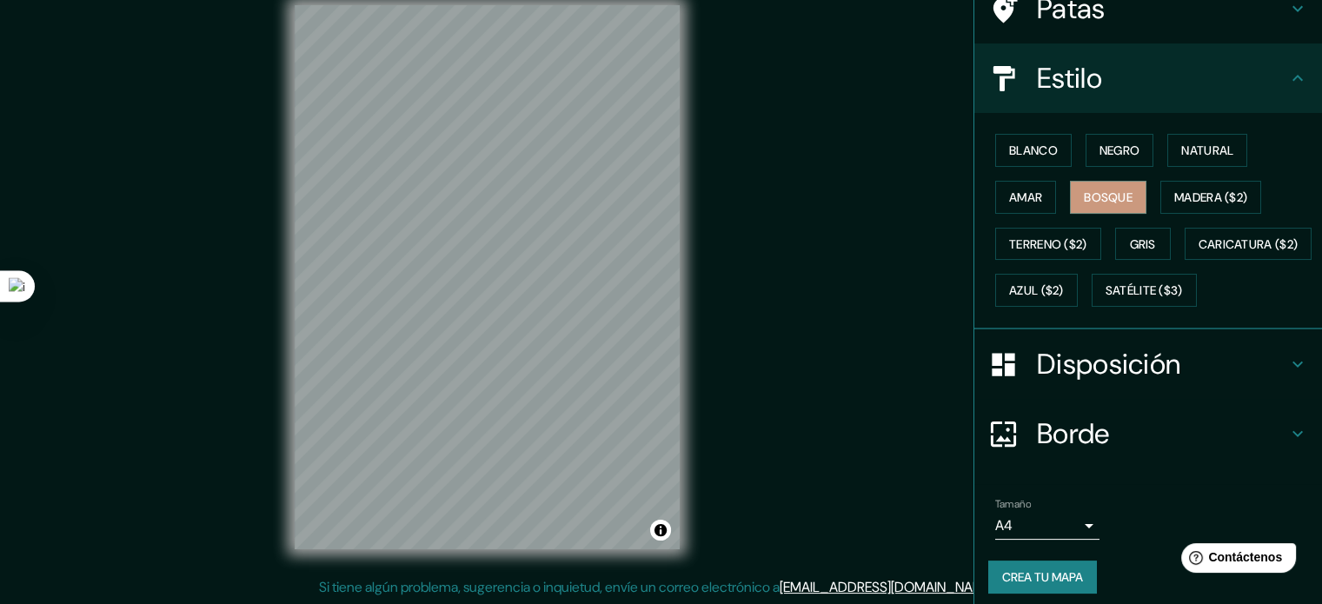
scroll to position [205, 0]
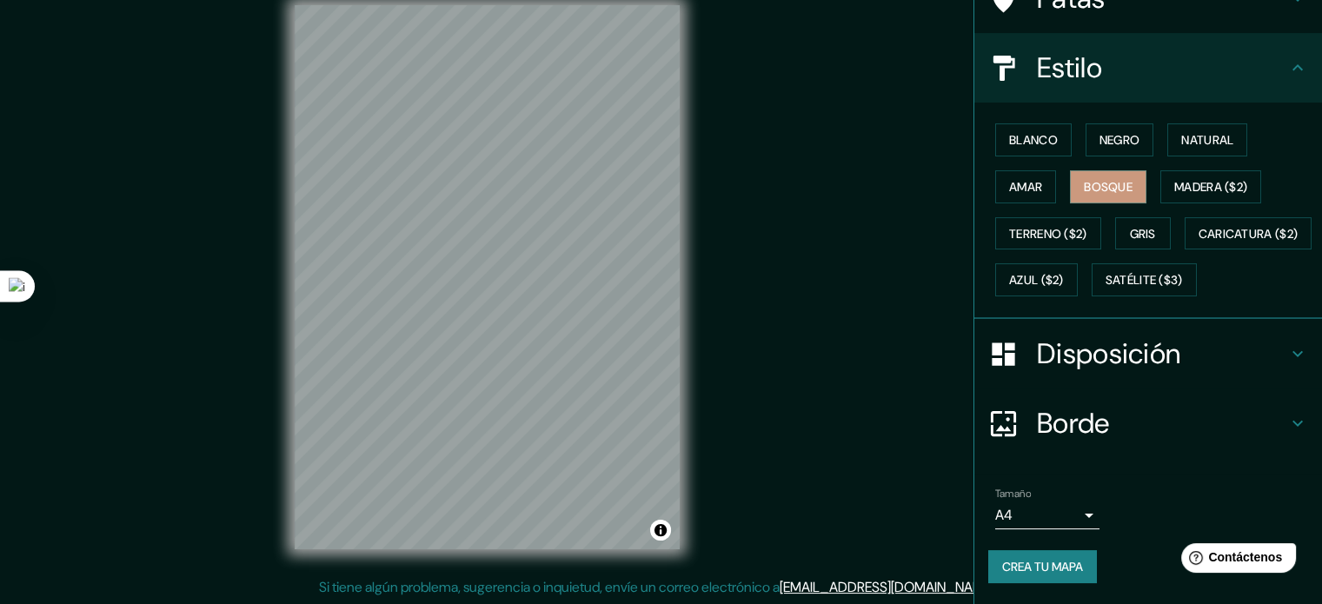
click at [1078, 371] on font "Disposición" at bounding box center [1108, 354] width 143 height 37
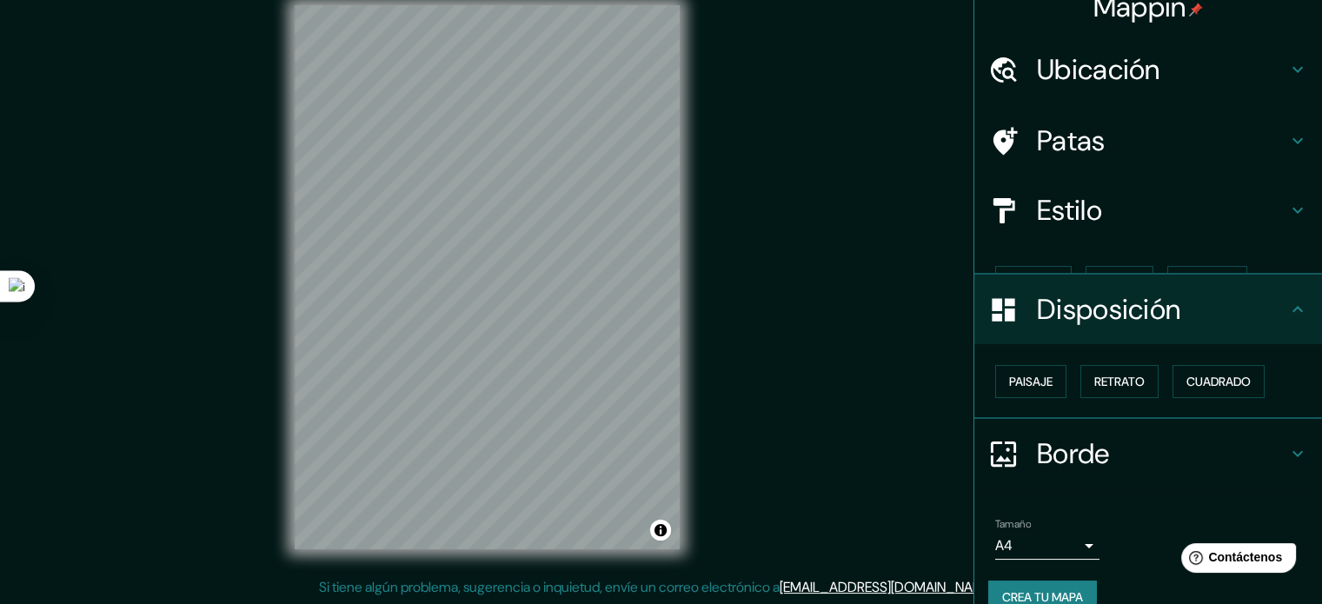
scroll to position [21, 0]
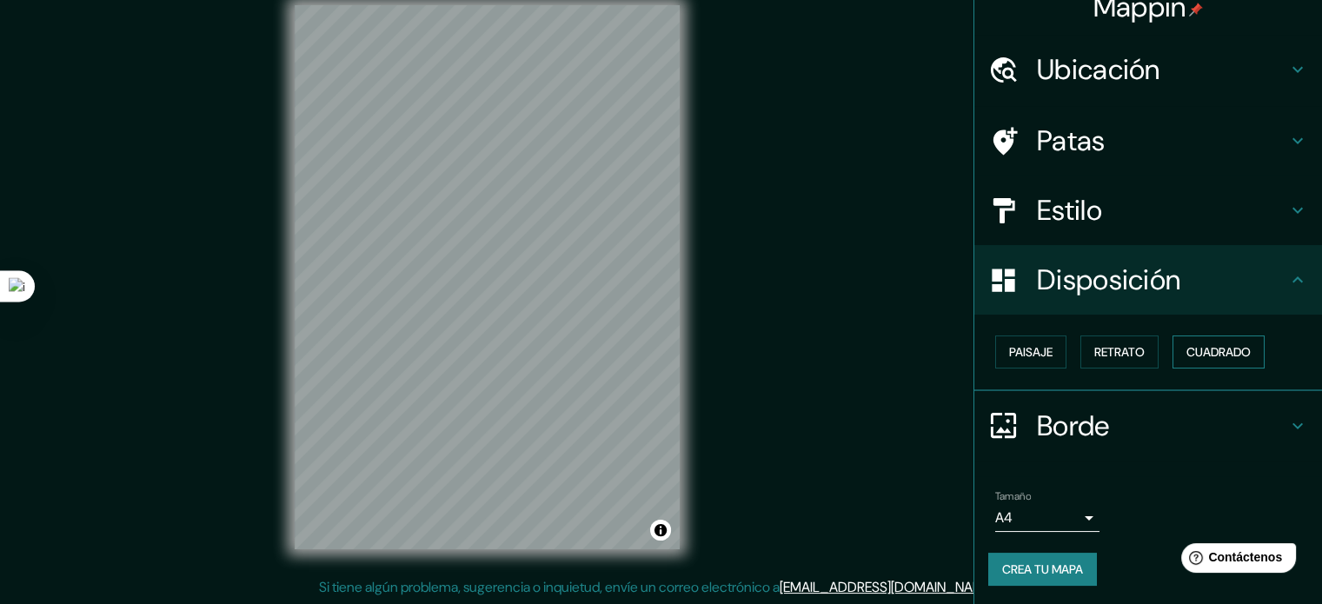
click at [1228, 361] on font "Cuadrado" at bounding box center [1219, 352] width 64 height 23
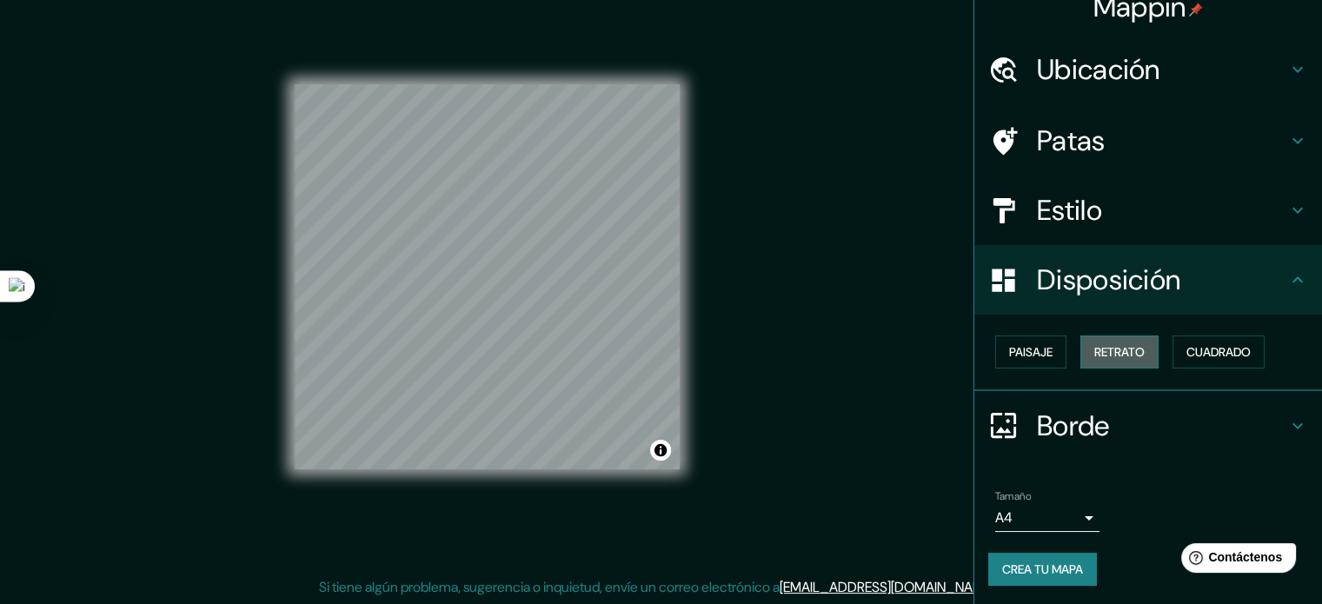
click at [1098, 347] on font "Retrato" at bounding box center [1119, 352] width 50 height 16
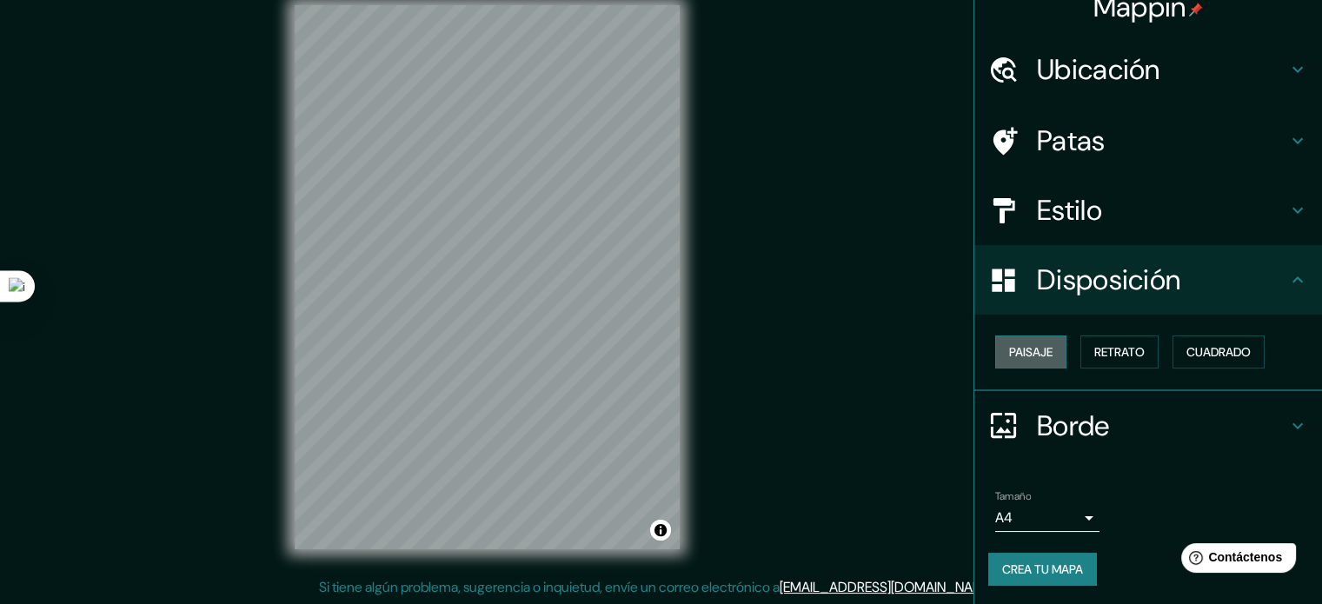
click at [1009, 342] on font "Paisaje" at bounding box center [1030, 352] width 43 height 23
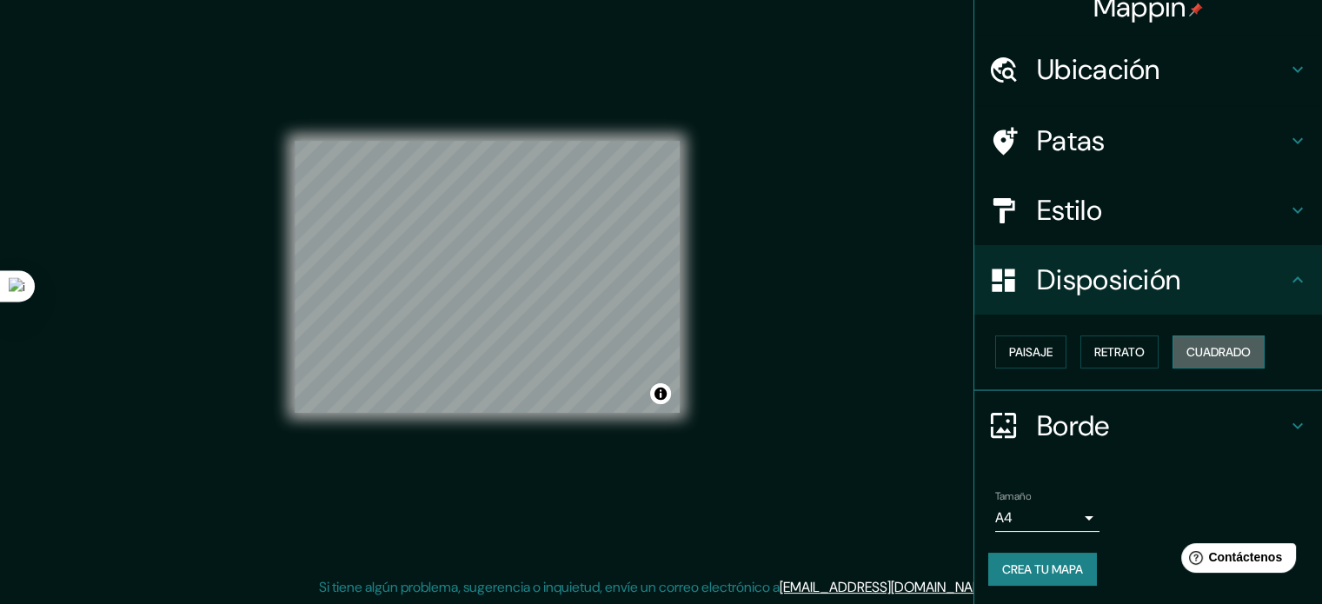
click at [1199, 342] on font "Cuadrado" at bounding box center [1219, 352] width 64 height 23
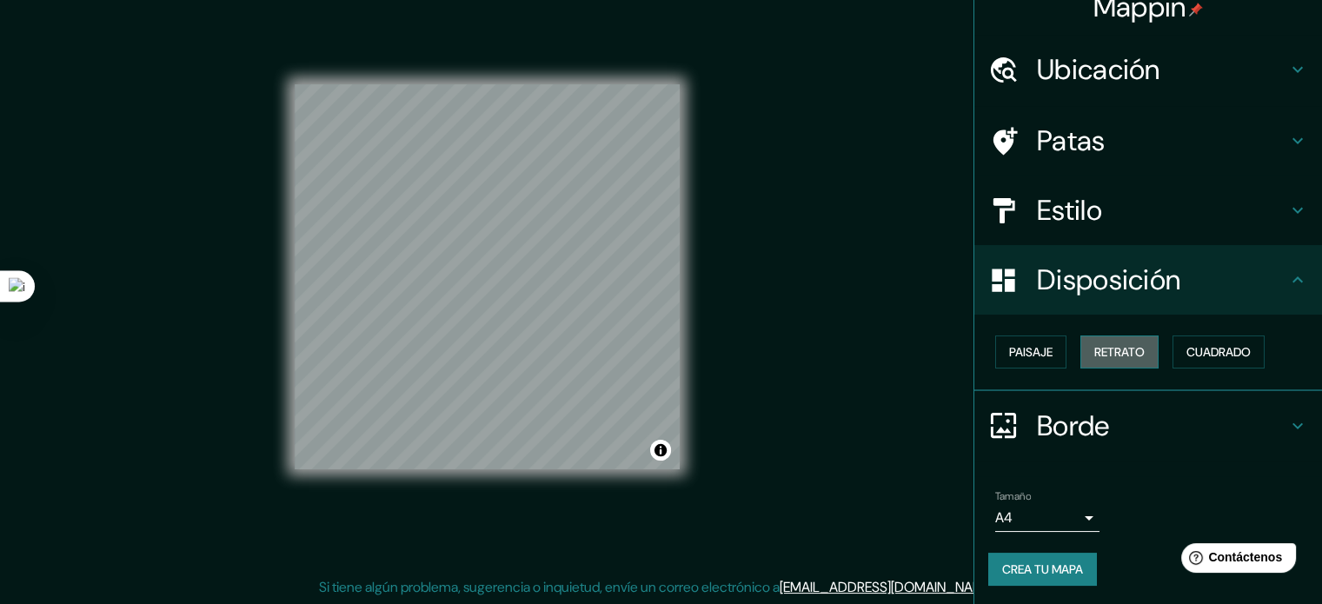
click at [1108, 338] on button "Retrato" at bounding box center [1120, 352] width 78 height 33
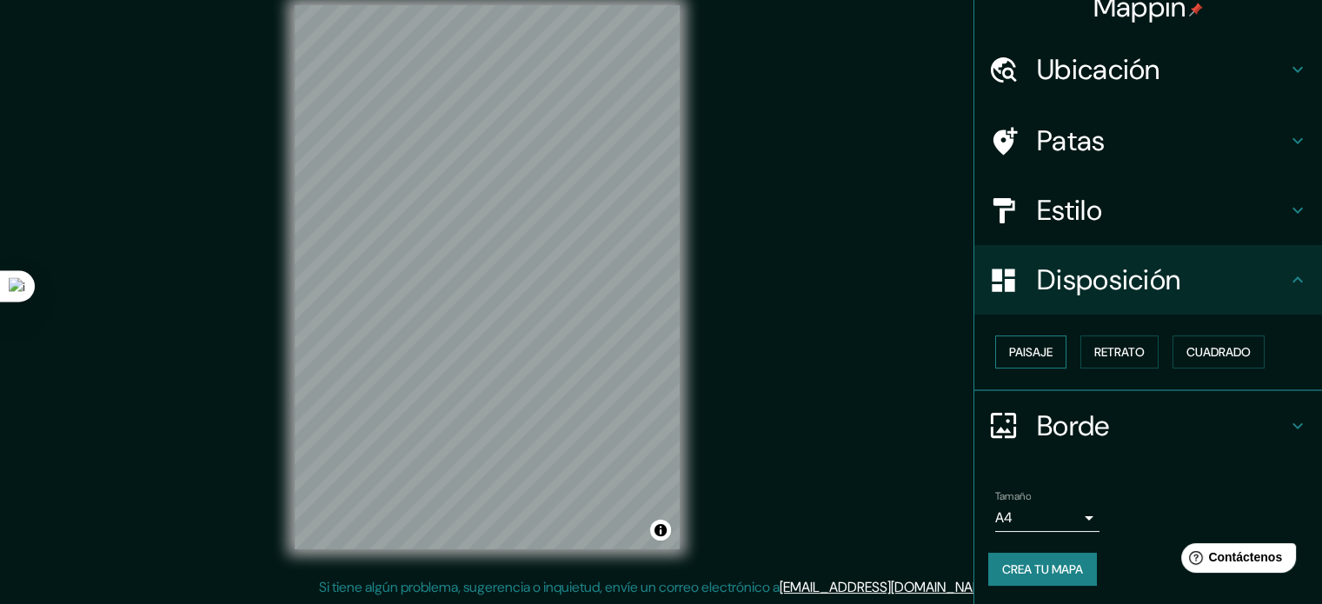
click at [1039, 344] on font "Paisaje" at bounding box center [1030, 352] width 43 height 16
